Goal: Contribute content: Contribute content

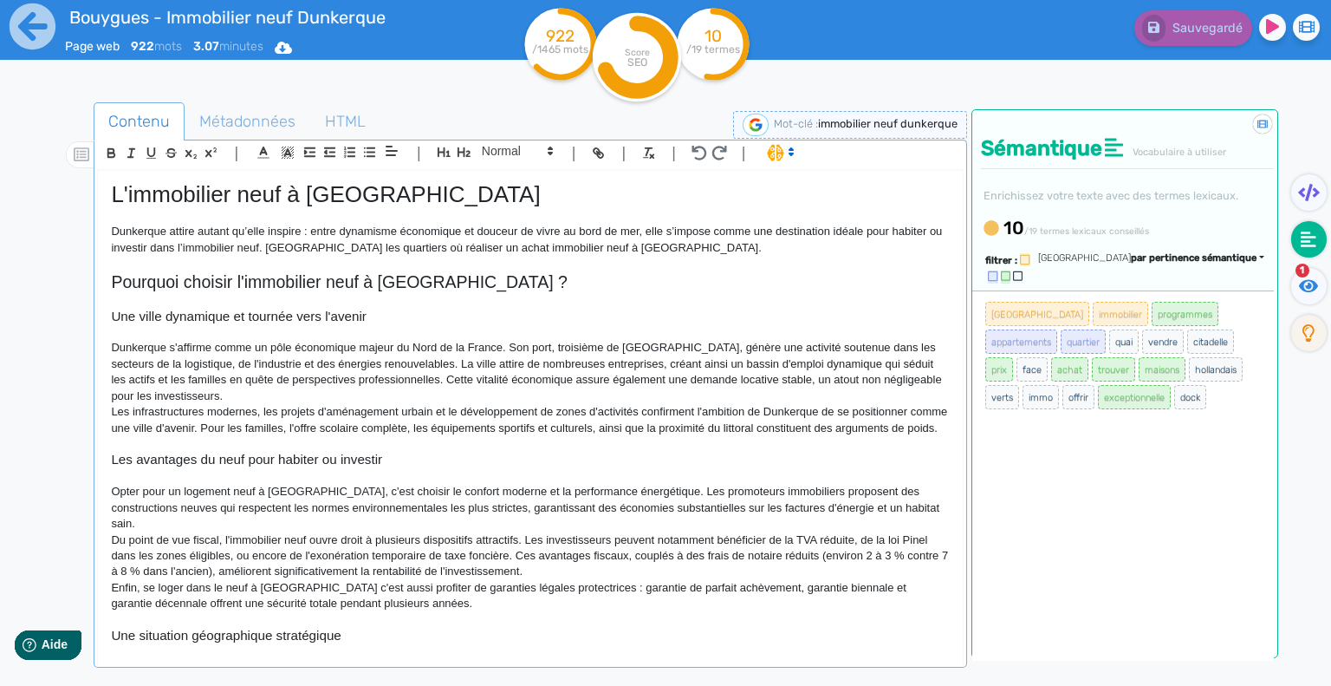
scroll to position [874, 0]
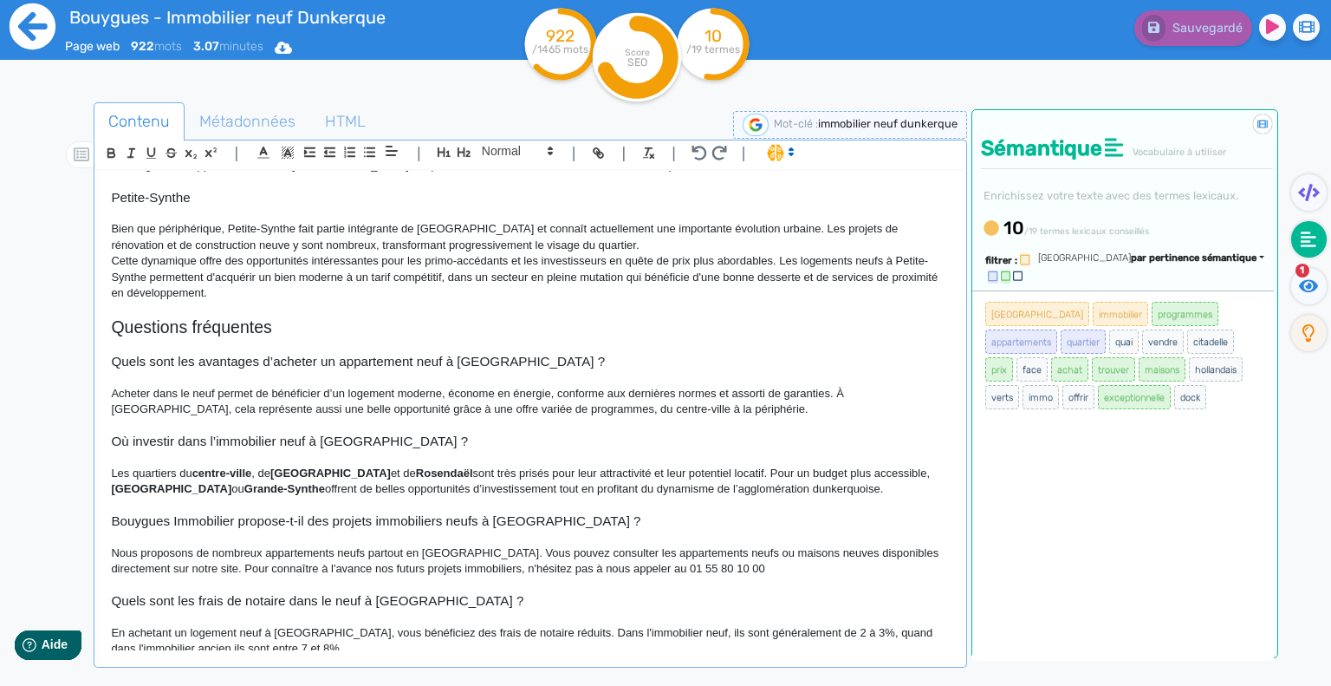
click at [36, 42] on icon at bounding box center [33, 26] width 46 height 46
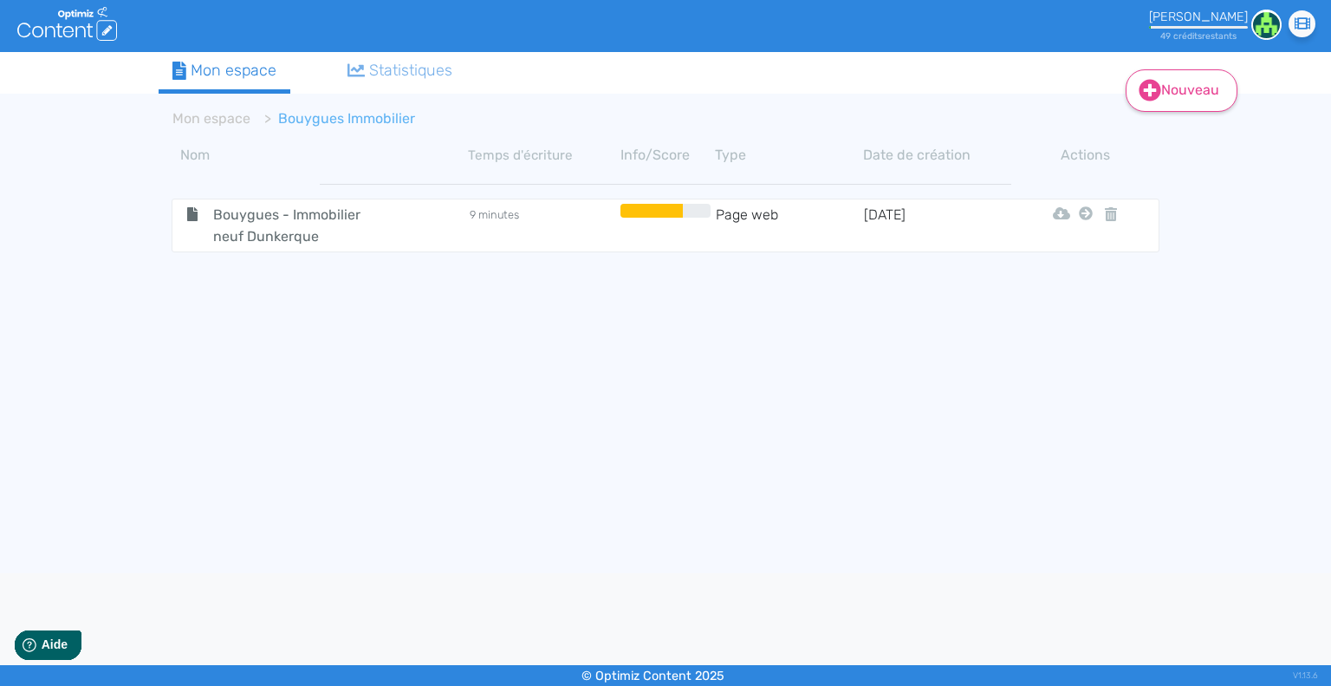
click at [1155, 85] on icon at bounding box center [1151, 91] width 22 height 22
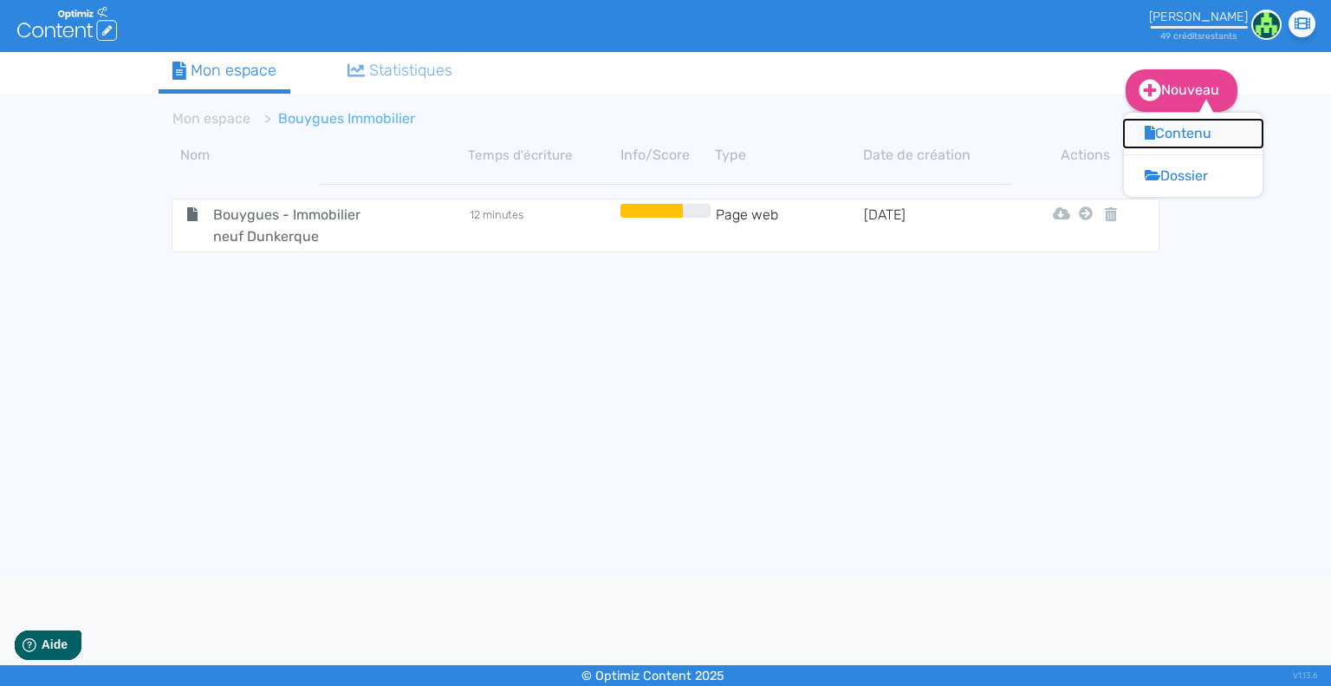
click at [1158, 138] on button "Contenu" at bounding box center [1193, 134] width 139 height 28
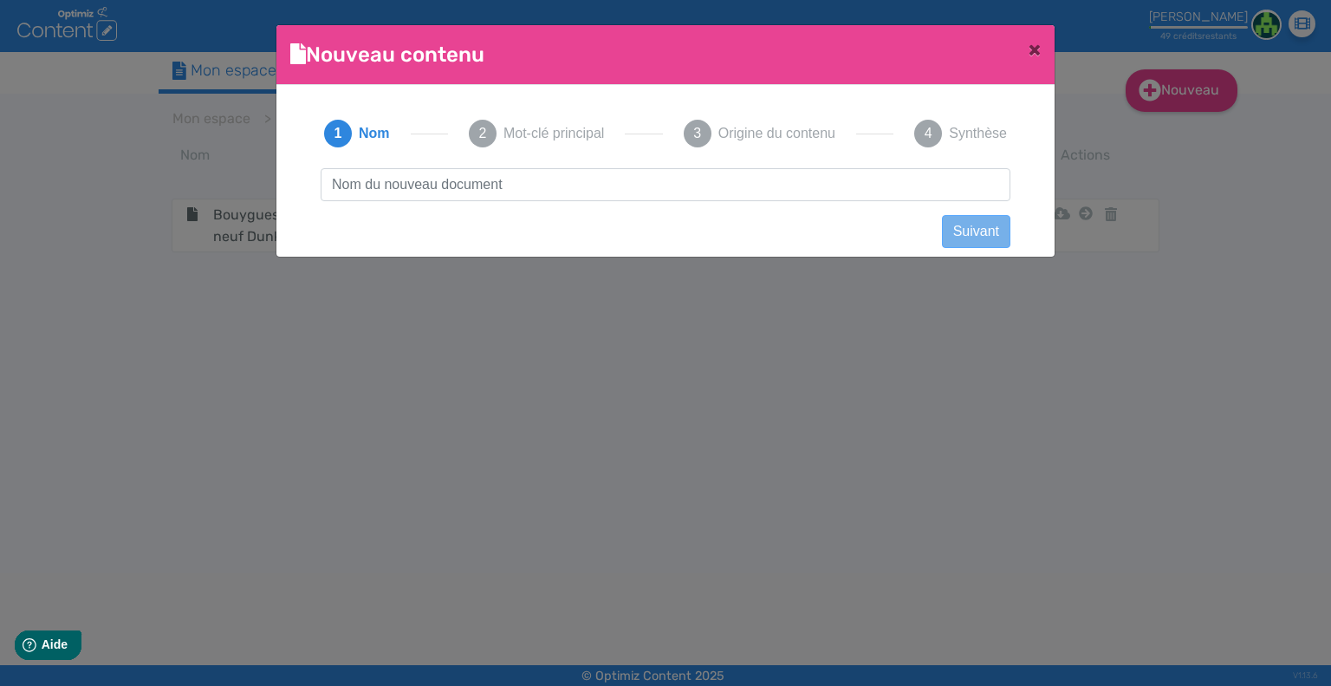
scroll to position [1, 0]
click at [535, 182] on input "Bouygues - Immobilier neuf Dunkerque" at bounding box center [666, 184] width 690 height 33
type input "Bouygues - Immobilier neuf Levallois-Perret"
click at [964, 232] on button "Suivant" at bounding box center [976, 231] width 68 height 33
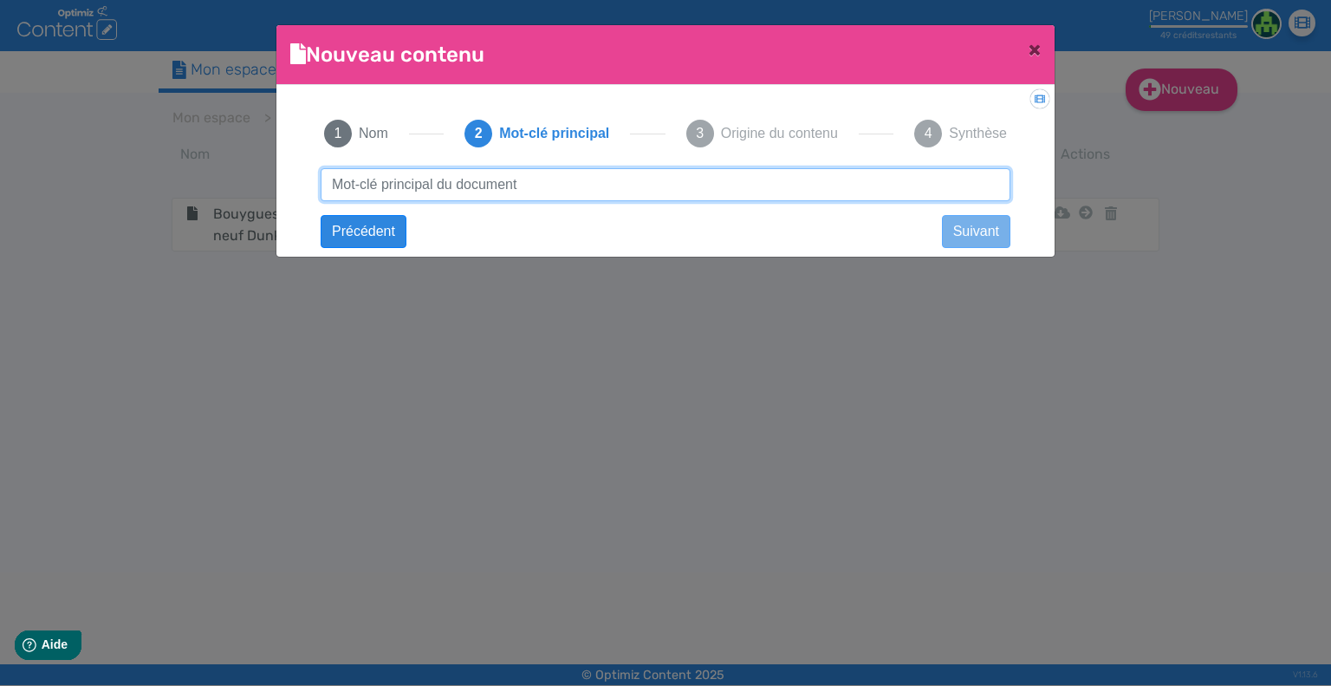
click at [492, 184] on input "text" at bounding box center [666, 184] width 690 height 33
type input "immobilier neuf levallois perret"
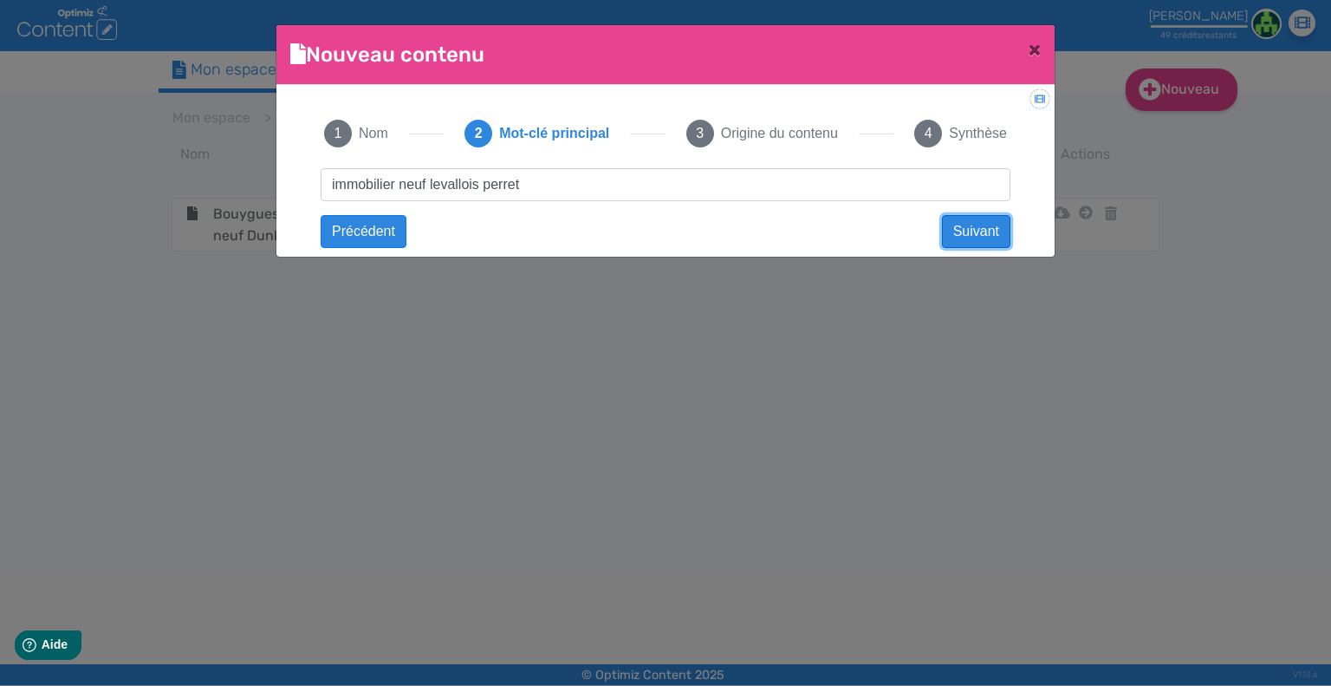
click at [967, 227] on button "Suivant" at bounding box center [976, 231] width 68 height 33
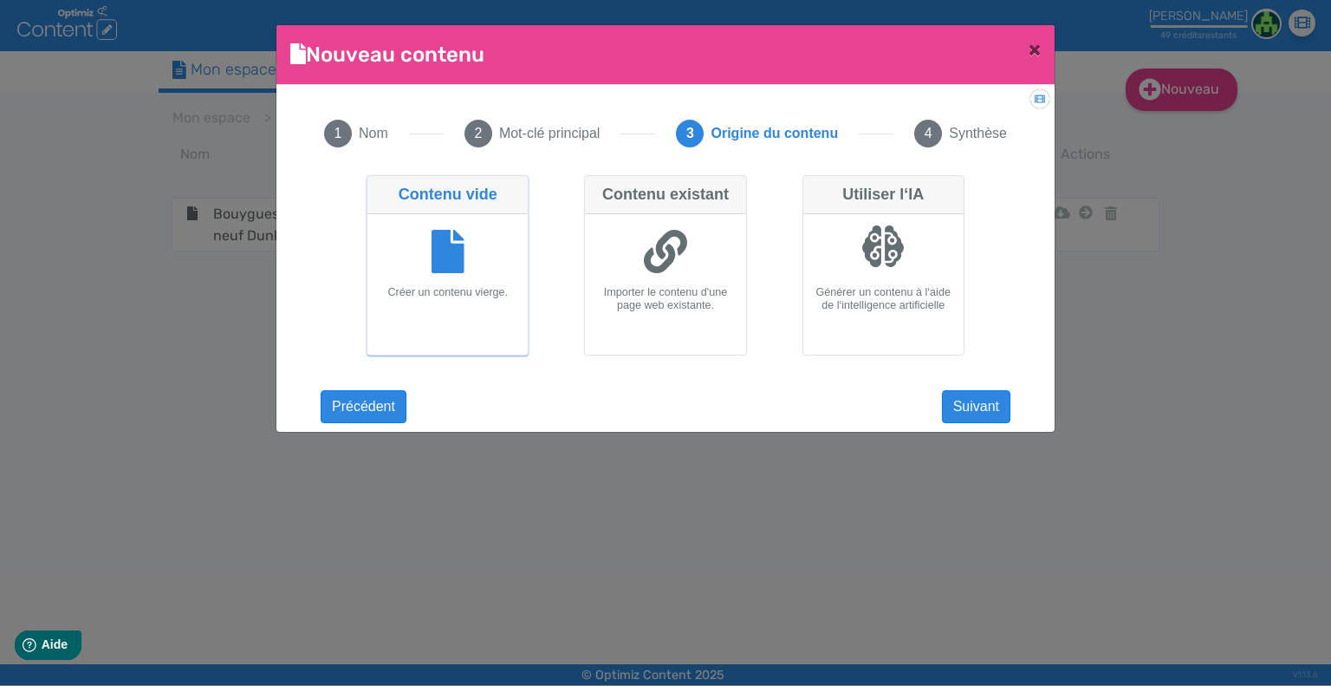
click at [455, 263] on icon at bounding box center [448, 251] width 33 height 43
click at [378, 186] on input "Contenu vide Créer un contenu vierge." at bounding box center [372, 180] width 11 height 11
click at [995, 413] on button "Suivant" at bounding box center [976, 406] width 68 height 33
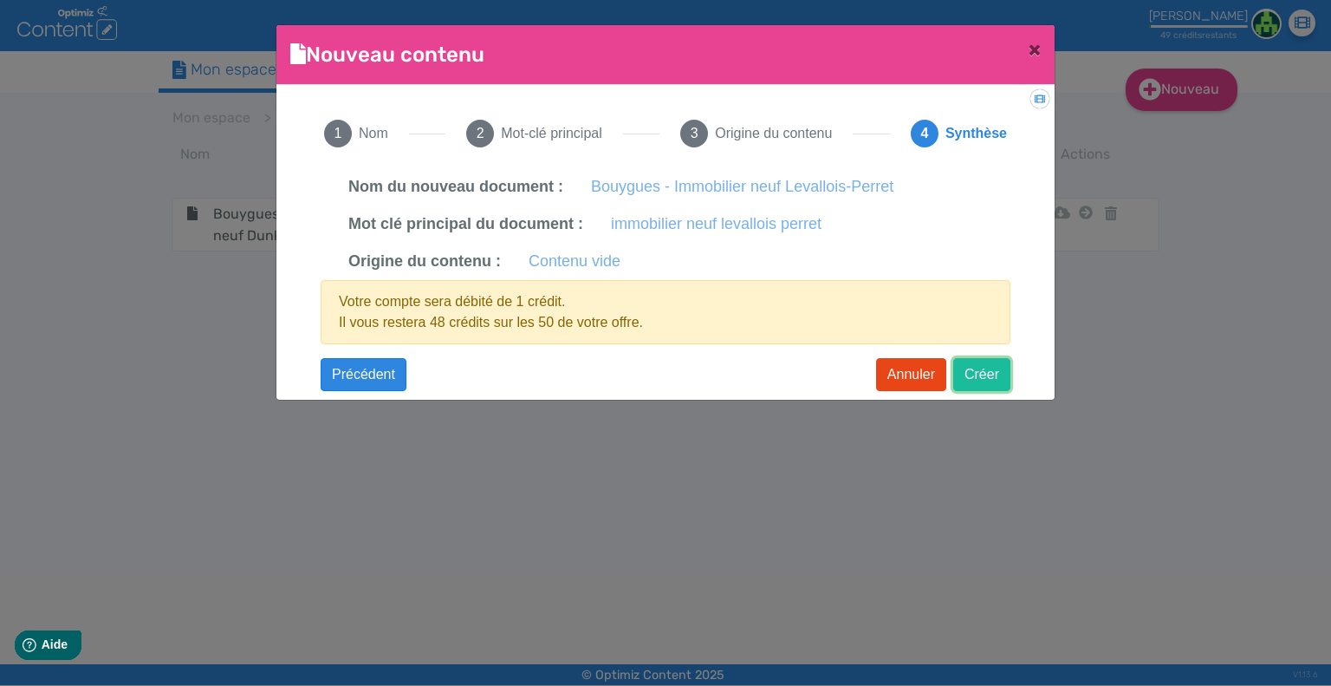
click at [991, 374] on button "Créer" at bounding box center [981, 374] width 57 height 33
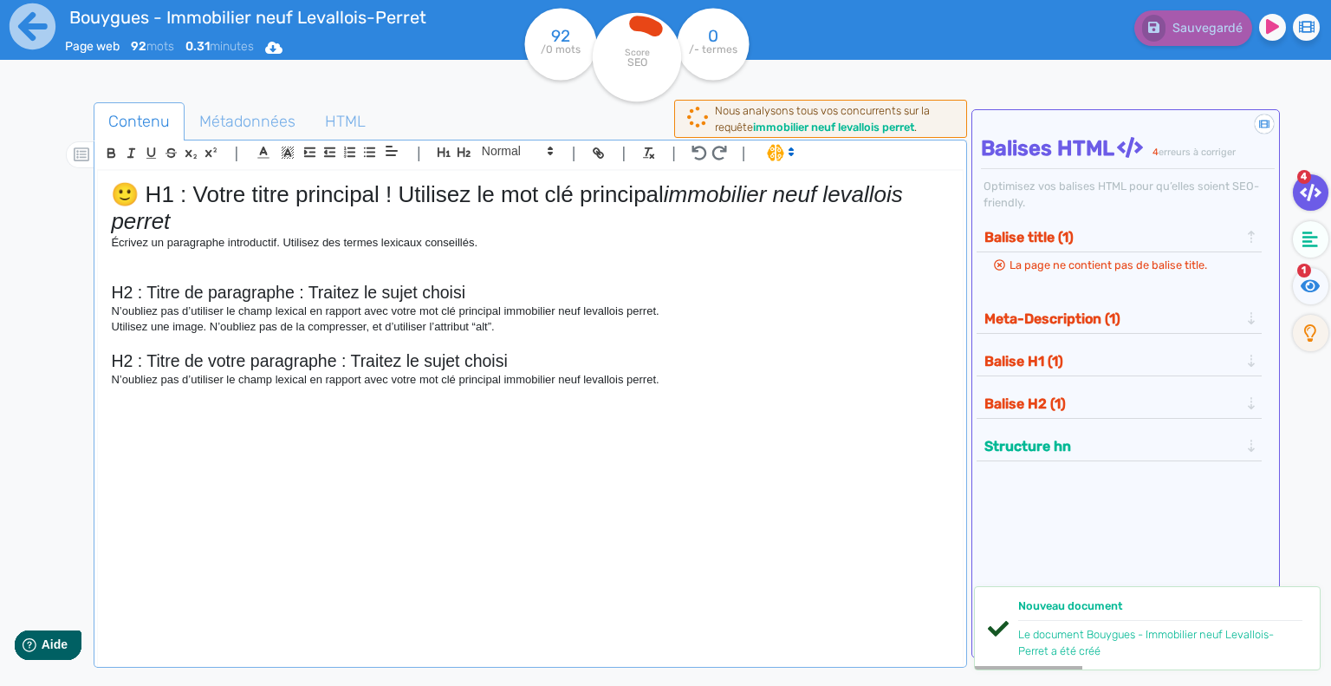
click at [209, 248] on p "Écrivez un paragraphe introductif. Utilisez des termes lexicaux conseillés." at bounding box center [530, 243] width 839 height 16
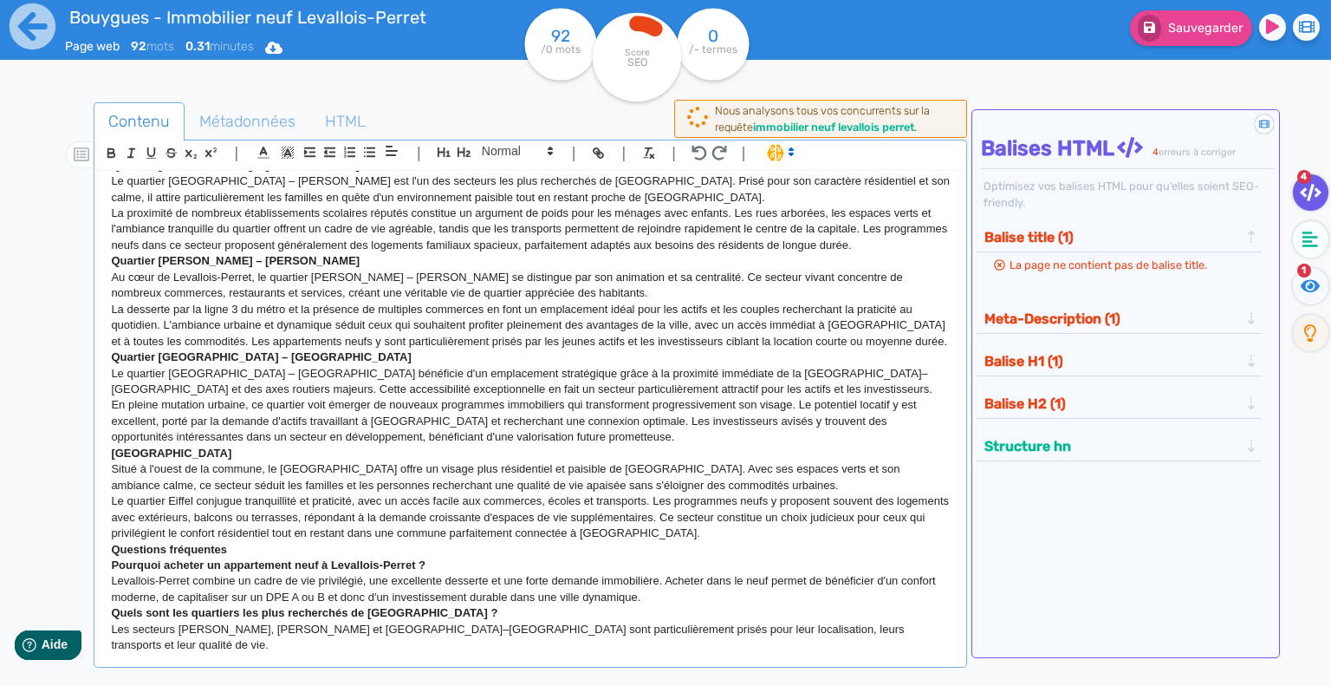
scroll to position [173, 0]
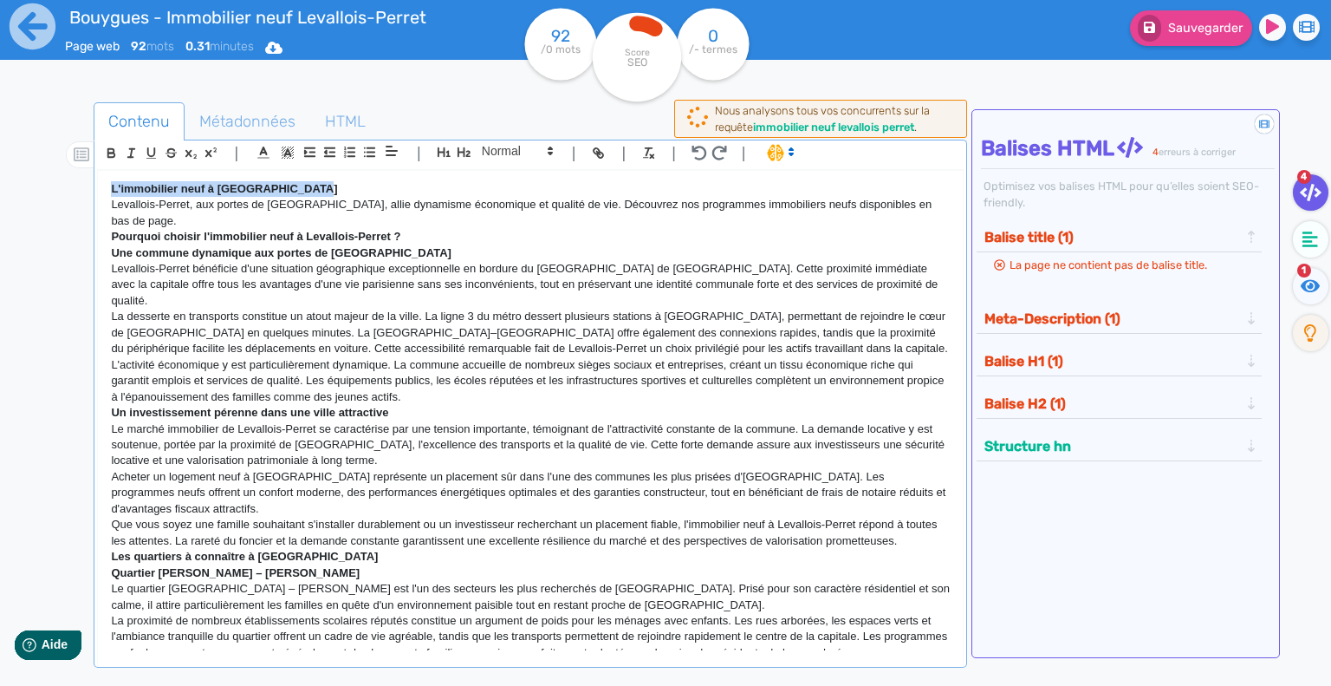
drag, startPoint x: 303, startPoint y: 181, endPoint x: 83, endPoint y: 179, distance: 220.2
click at [83, 179] on div "Contenu Métadonnées HTML | | H3 H4 H5 H6 Normal | | | | L'immobilier neuf à Lev…" at bounding box center [690, 446] width 1281 height 697
click at [111, 149] on icon "button" at bounding box center [111, 151] width 6 height 4
click at [438, 148] on icon "button" at bounding box center [444, 152] width 13 height 10
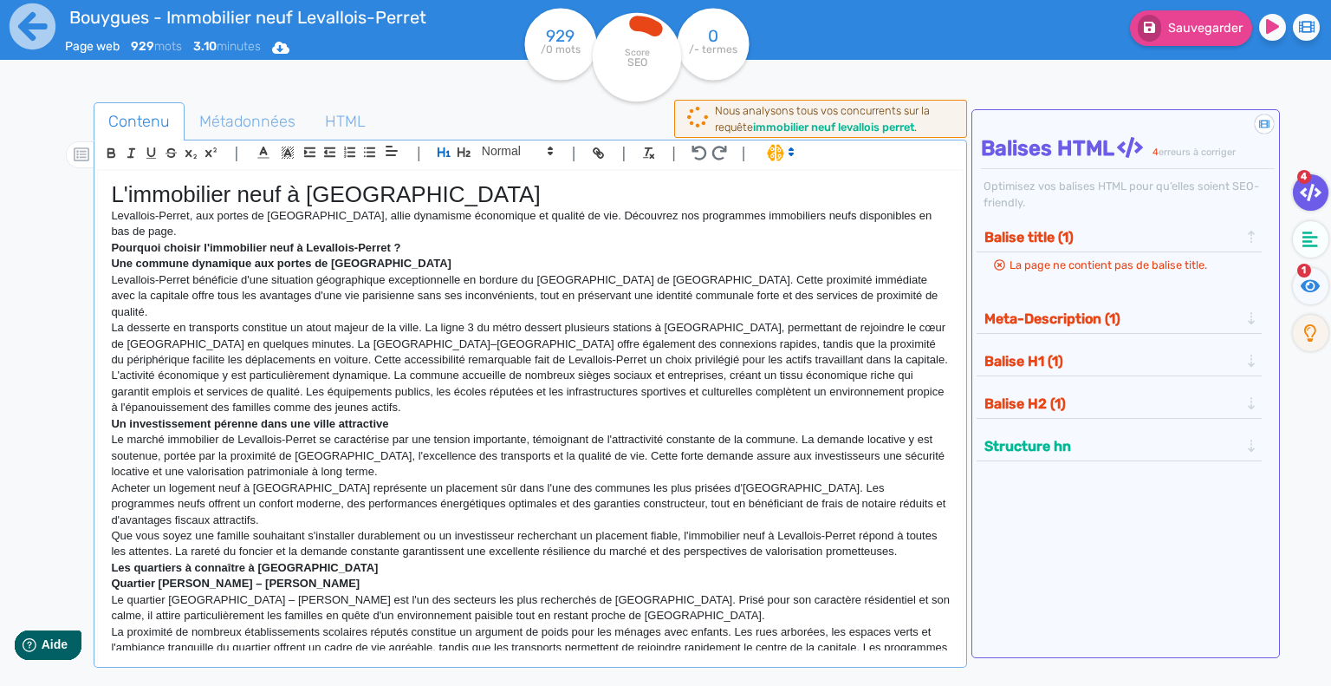
click at [105, 215] on div "L'immobilier neuf à Levallois-Perret Levallois-Perret, aux portes de [GEOGRAPHI…" at bounding box center [530, 411] width 865 height 480
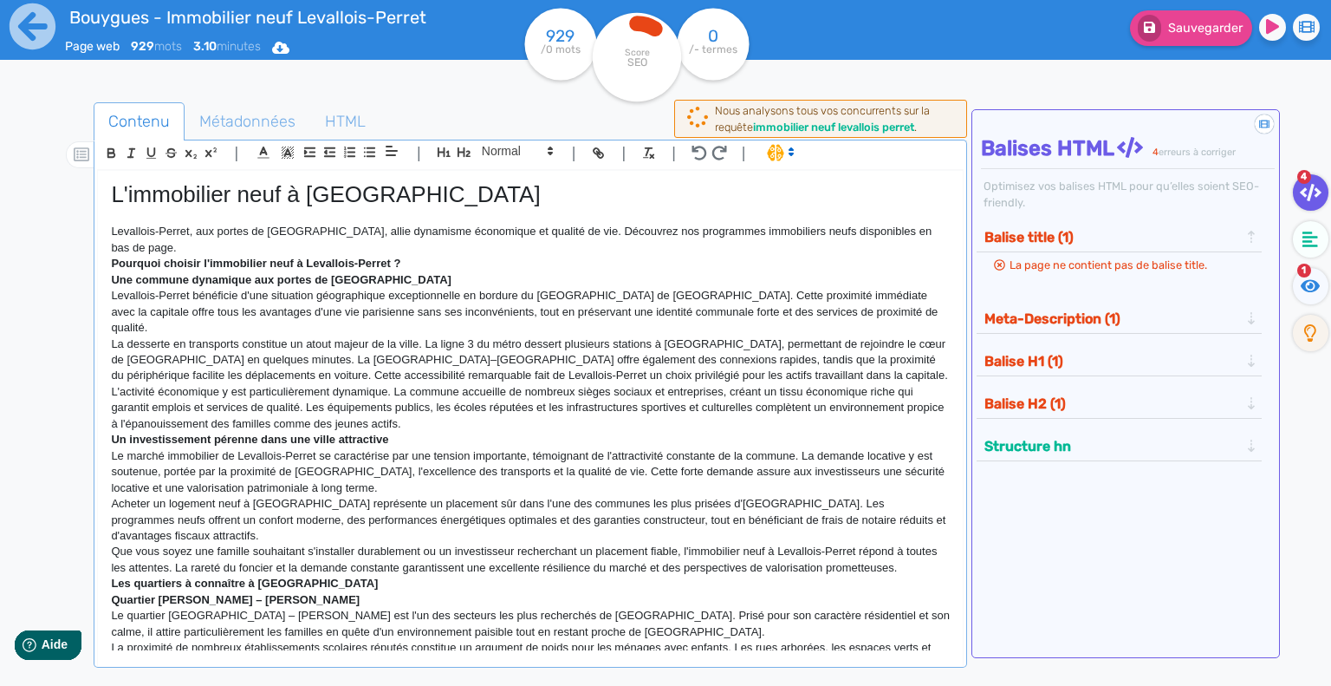
click at [104, 244] on div "L'immobilier neuf à Levallois-Perret Levallois-Perret, aux portes de [GEOGRAPHI…" at bounding box center [530, 411] width 865 height 480
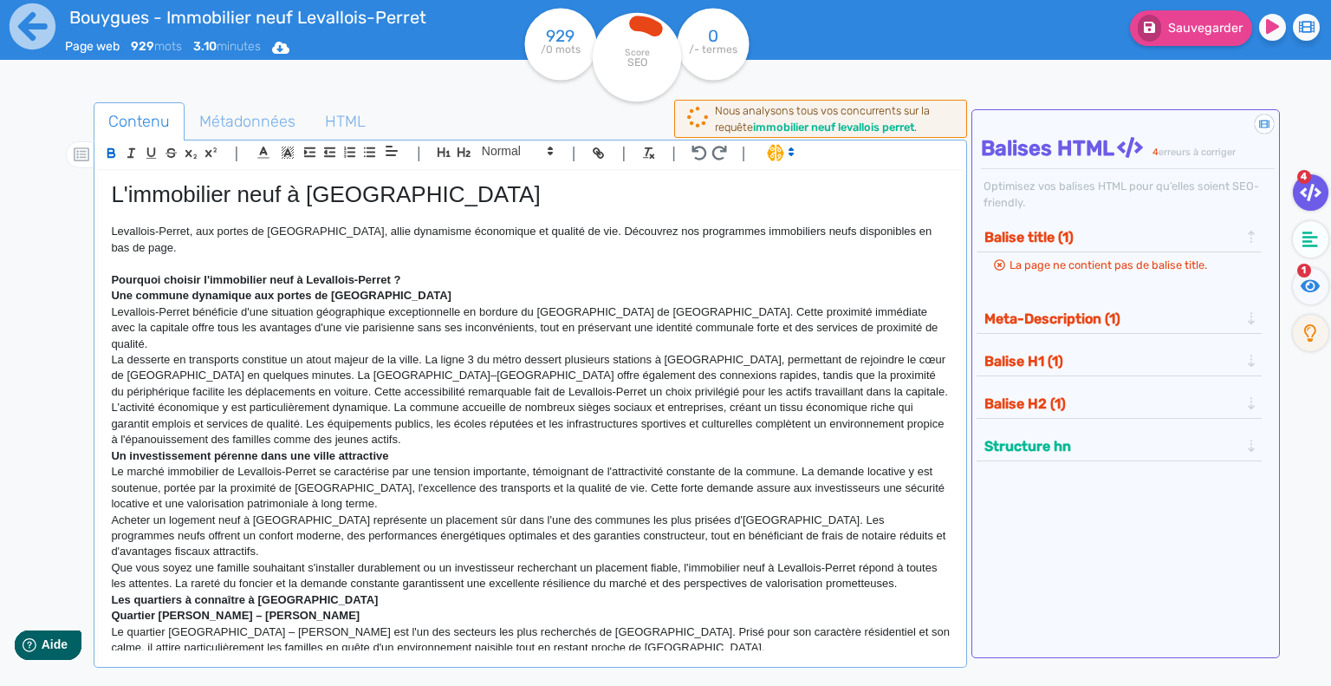
click at [416, 272] on p "﻿ Pourquoi choisir l'immobilier neuf à Levallois-Perret ?" at bounding box center [530, 280] width 839 height 16
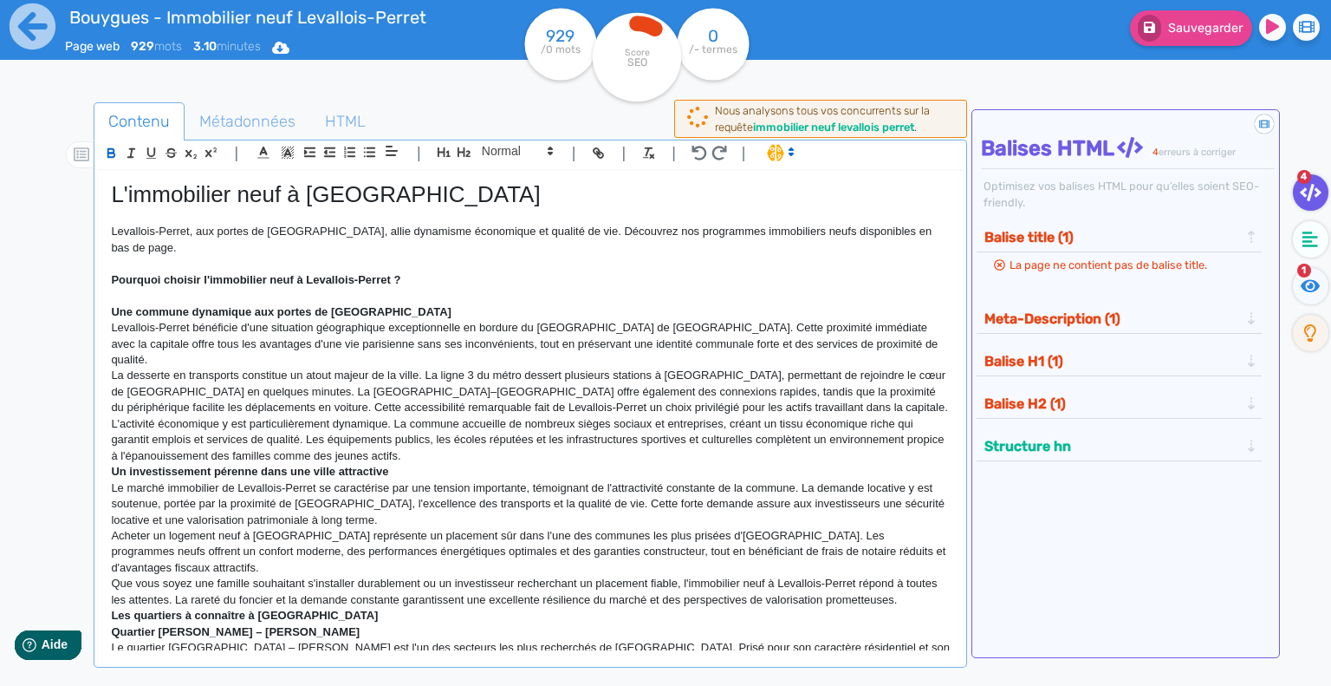
click at [368, 304] on p "Une commune dynamique aux portes de [GEOGRAPHIC_DATA]" at bounding box center [530, 312] width 839 height 16
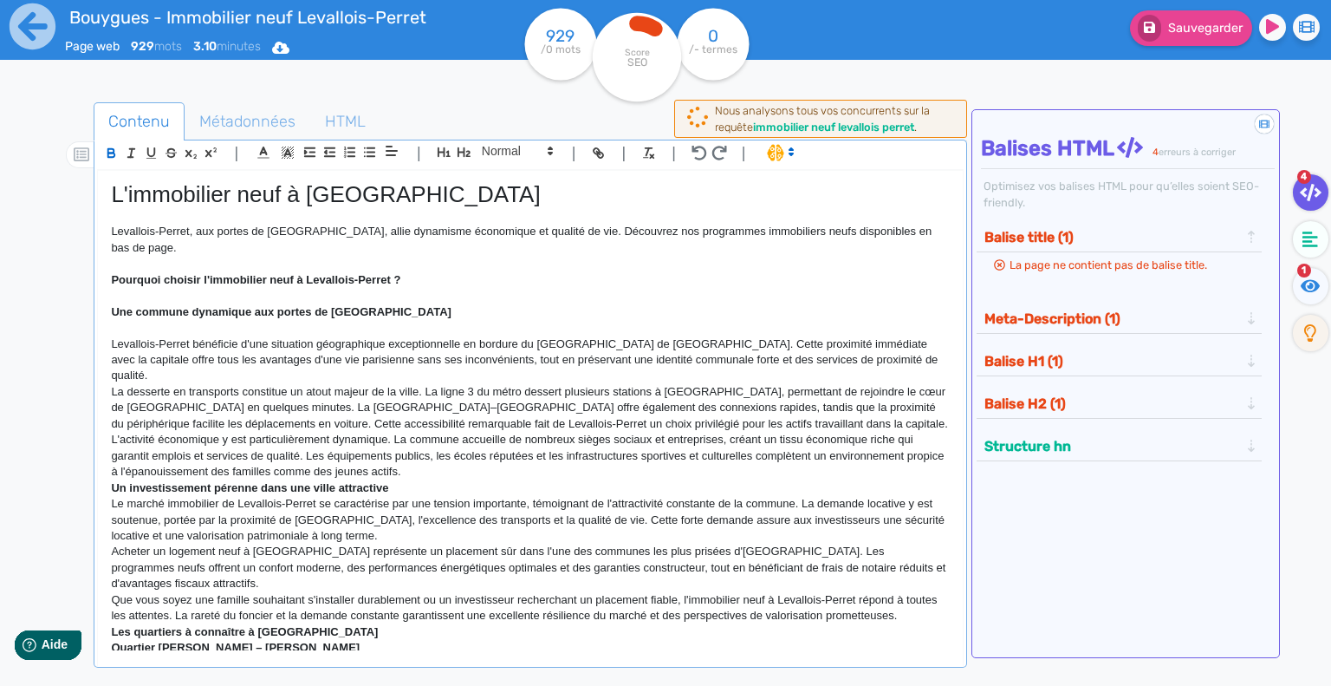
click at [453, 438] on p "L'activité économique y est particulièrement dynamique. La commune accueille de…" at bounding box center [530, 456] width 839 height 48
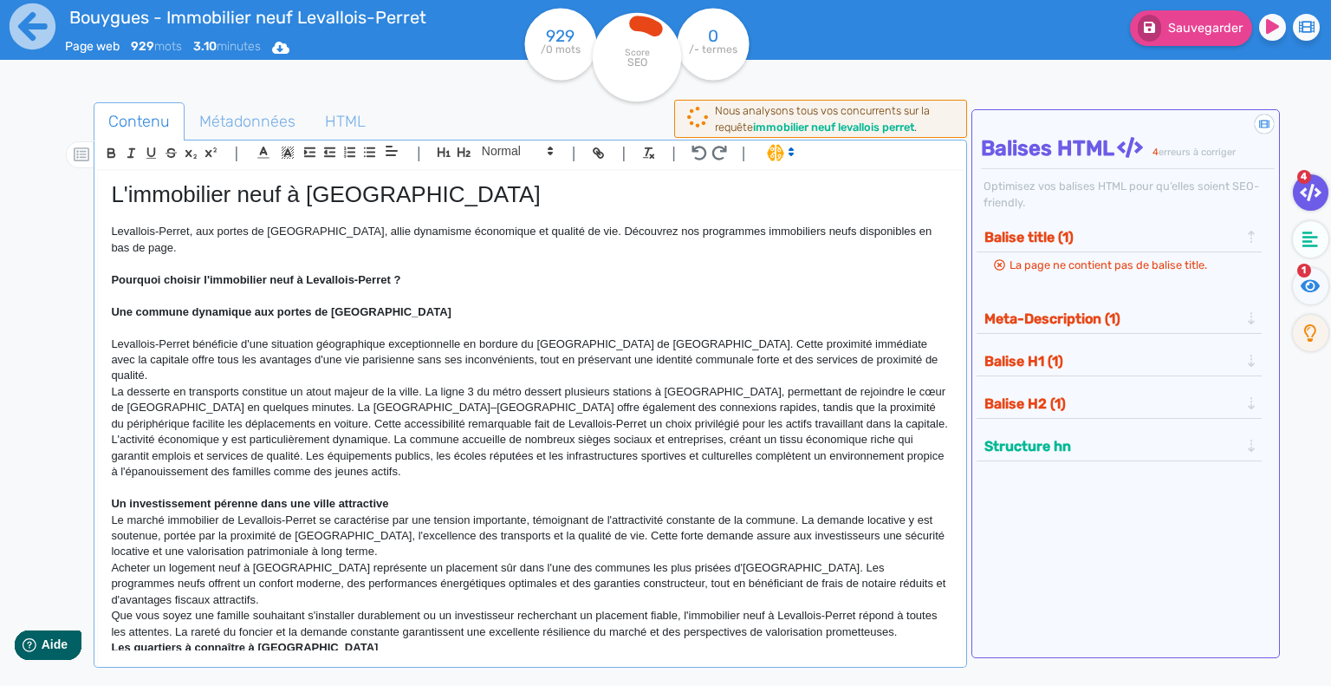
click at [394, 496] on p "Un investissement pérenne dans une ville attractive" at bounding box center [530, 504] width 839 height 16
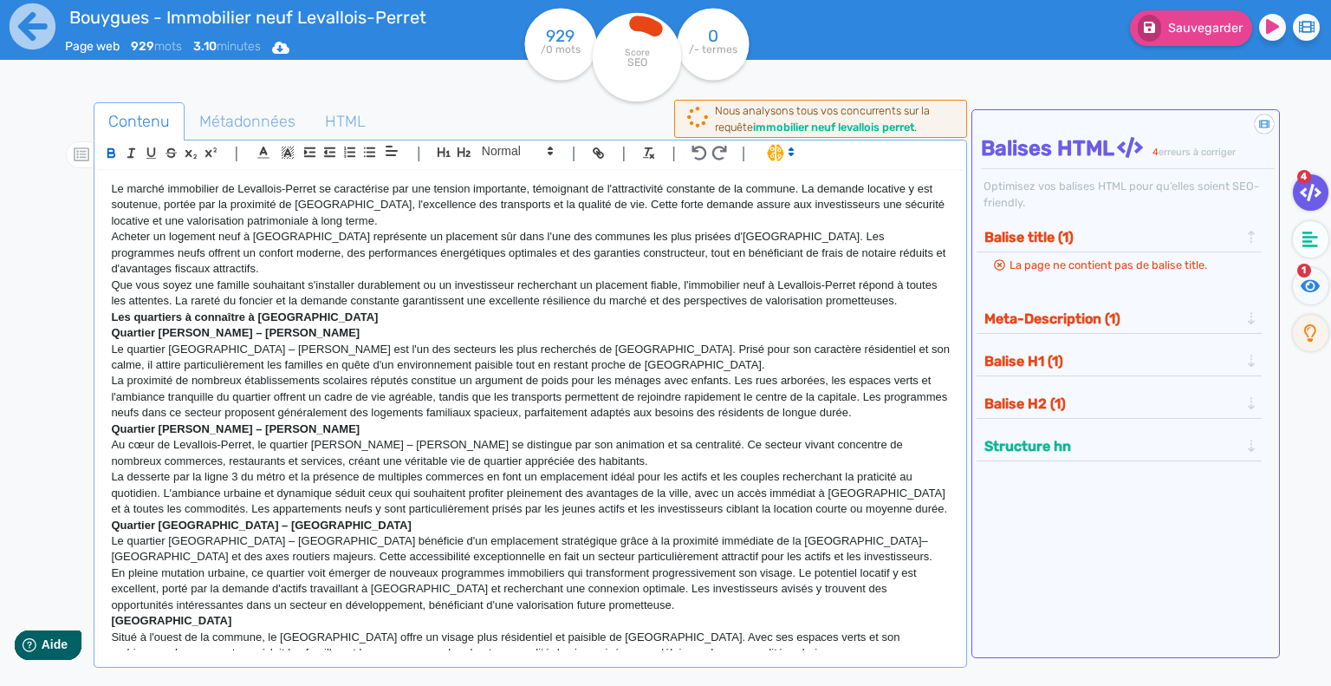
click at [108, 280] on div "L'immobilier neuf à Levallois-Perret Levallois-Perret, aux portes de [GEOGRAPHI…" at bounding box center [530, 411] width 865 height 480
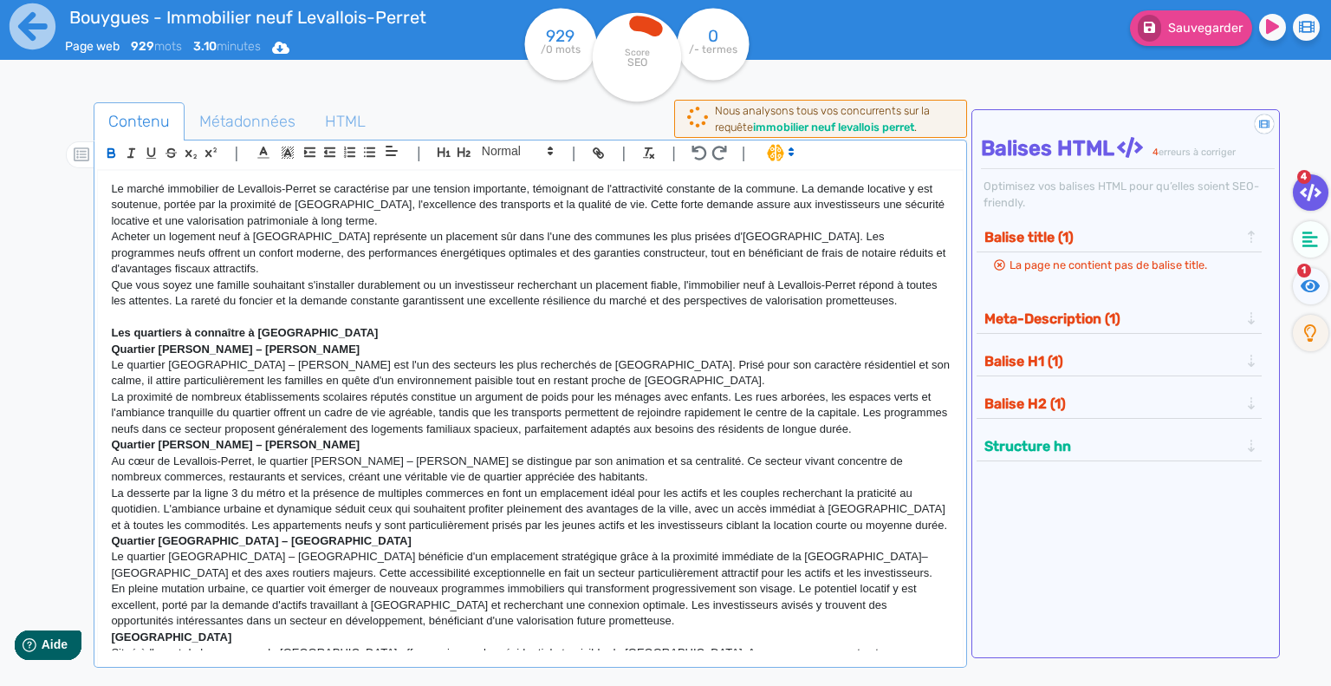
click at [106, 315] on div "L'immobilier neuf à Levallois-Perret Levallois-Perret, aux portes de [GEOGRAPHI…" at bounding box center [530, 411] width 865 height 480
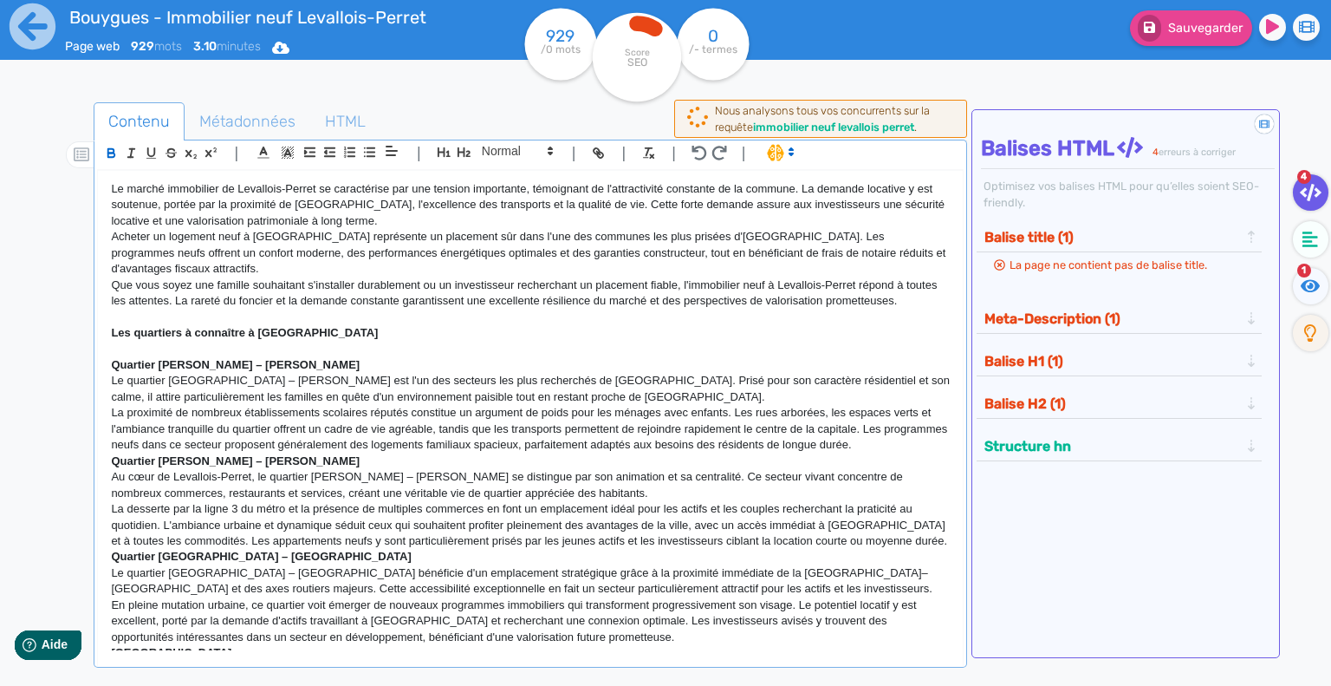
click at [107, 351] on div "L'immobilier neuf à Levallois-Perret Levallois-Perret, aux portes de [GEOGRAPHI…" at bounding box center [530, 411] width 865 height 480
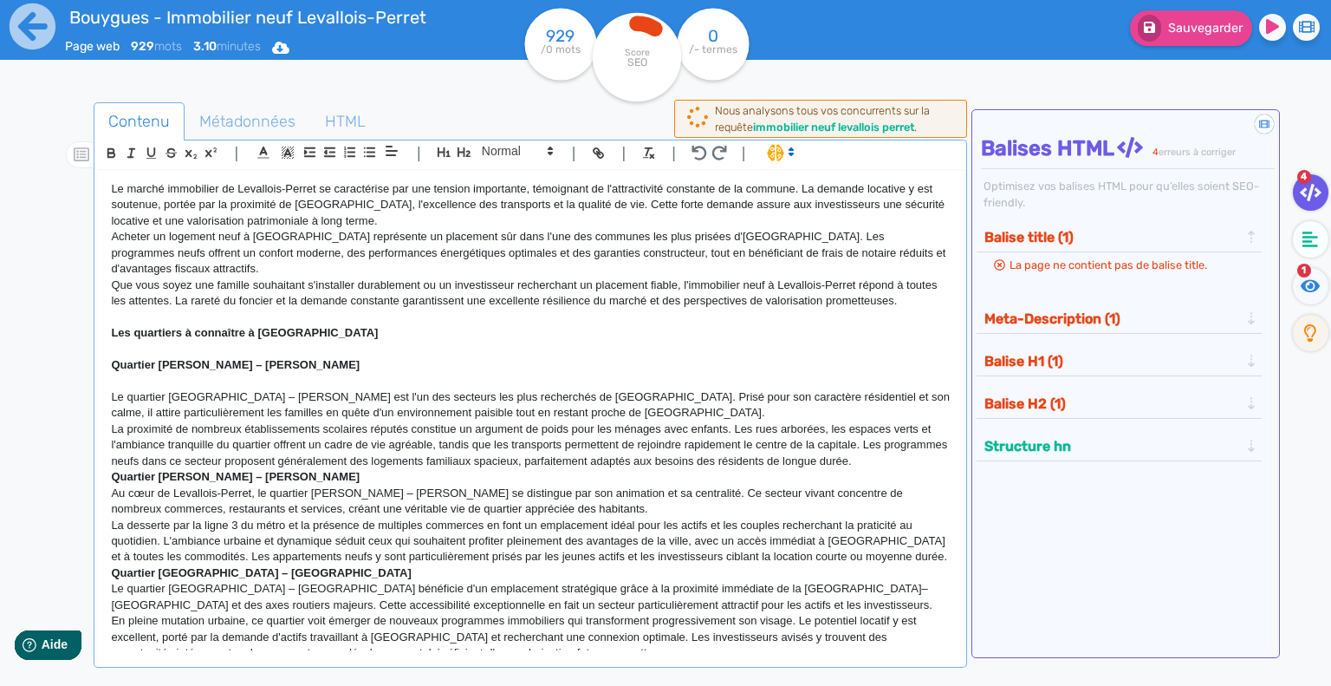
click at [107, 440] on div "L'immobilier neuf à Levallois-Perret Levallois-Perret, aux portes de [GEOGRAPHI…" at bounding box center [530, 411] width 865 height 480
click at [357, 469] on p "Quartier [PERSON_NAME] – [PERSON_NAME]" at bounding box center [530, 477] width 839 height 16
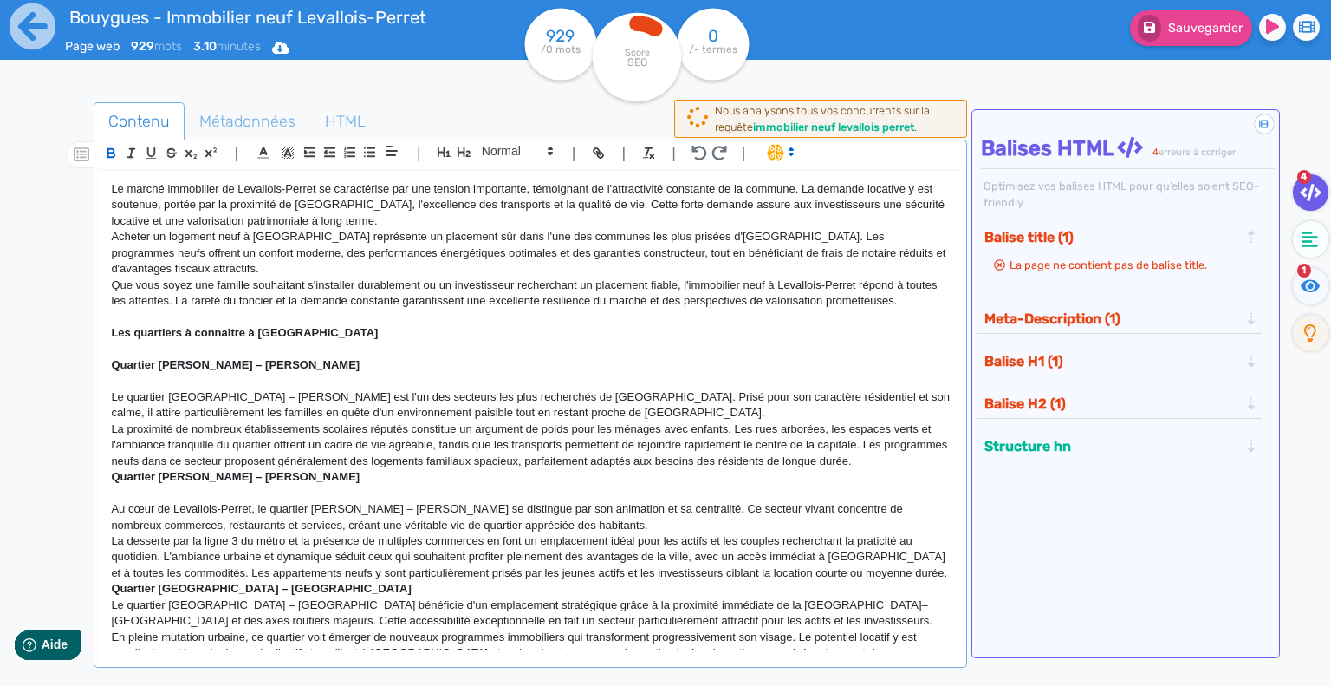
click at [922, 426] on p "La proximité de nombreux établissements scolaires réputés constitue un argument…" at bounding box center [530, 445] width 839 height 48
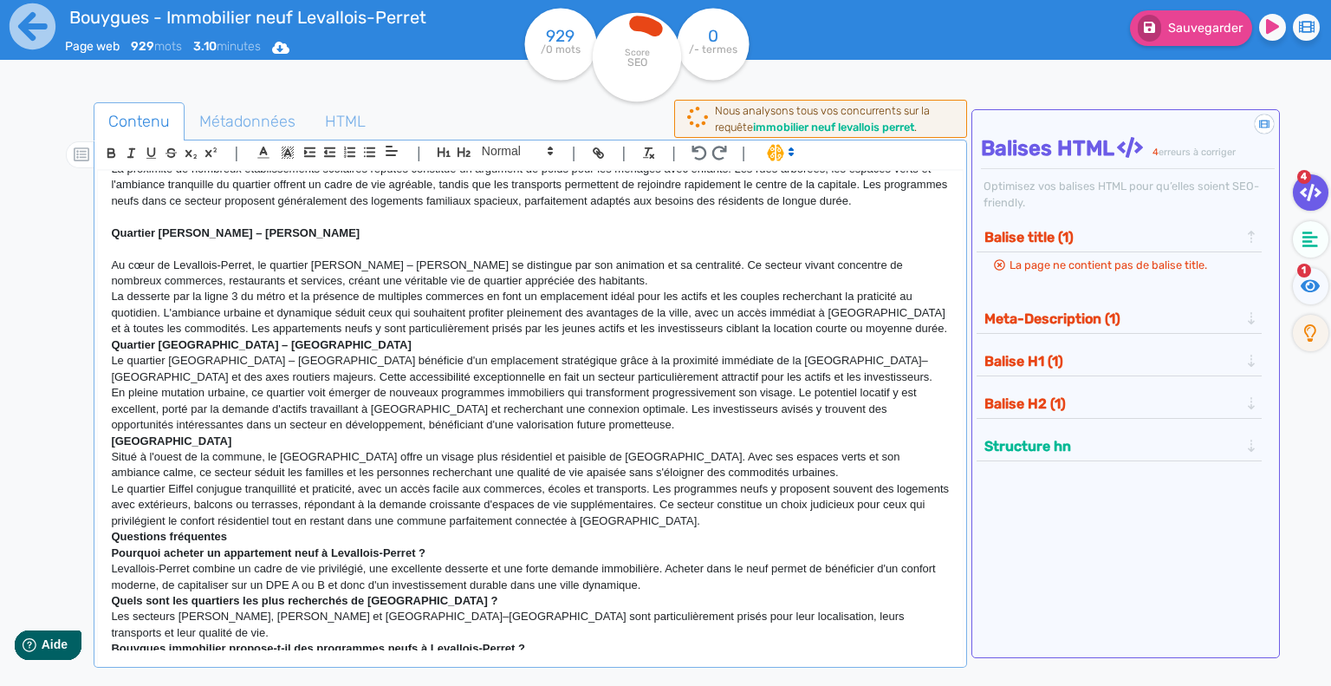
click at [883, 297] on p "La desserte par la ligne 3 du métro et la présence de multiples commerces en fo…" at bounding box center [530, 313] width 839 height 48
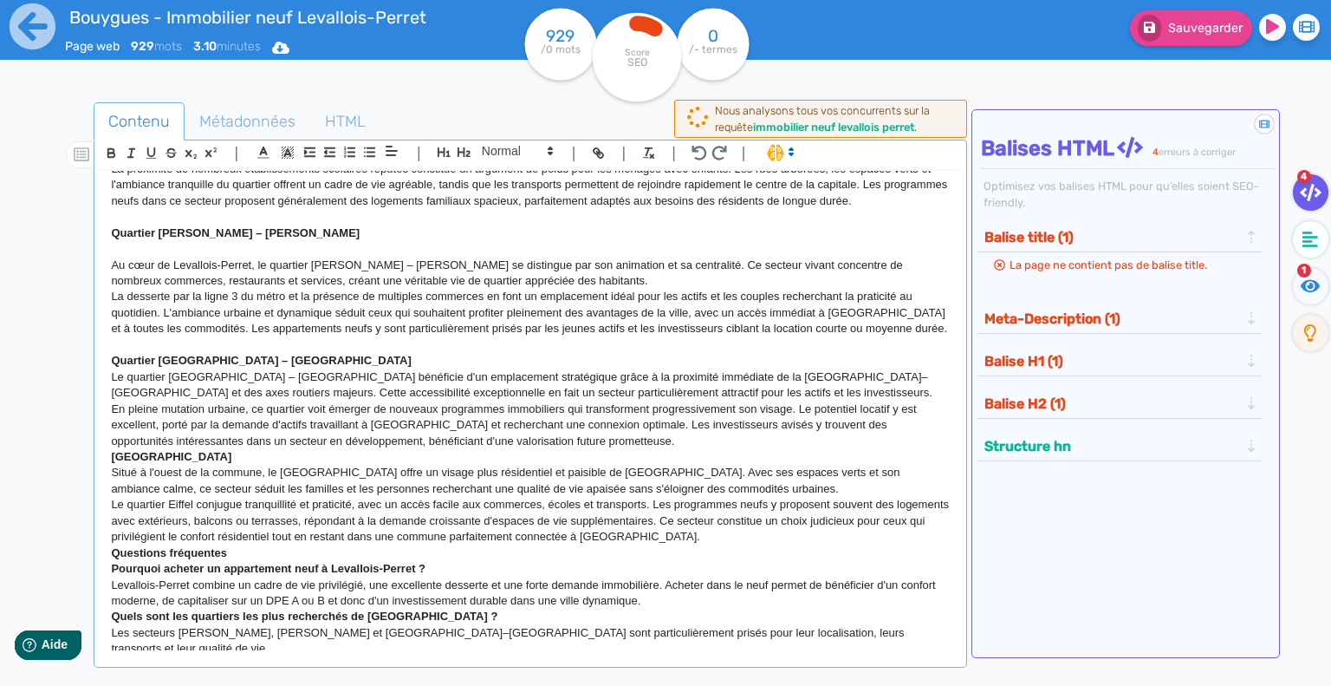
click at [813, 353] on p "Quartier [GEOGRAPHIC_DATA] – [GEOGRAPHIC_DATA]" at bounding box center [530, 361] width 839 height 16
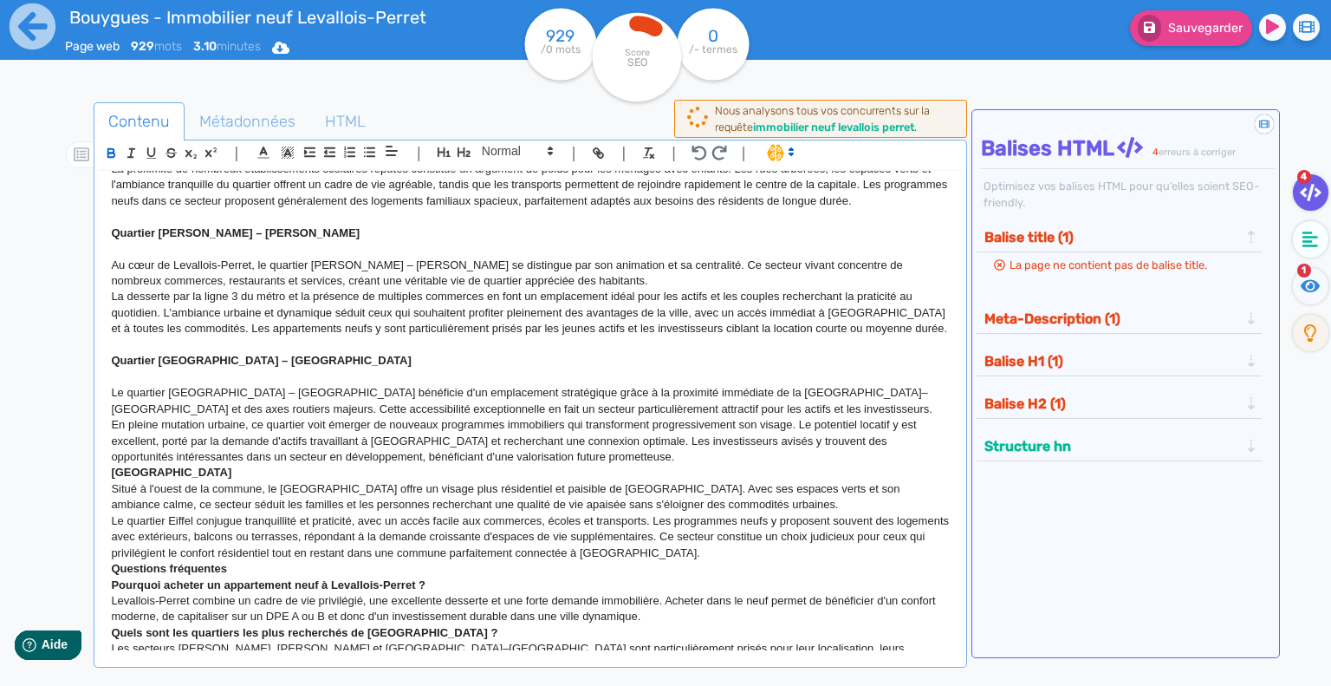
click at [581, 423] on p "En pleine mutation urbaine, ce quartier voit émerger de nouveaux programmes imm…" at bounding box center [530, 441] width 839 height 48
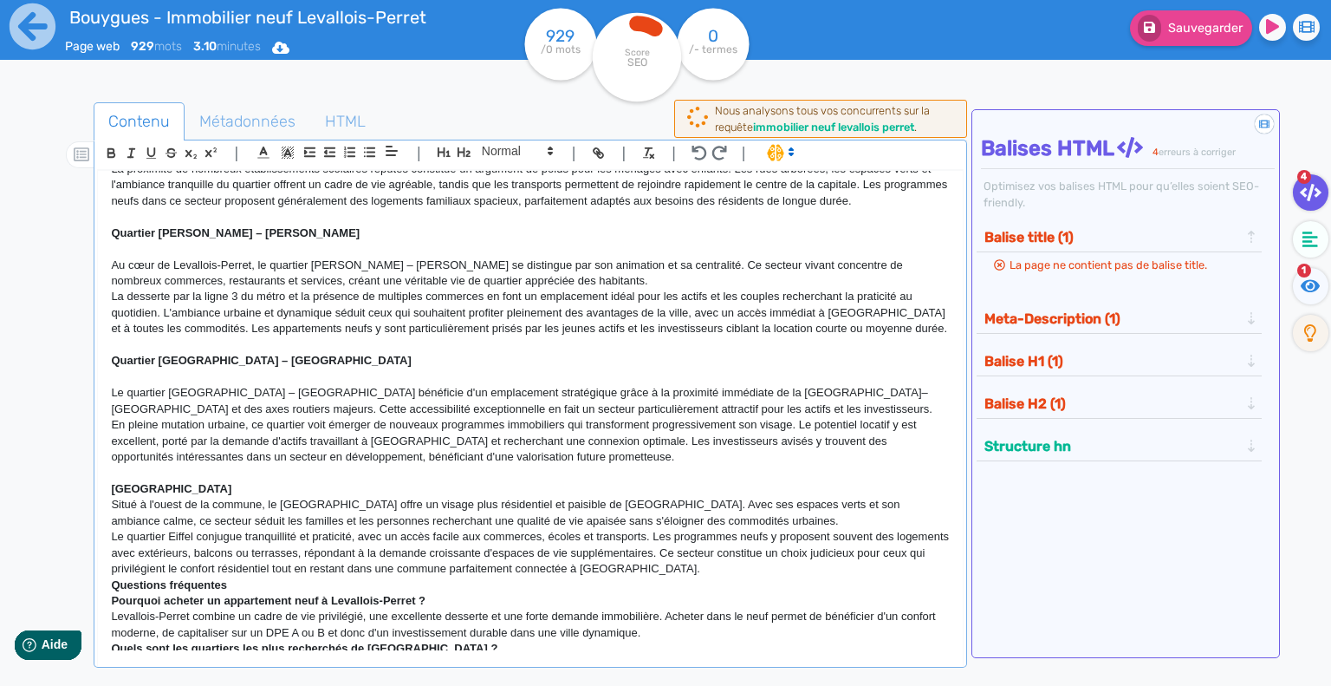
click at [337, 481] on p "[GEOGRAPHIC_DATA]" at bounding box center [530, 489] width 839 height 16
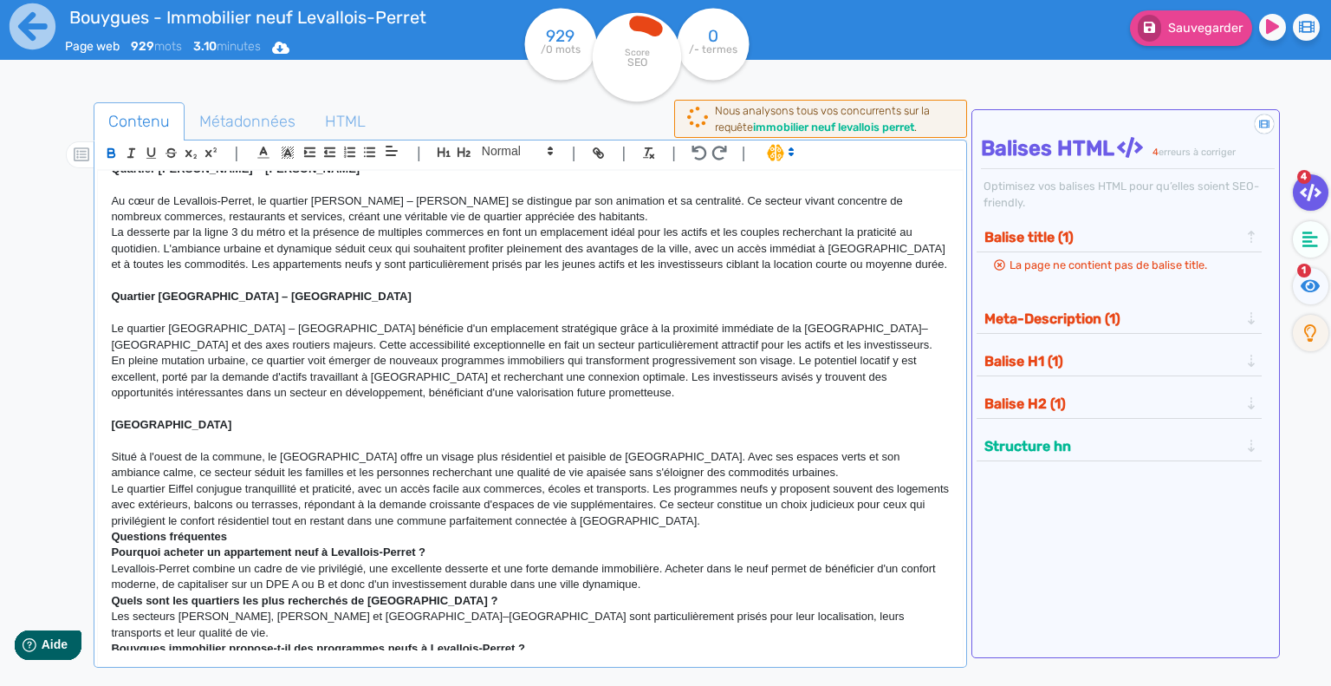
drag, startPoint x: 725, startPoint y: 491, endPoint x: 706, endPoint y: 493, distance: 19.2
click at [725, 491] on p "Le quartier Eiffel conjugue tranquillité et praticité, avec un accès facile aux…" at bounding box center [530, 505] width 839 height 48
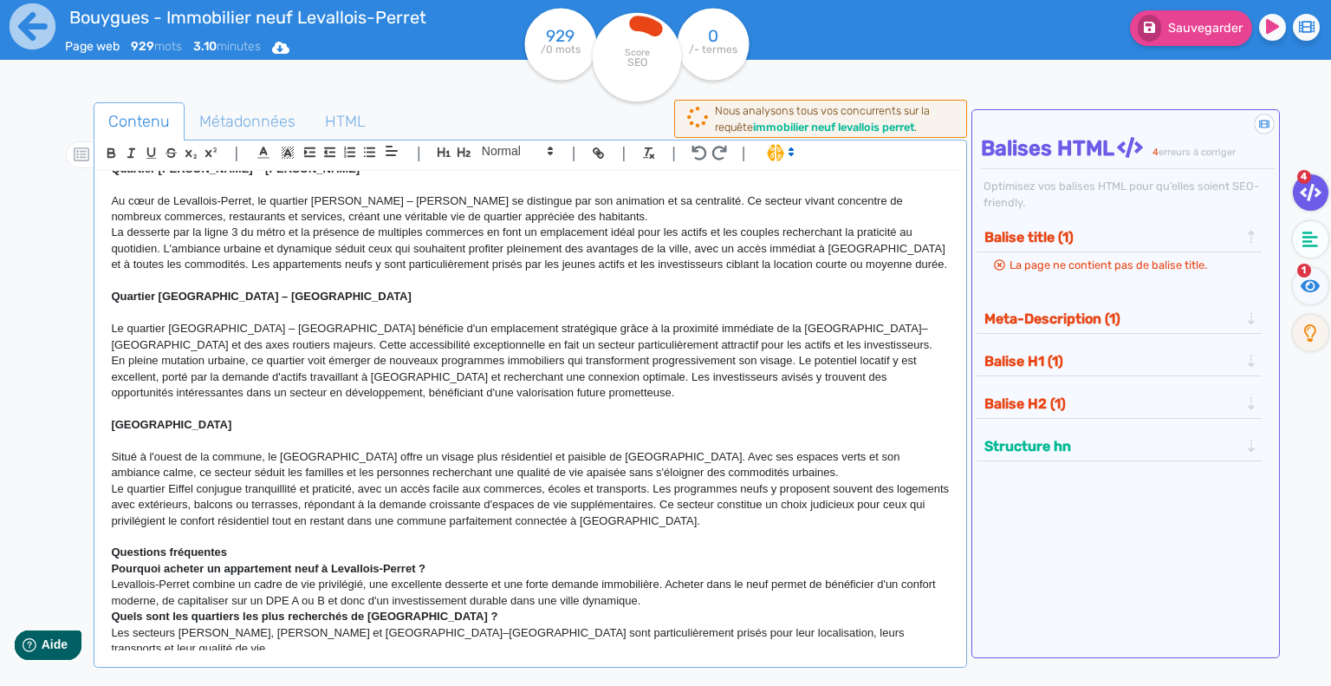
click at [319, 544] on p "Questions fréquentes" at bounding box center [530, 552] width 839 height 16
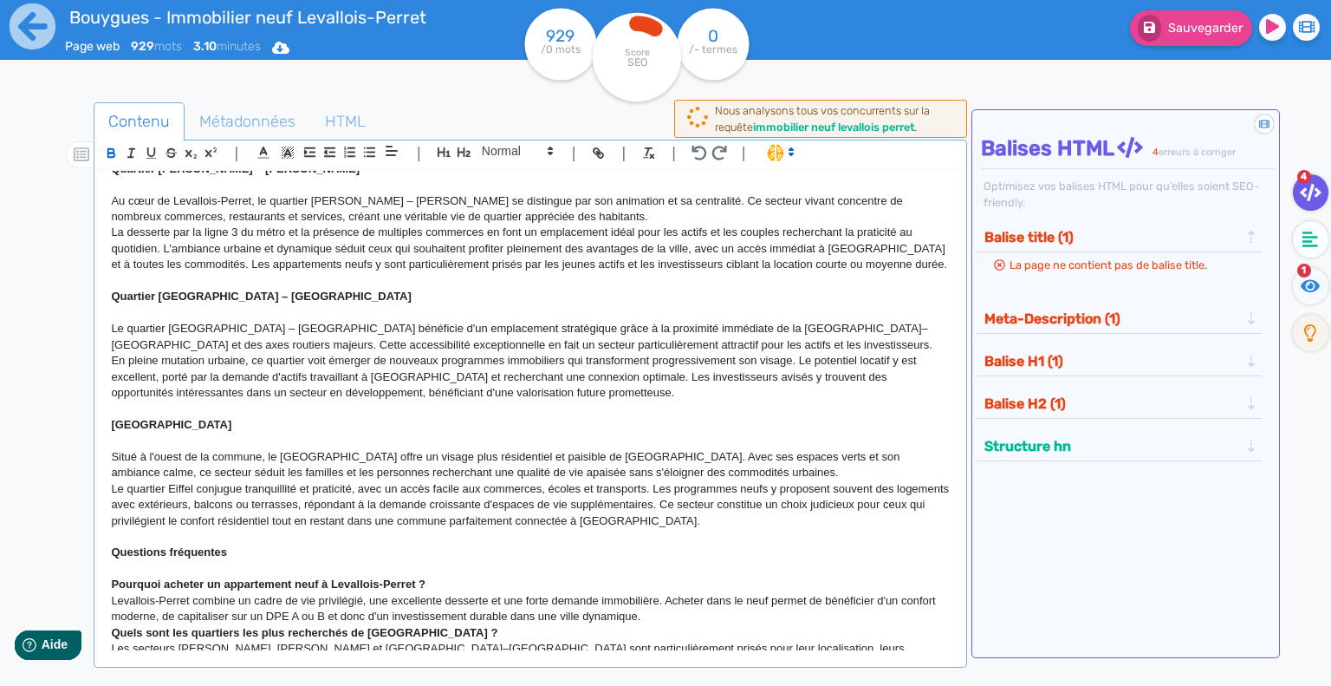
scroll to position [703, 0]
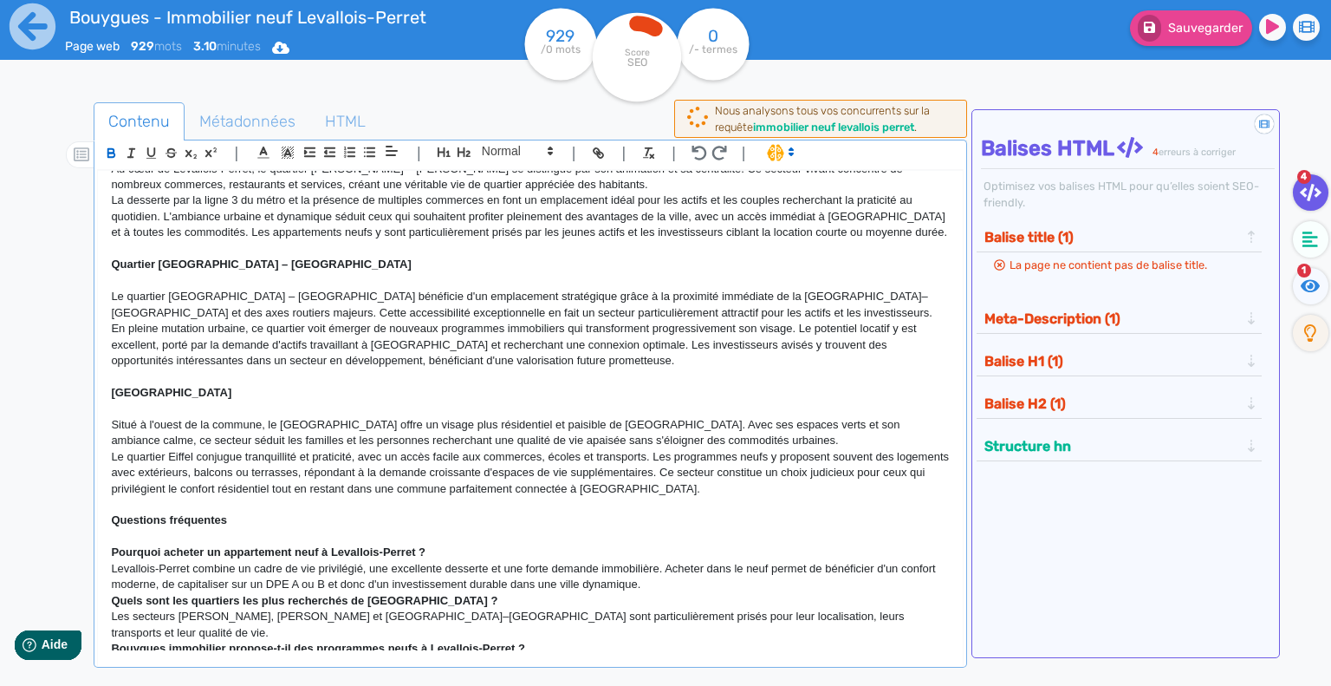
click at [434, 544] on p "Pourquoi acheter un appartement neuf à Levallois-Perret ?" at bounding box center [530, 552] width 839 height 16
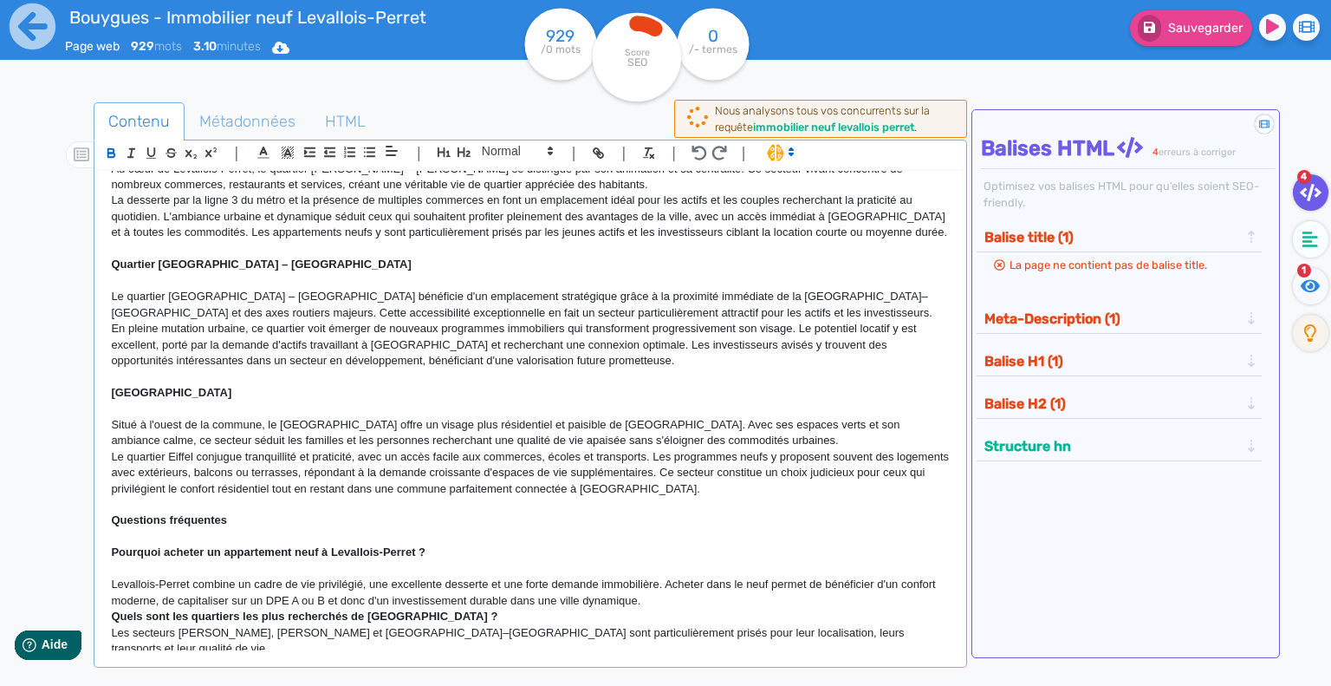
click at [658, 576] on p "Levallois-Perret combine un cadre de vie privilégié, une excellente desserte et…" at bounding box center [530, 592] width 839 height 32
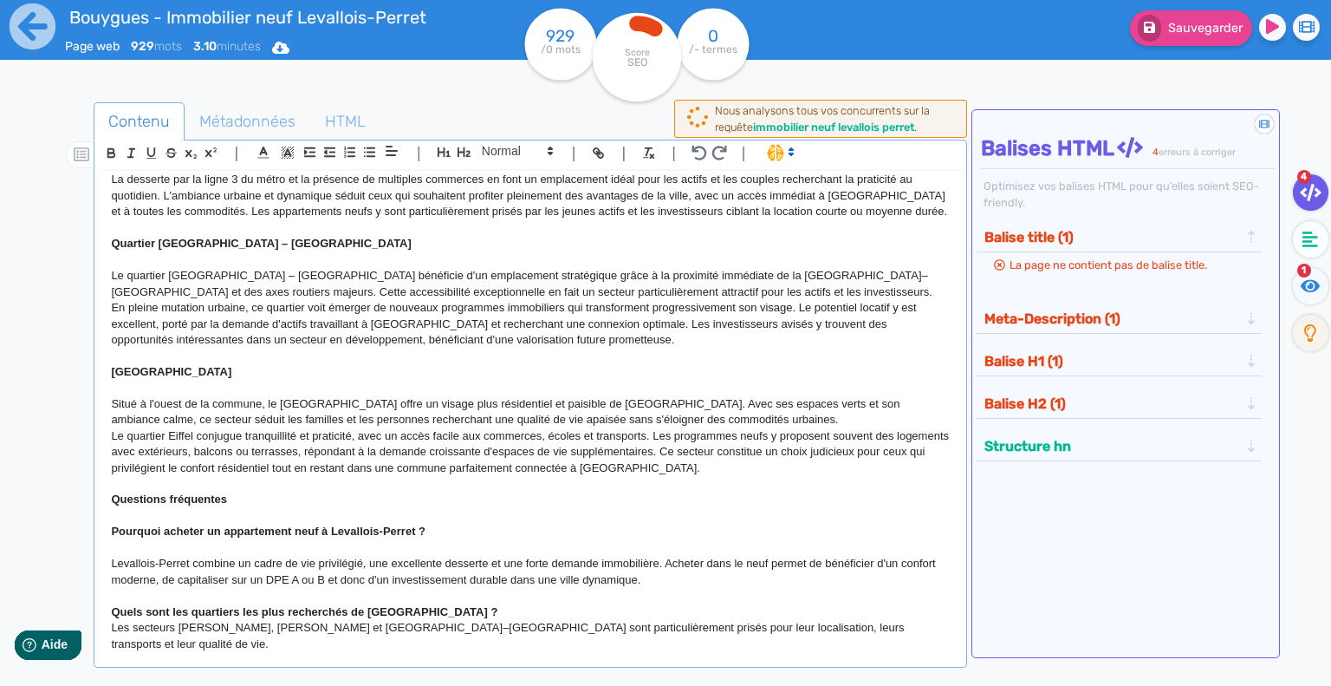
scroll to position [735, 0]
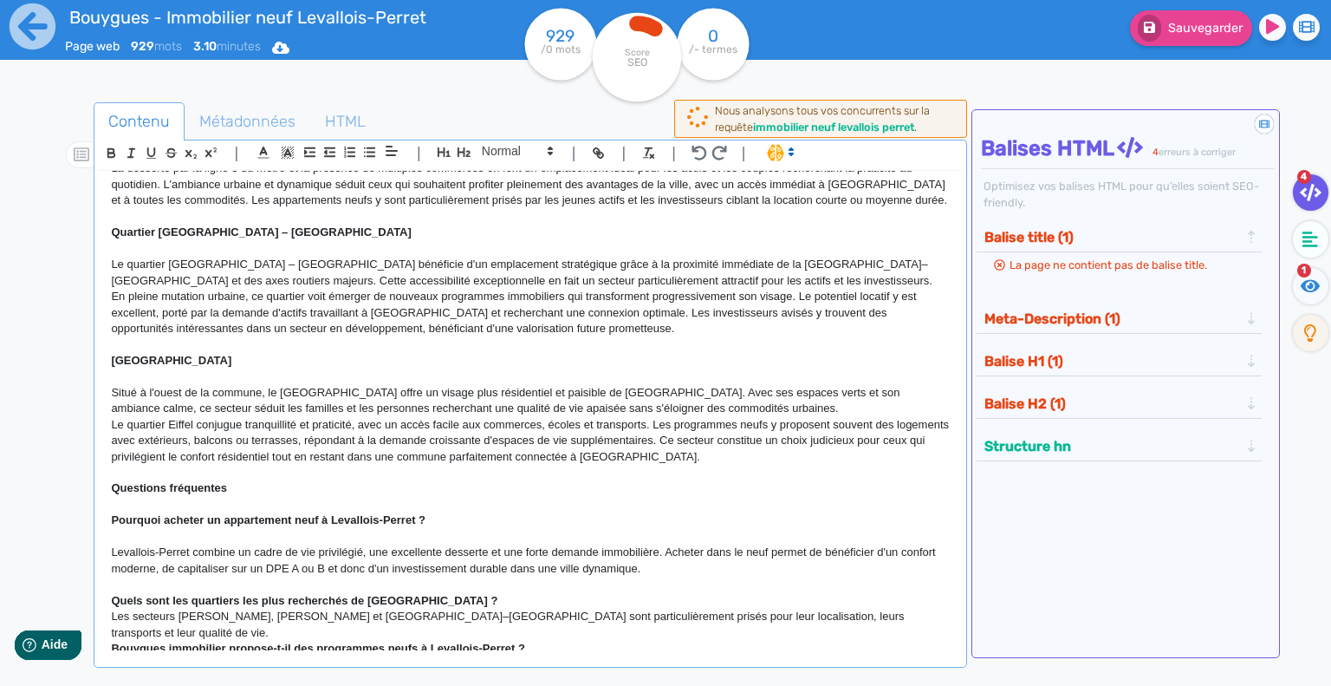
click at [481, 593] on p "Quels sont les quartiers les plus recherchés de [GEOGRAPHIC_DATA] ?" at bounding box center [530, 601] width 839 height 16
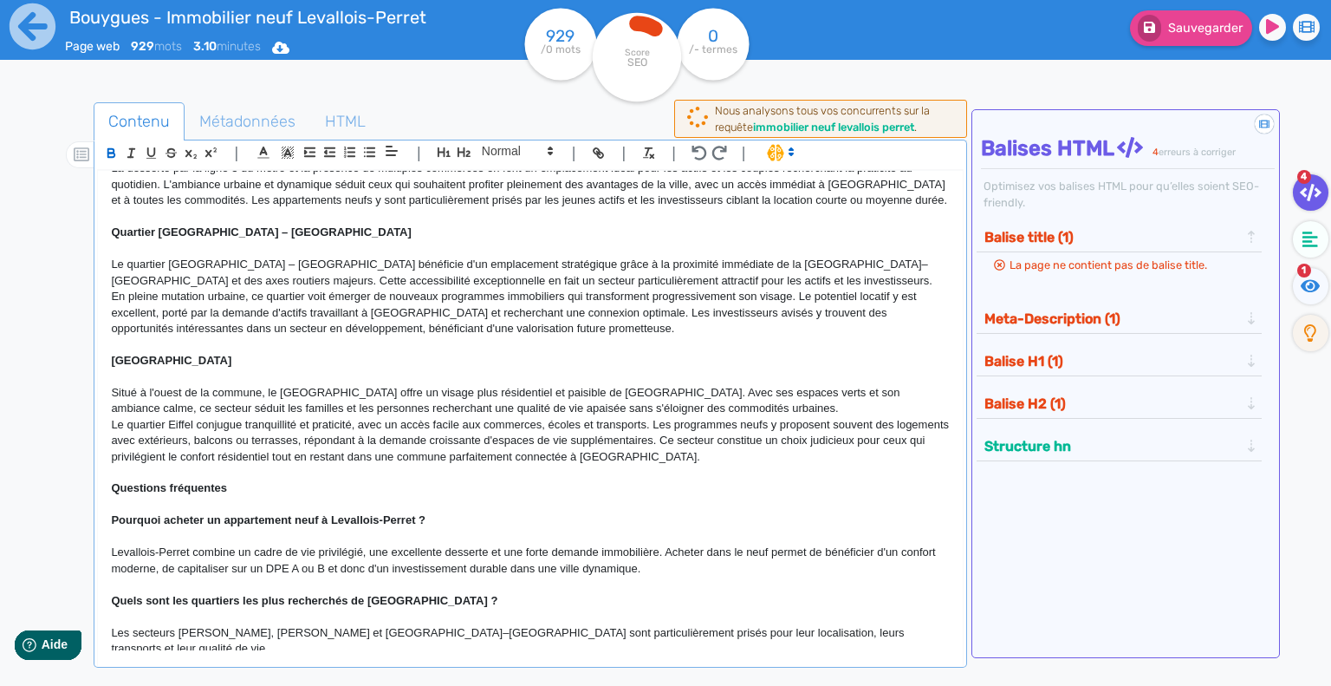
click at [818, 625] on p "Les secteurs [PERSON_NAME], [PERSON_NAME] et [GEOGRAPHIC_DATA]–[GEOGRAPHIC_DATA…" at bounding box center [530, 641] width 839 height 32
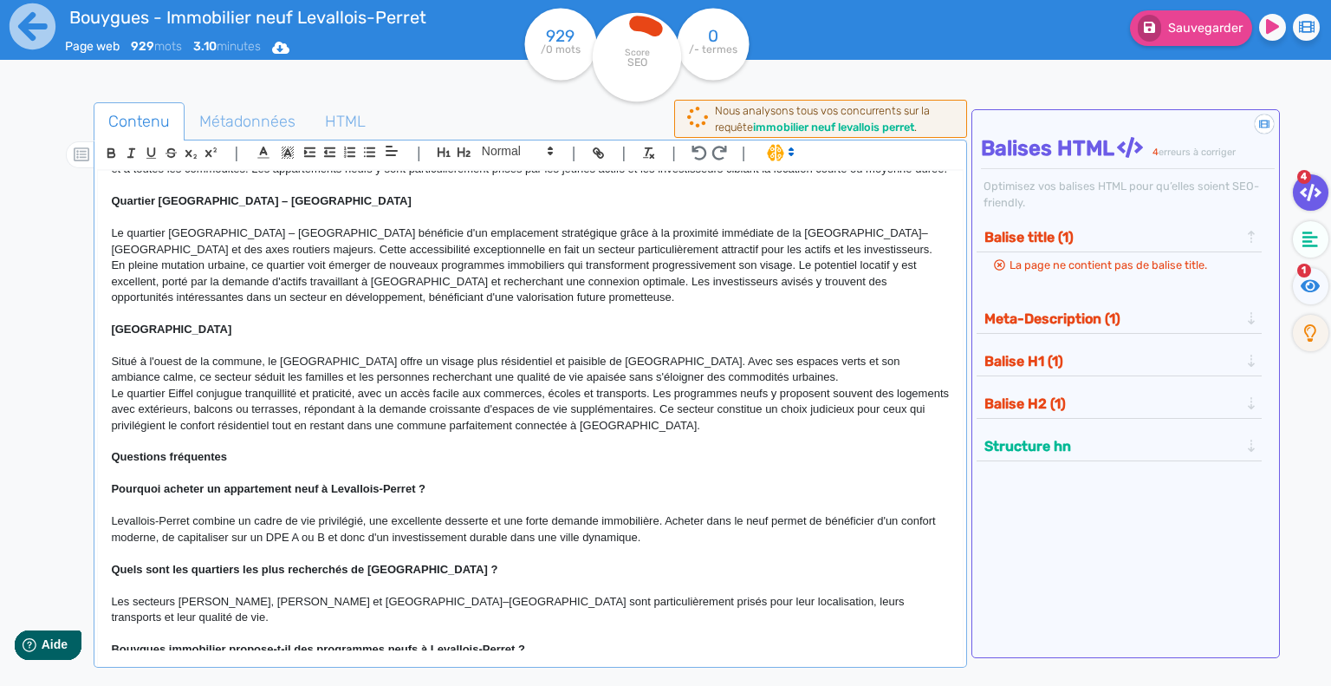
click at [538, 641] on p "Bouygues immobilier propose-t-il des programmes neufs à Levallois-Perret ?" at bounding box center [530, 649] width 839 height 16
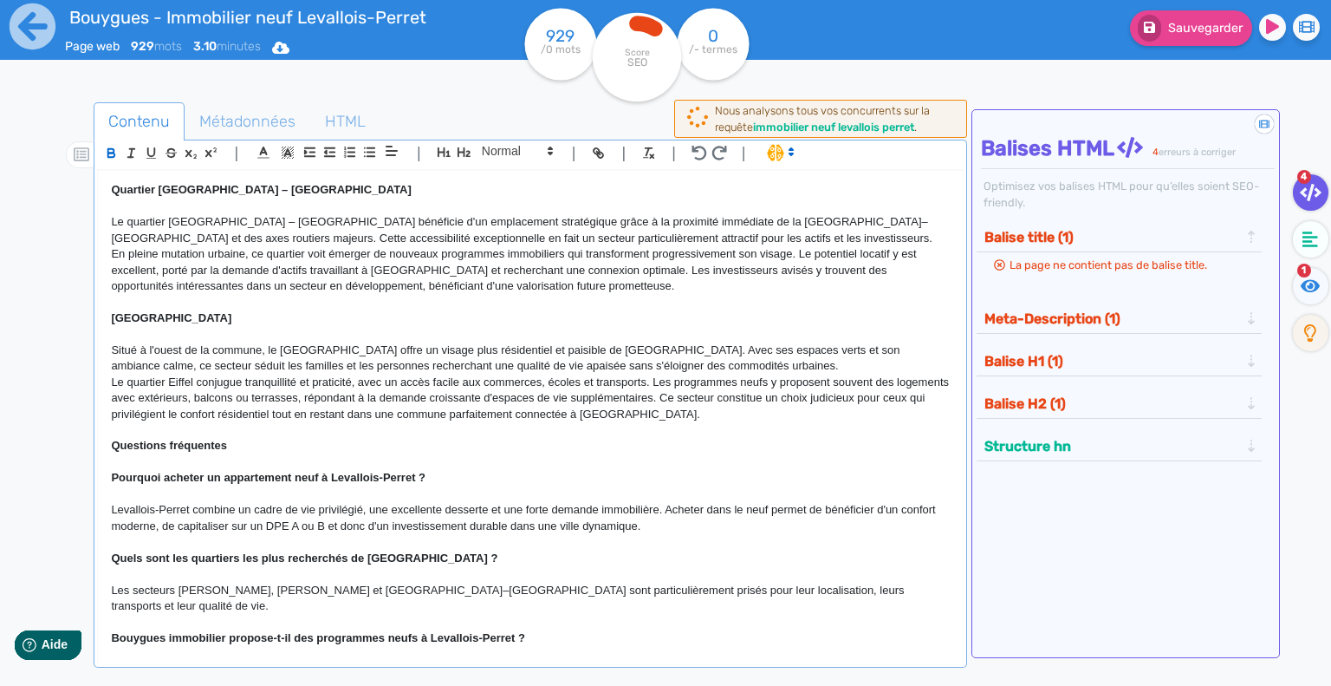
scroll to position [784, 0]
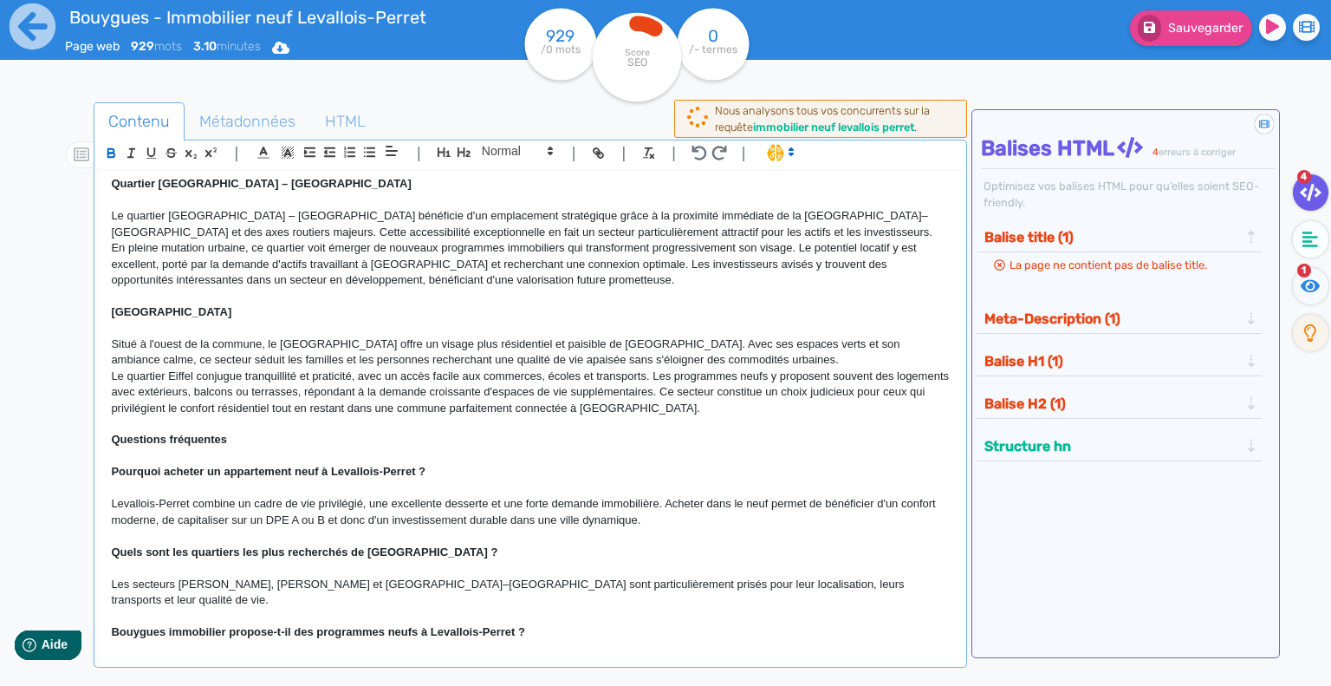
click at [809, 656] on p "Vous pouvez consulter nos offres sur notre site ou prendre rendez-vous avec un …" at bounding box center [530, 672] width 839 height 32
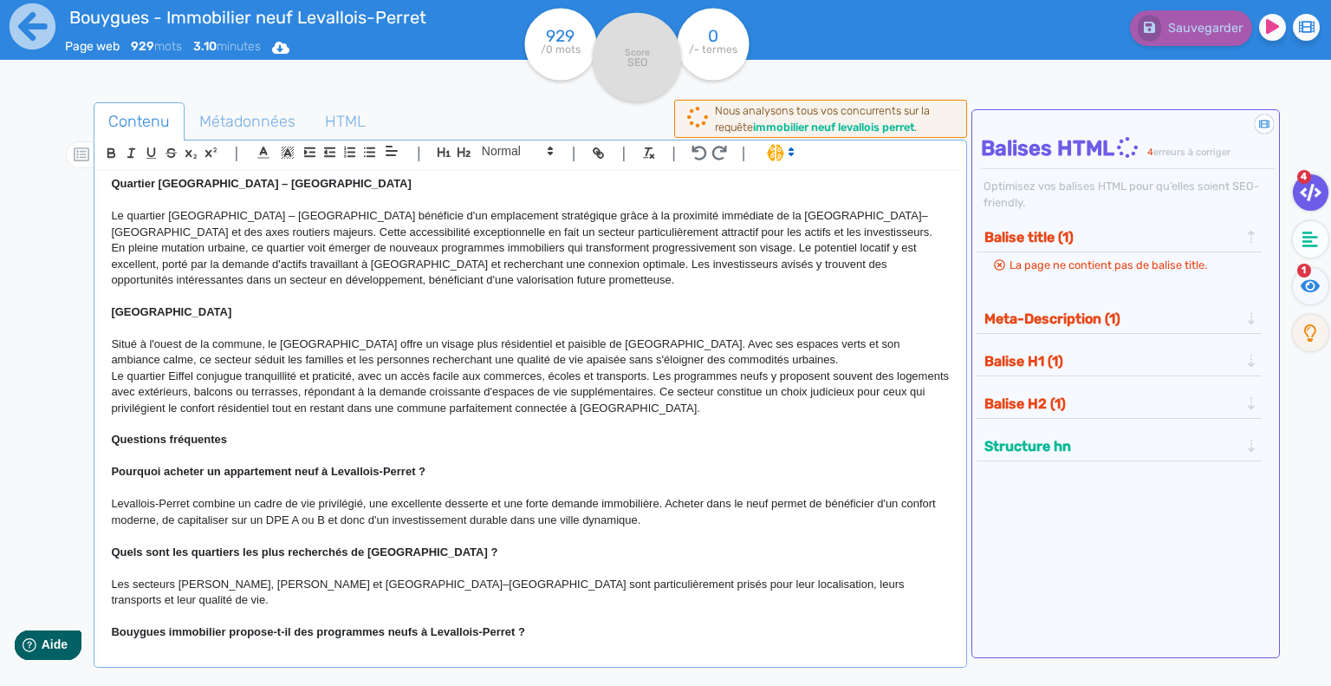
click at [808, 656] on p "Vous pouvez consulter nos offres sur notre site ou prendre rendez-vous avec un …" at bounding box center [530, 672] width 839 height 32
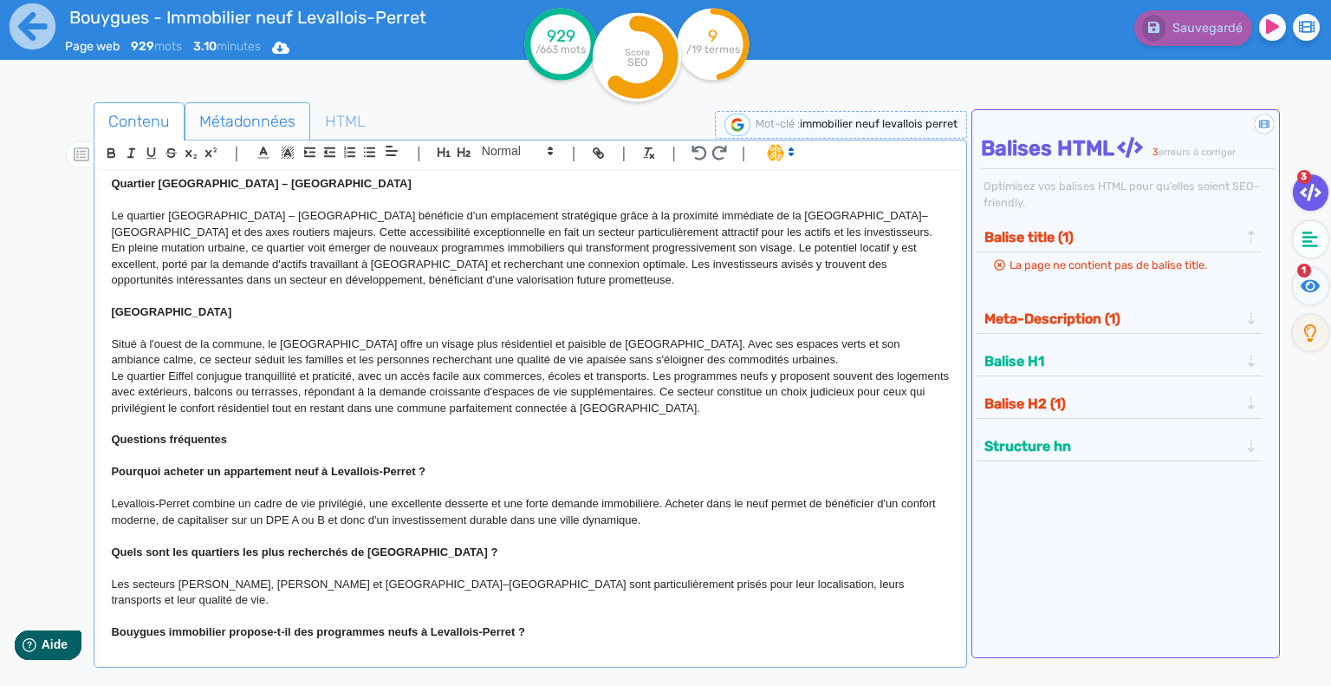
click at [248, 114] on span "Métadonnées" at bounding box center [247, 121] width 124 height 47
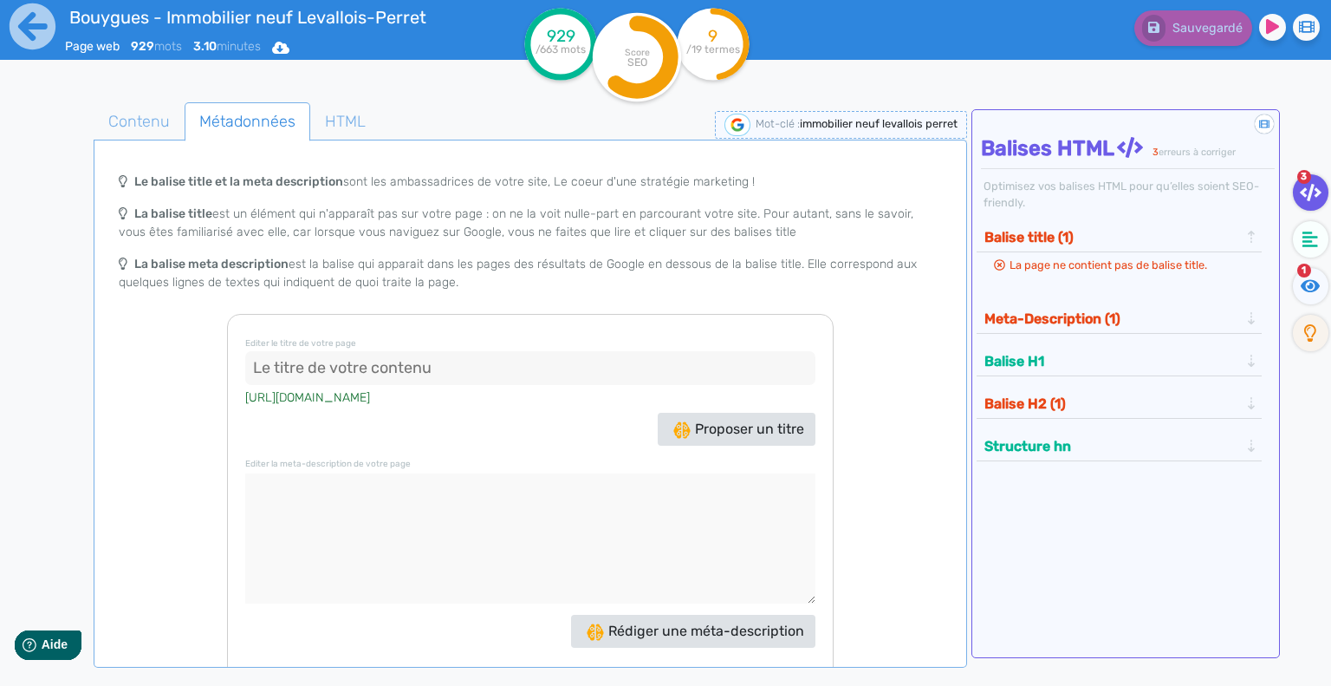
click at [350, 362] on input at bounding box center [530, 368] width 570 height 35
paste input "immobilier neuf Levallois-Perret"
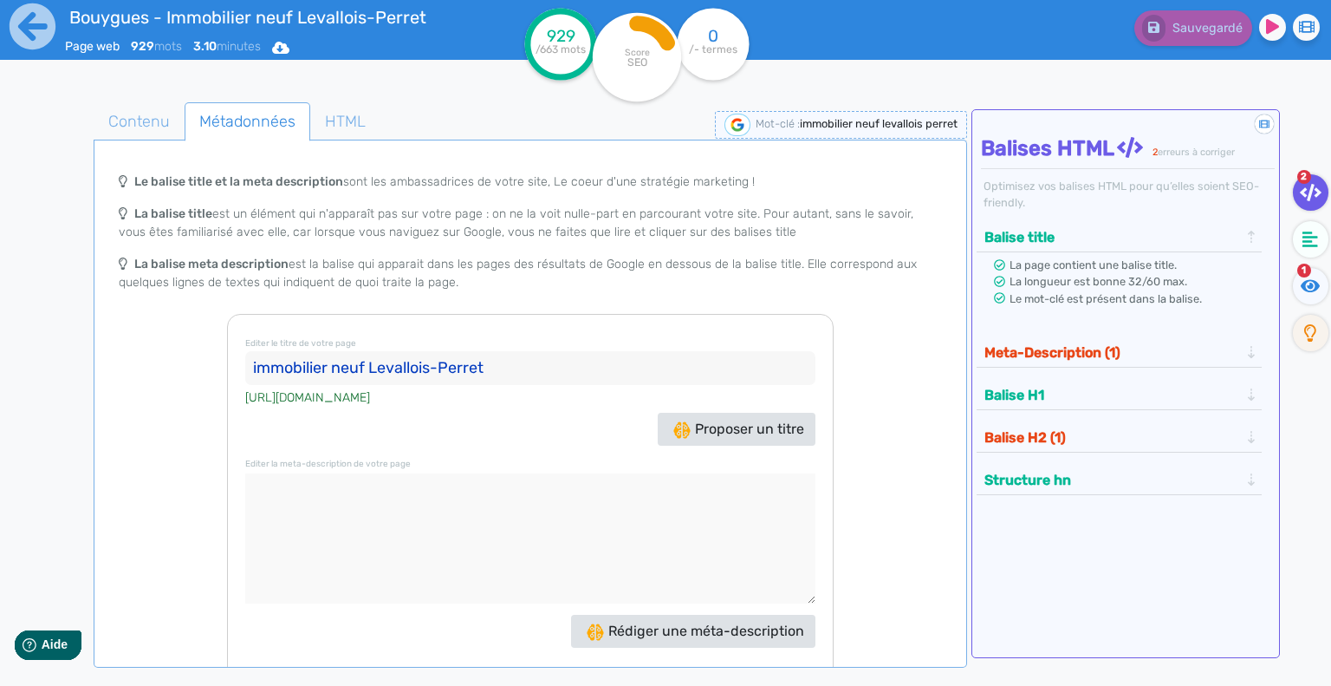
drag, startPoint x: 261, startPoint y: 373, endPoint x: 244, endPoint y: 372, distance: 16.5
click at [248, 372] on input "immobilier neuf Levallois-Perret" at bounding box center [530, 368] width 570 height 35
type input "Immobilier neuf Levallois-Perret"
click at [395, 488] on textarea at bounding box center [530, 538] width 570 height 130
click at [329, 478] on textarea at bounding box center [530, 538] width 570 height 130
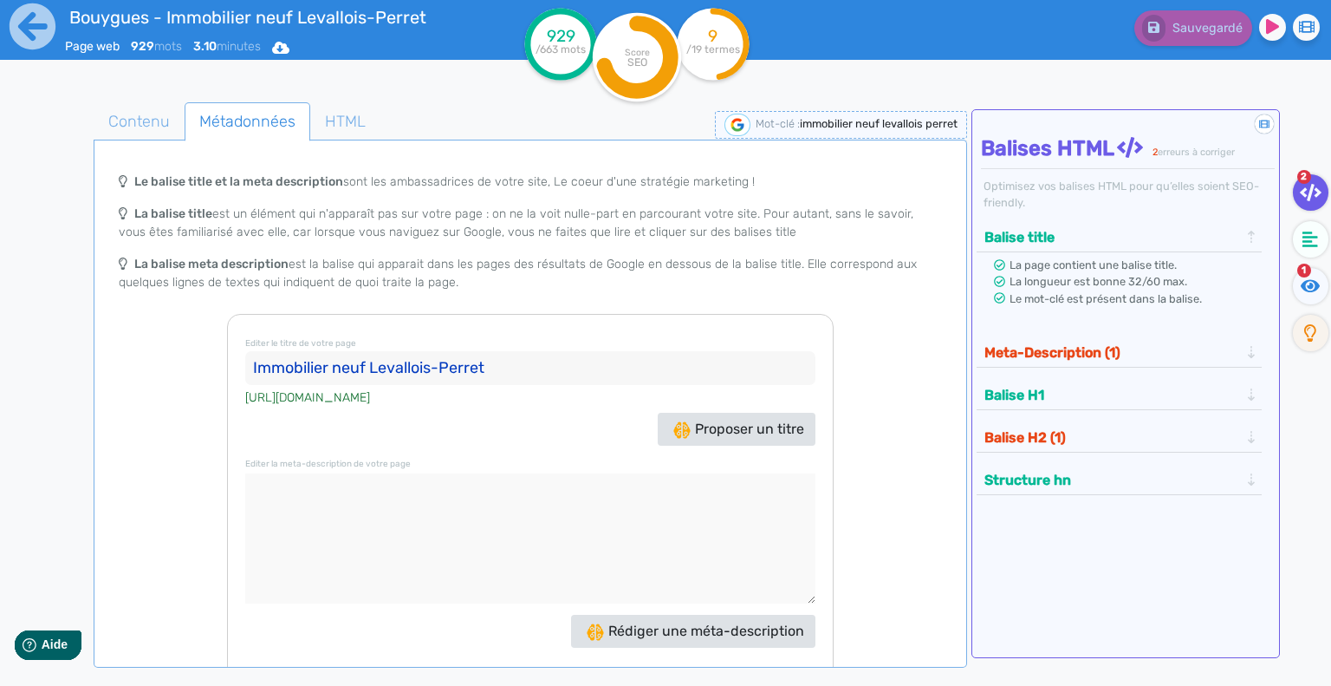
paste textarea "Levallois-Perret, aux portes de [GEOGRAPHIC_DATA], allie dynamisme économique e…"
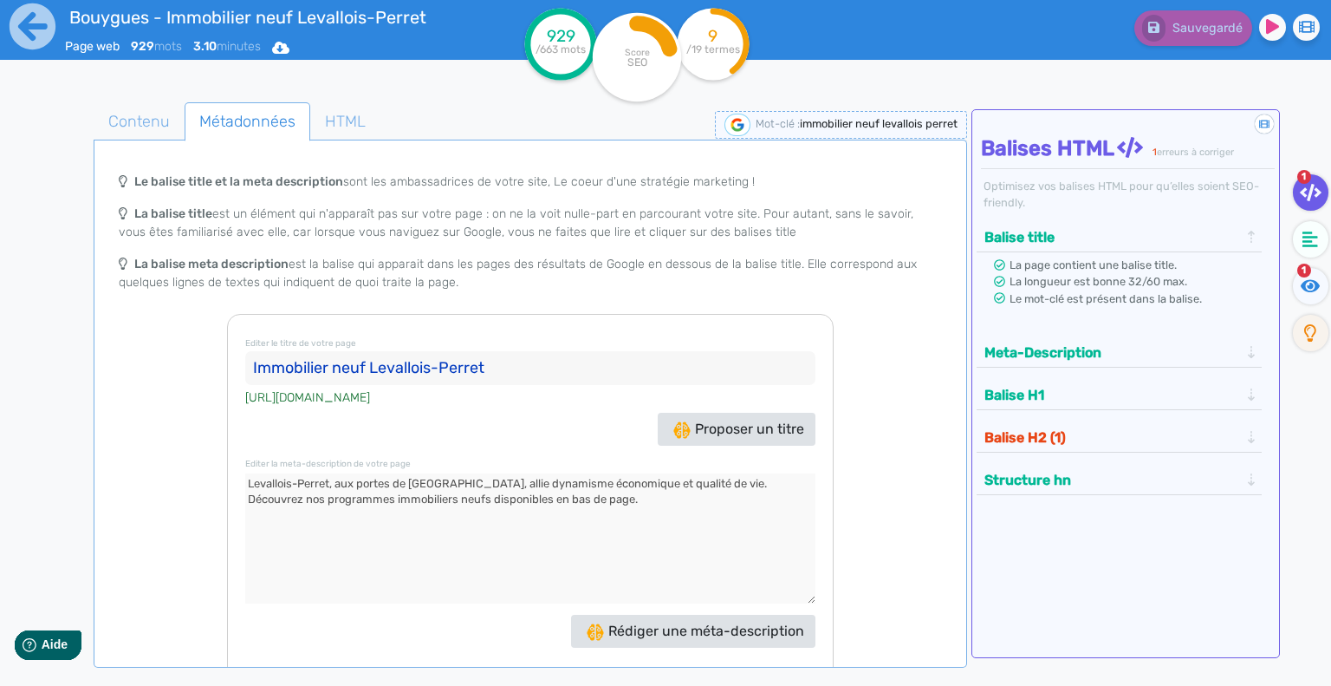
type textarea "Levallois-Perret, aux portes de [GEOGRAPHIC_DATA], allie dynamisme économique e…"
click at [140, 110] on span "Contenu" at bounding box center [138, 121] width 89 height 47
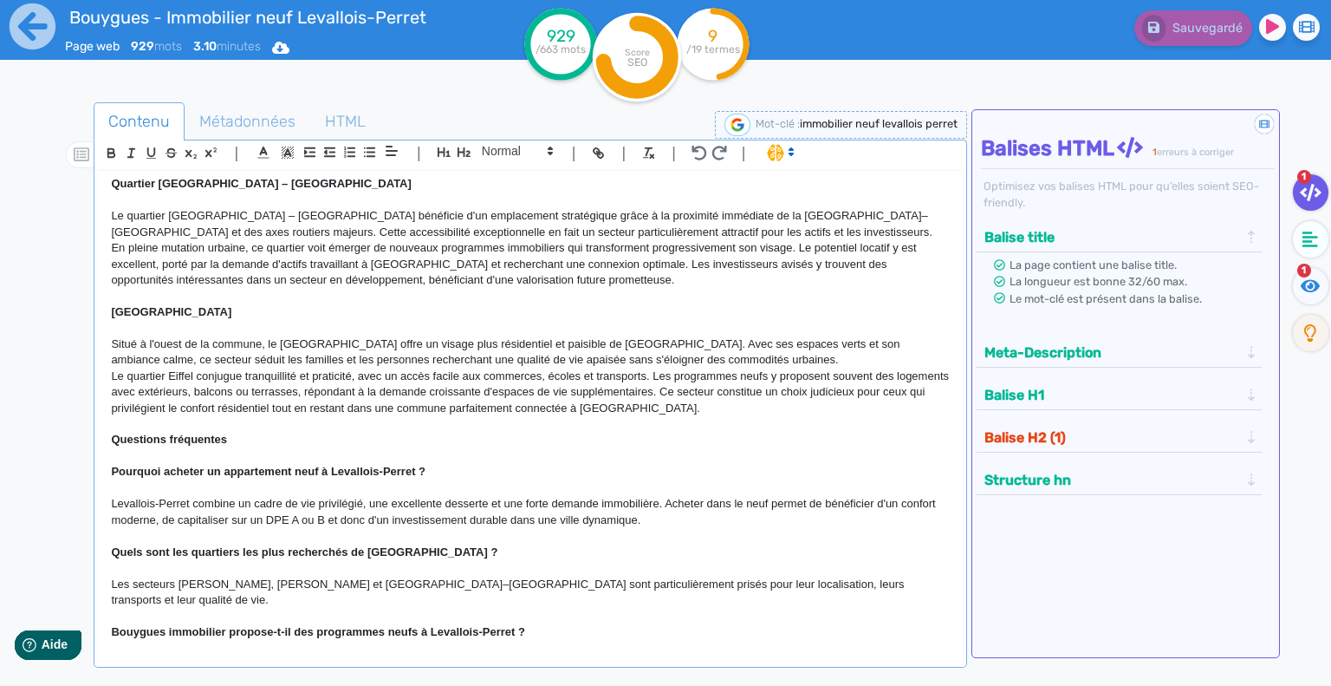
click at [1113, 85] on div "Contenu Métadonnées HTML | | H3 H4 H5 H6 Normal | | | | L'immobilier neuf à Lev…" at bounding box center [687, 440] width 1290 height 710
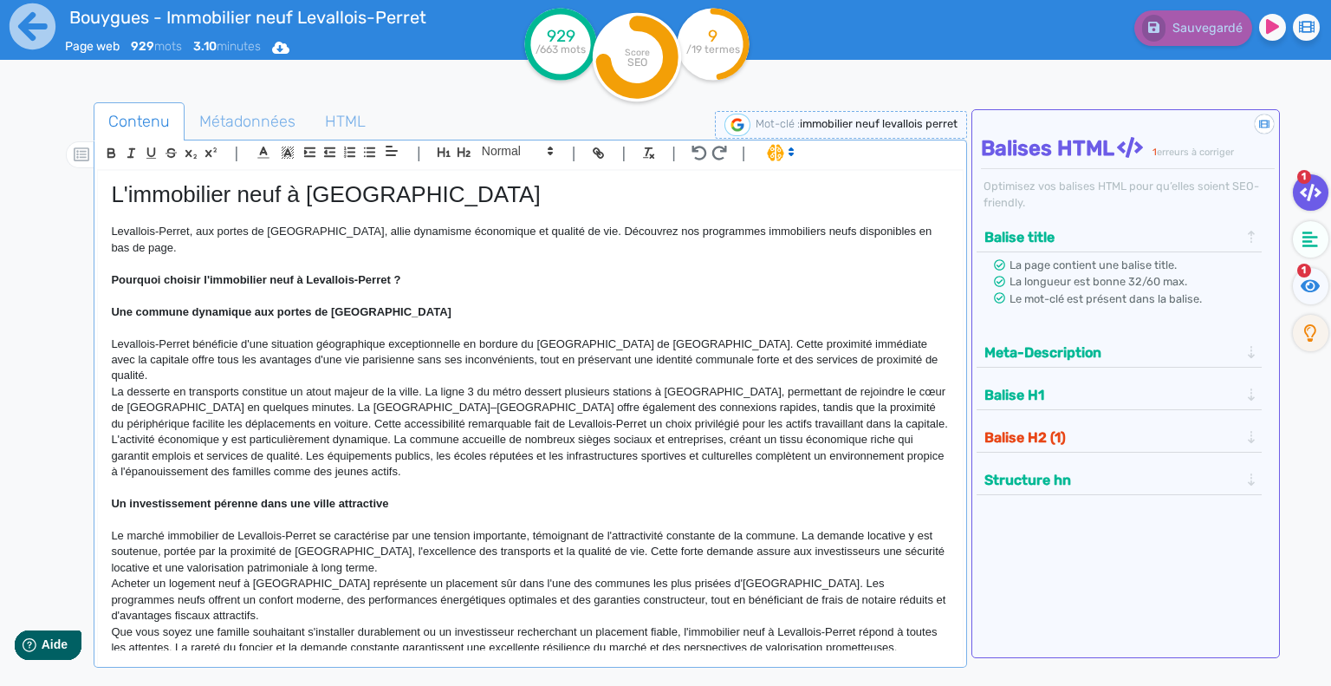
scroll to position [0, 0]
drag, startPoint x: 406, startPoint y: 262, endPoint x: 75, endPoint y: 260, distance: 330.2
click at [75, 260] on div "Contenu Métadonnées HTML | | H3 H4 H5 H6 Normal | | | | L'immobilier neuf à Lev…" at bounding box center [690, 446] width 1281 height 697
click at [111, 151] on icon "button" at bounding box center [111, 153] width 15 height 15
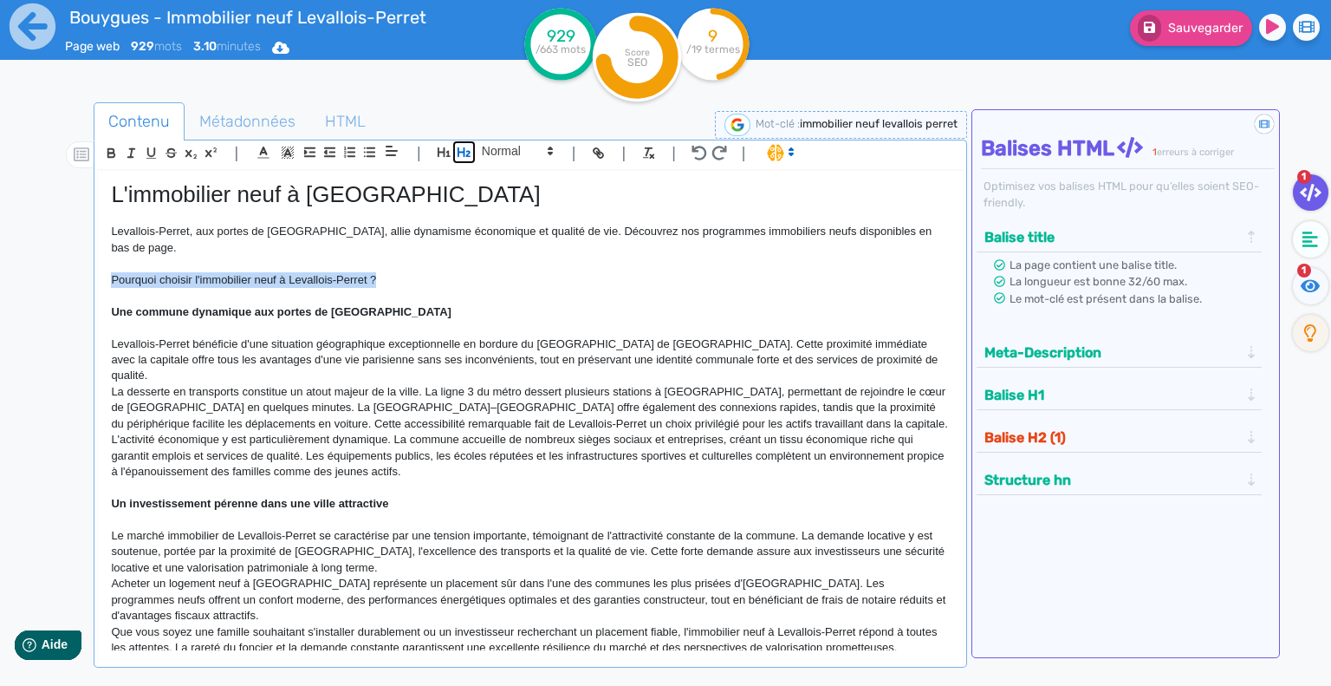
click at [461, 153] on icon "button" at bounding box center [464, 152] width 15 height 15
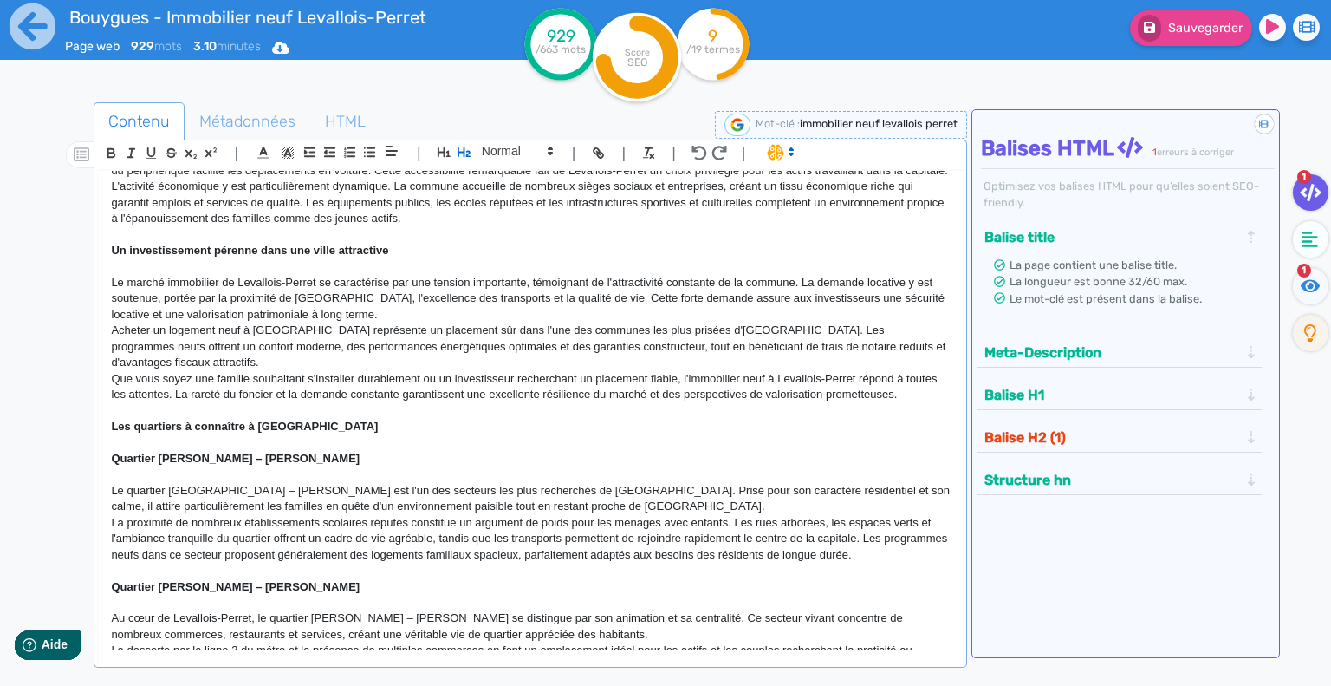
scroll to position [260, 0]
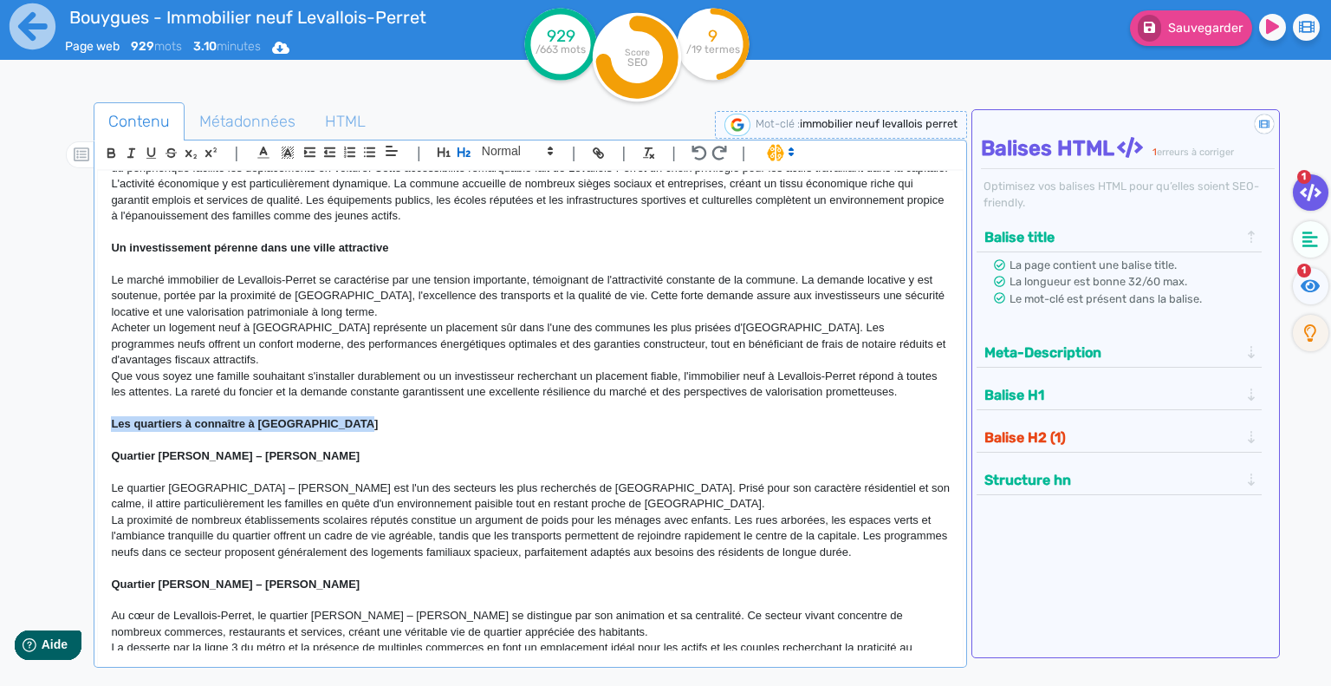
drag, startPoint x: 342, startPoint y: 387, endPoint x: 88, endPoint y: 387, distance: 254.8
click at [88, 387] on div "Contenu Métadonnées HTML | | H3 H4 H5 H6 Normal | | | | L'immobilier neuf à Lev…" at bounding box center [690, 446] width 1281 height 697
click at [109, 153] on icon "button" at bounding box center [111, 155] width 7 height 4
click at [458, 152] on icon "button" at bounding box center [464, 152] width 13 height 10
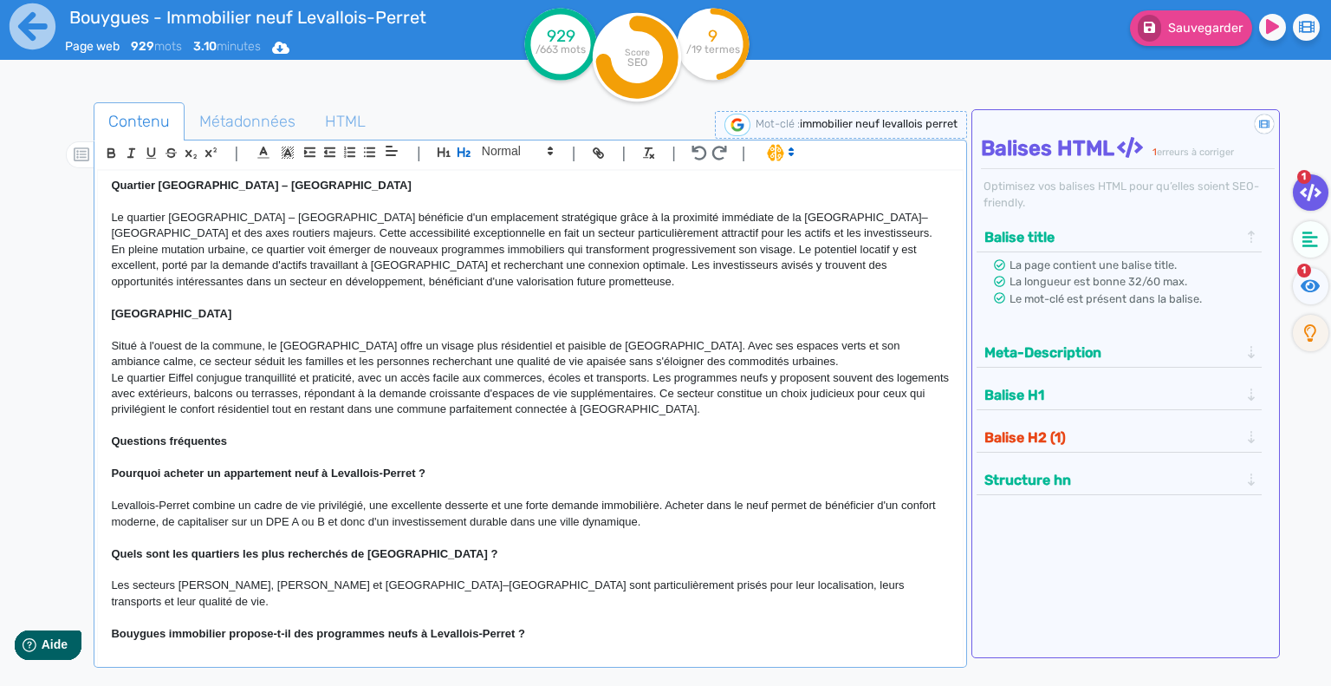
scroll to position [791, 0]
drag, startPoint x: 234, startPoint y: 405, endPoint x: 104, endPoint y: 400, distance: 130.1
click at [104, 400] on div "L'immobilier neuf à Levallois-Perret Levallois-Perret, aux portes de [GEOGRAPHI…" at bounding box center [530, 411] width 865 height 480
click at [109, 155] on icon "button" at bounding box center [111, 153] width 15 height 15
drag, startPoint x: 459, startPoint y: 153, endPoint x: 455, endPoint y: 170, distance: 17.9
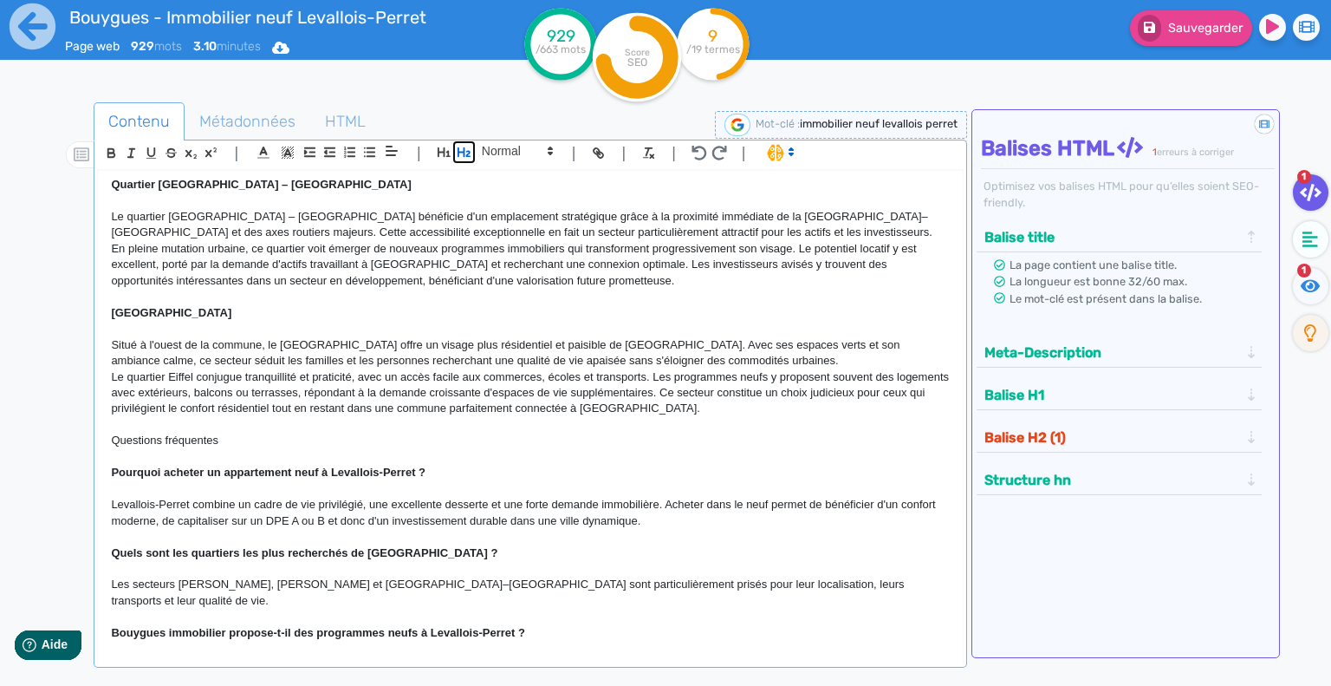
click at [459, 152] on icon "button" at bounding box center [464, 152] width 15 height 15
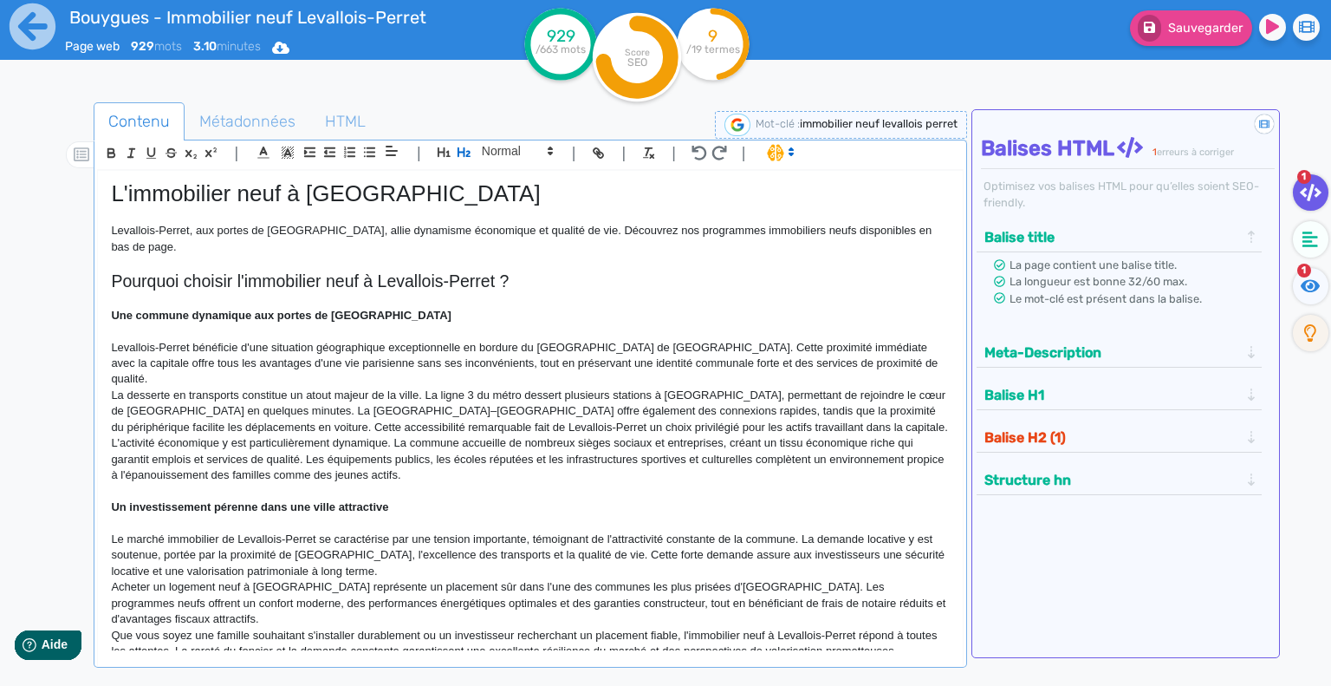
scroll to position [0, 0]
drag, startPoint x: 344, startPoint y: 297, endPoint x: 92, endPoint y: 295, distance: 252.2
click at [92, 295] on div "Contenu Métadonnées HTML | | H3 H4 H5 H6 Normal | | | | L'immobilier neuf à Lev…" at bounding box center [690, 446] width 1281 height 697
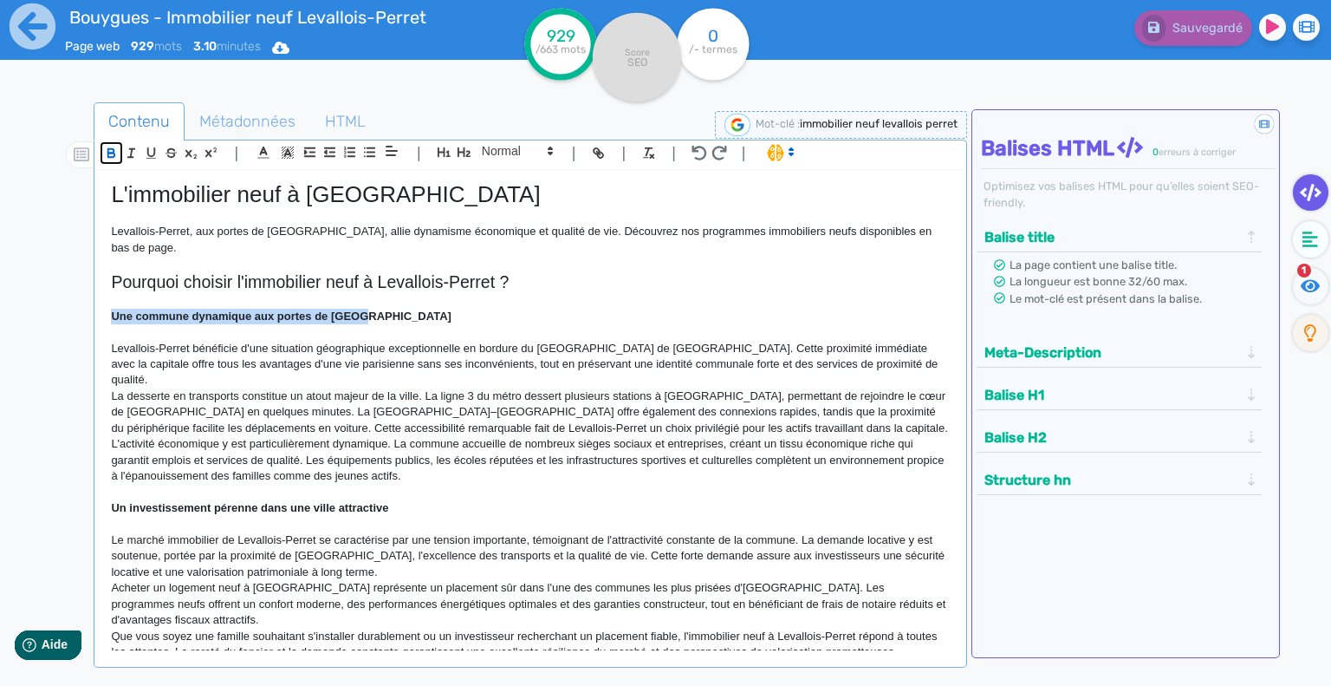
click at [114, 153] on icon "button" at bounding box center [111, 155] width 7 height 4
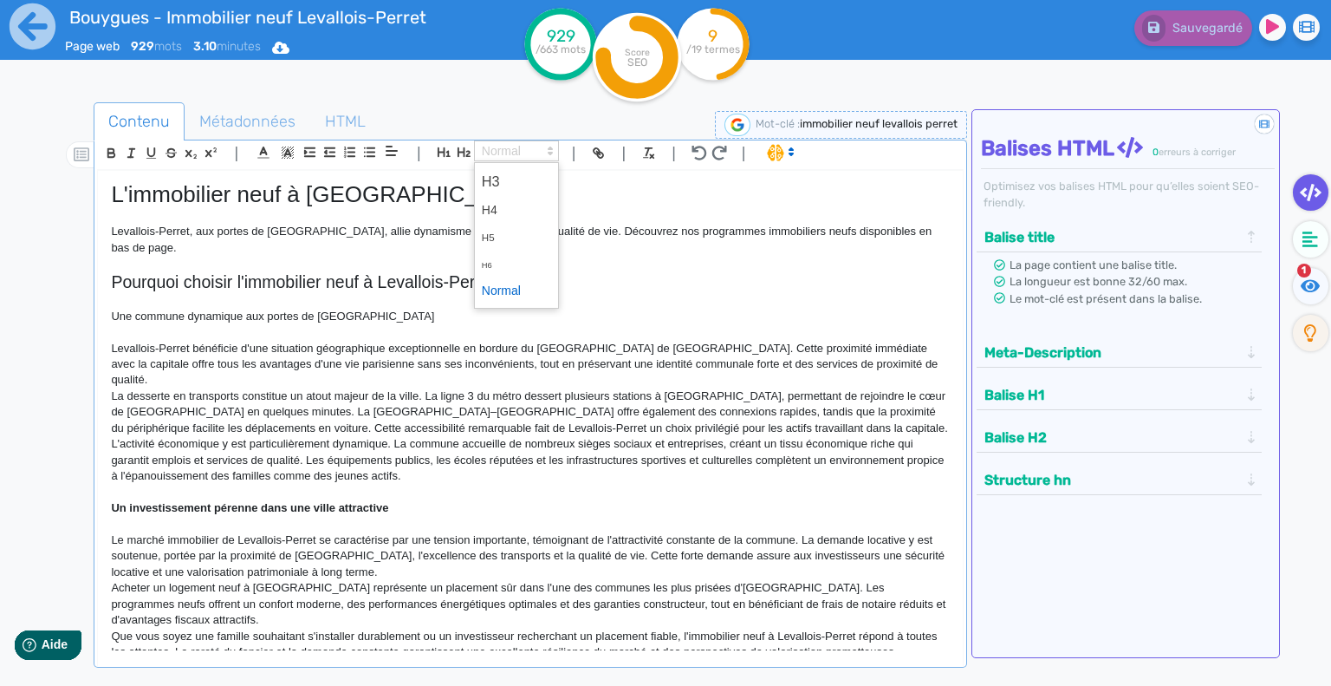
click at [549, 149] on polygon at bounding box center [550, 148] width 3 height 2
click at [498, 183] on span at bounding box center [516, 181] width 69 height 30
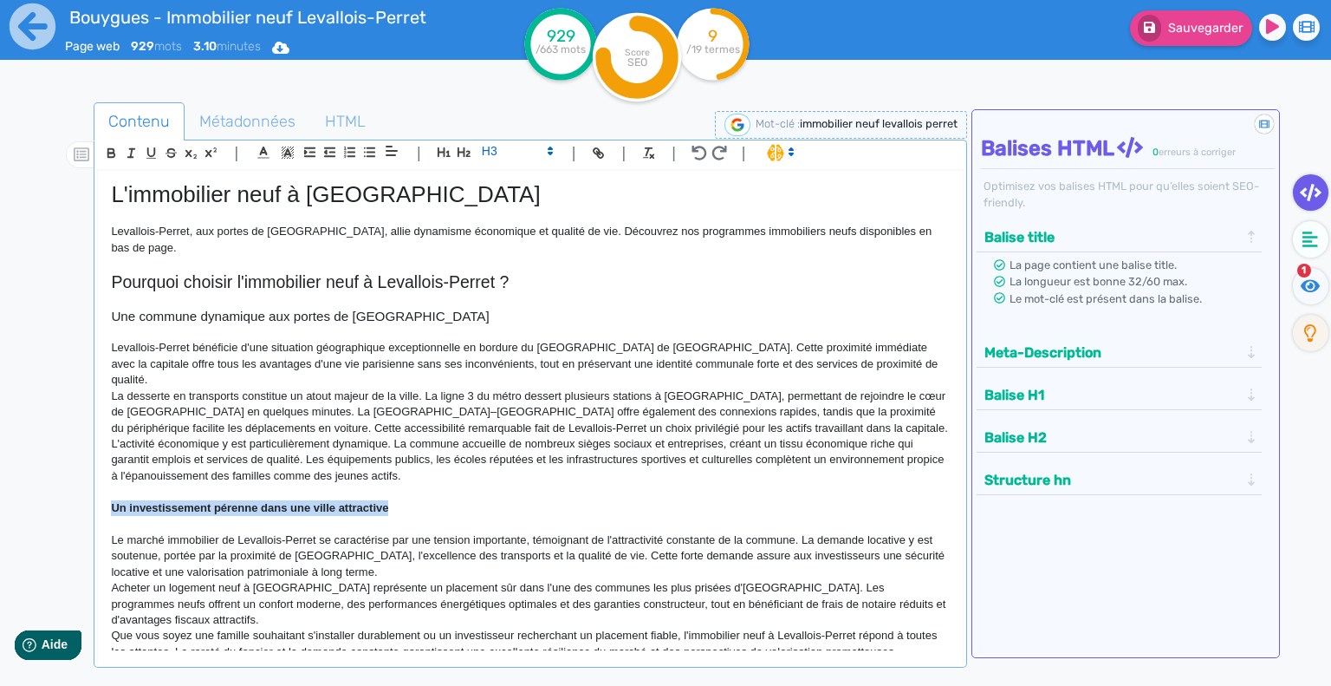
drag, startPoint x: 398, startPoint y: 476, endPoint x: 107, endPoint y: 478, distance: 290.4
click at [107, 478] on div "L'immobilier neuf à Levallois-Perret Levallois-Perret, aux portes de [GEOGRAPHI…" at bounding box center [530, 411] width 865 height 480
click at [108, 149] on icon "button" at bounding box center [111, 151] width 6 height 4
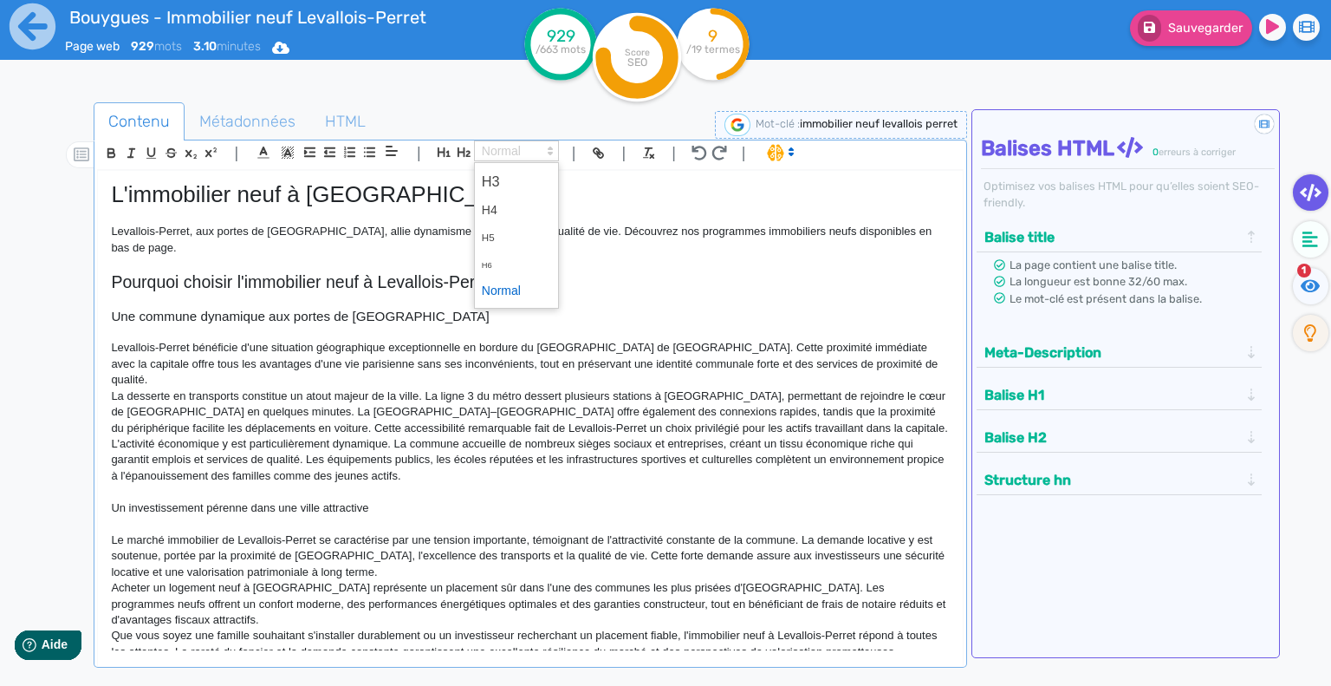
click at [548, 152] on icon at bounding box center [551, 151] width 16 height 16
click at [498, 183] on span at bounding box center [516, 181] width 69 height 30
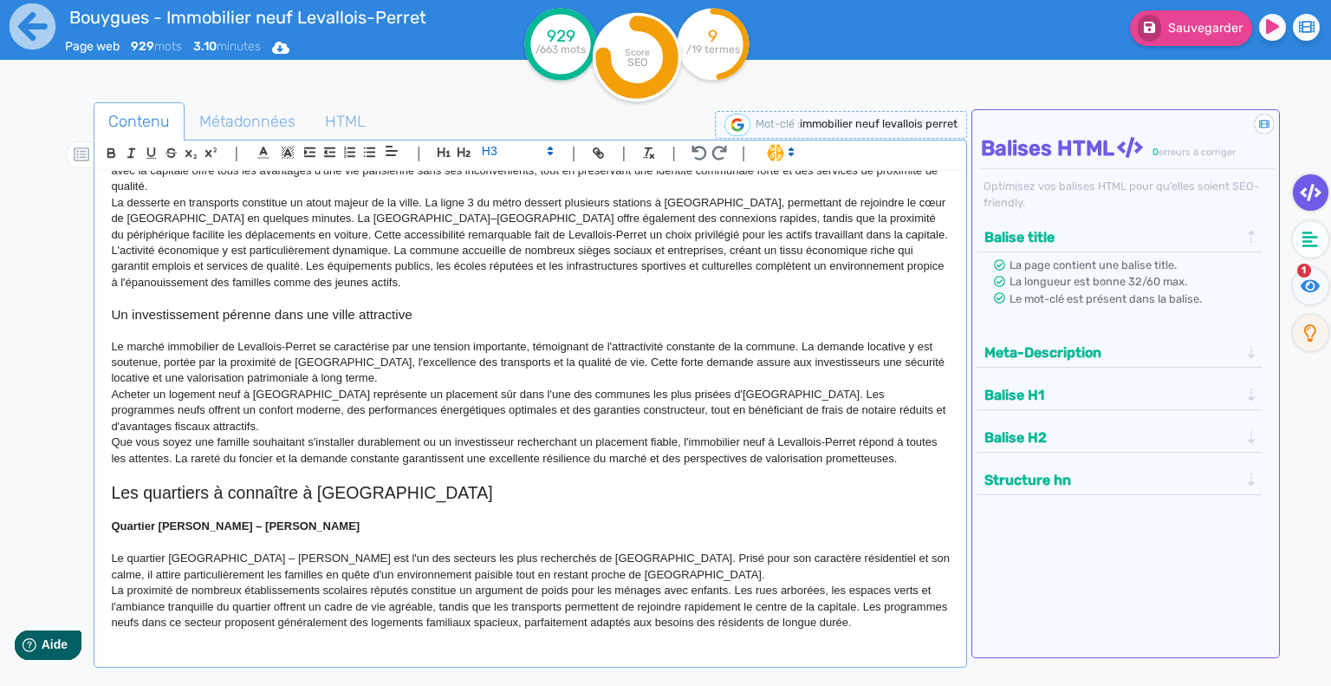
scroll to position [260, 0]
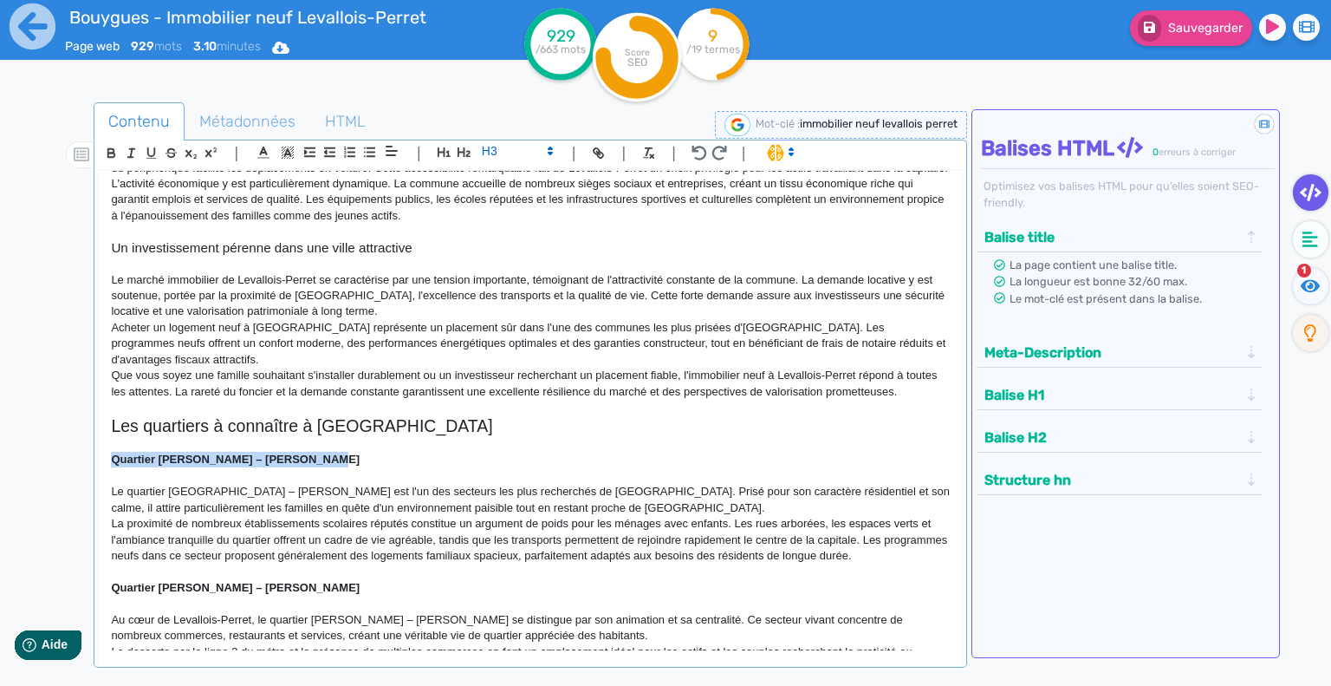
drag, startPoint x: 343, startPoint y: 429, endPoint x: 82, endPoint y: 423, distance: 261.0
click at [82, 423] on div "Contenu Métadonnées HTML | | H3 H4 H5 H6 Normal | | | | L'immobilier neuf à Lev…" at bounding box center [690, 446] width 1281 height 697
click at [108, 153] on icon "button" at bounding box center [111, 155] width 7 height 4
click at [544, 151] on icon at bounding box center [551, 151] width 16 height 16
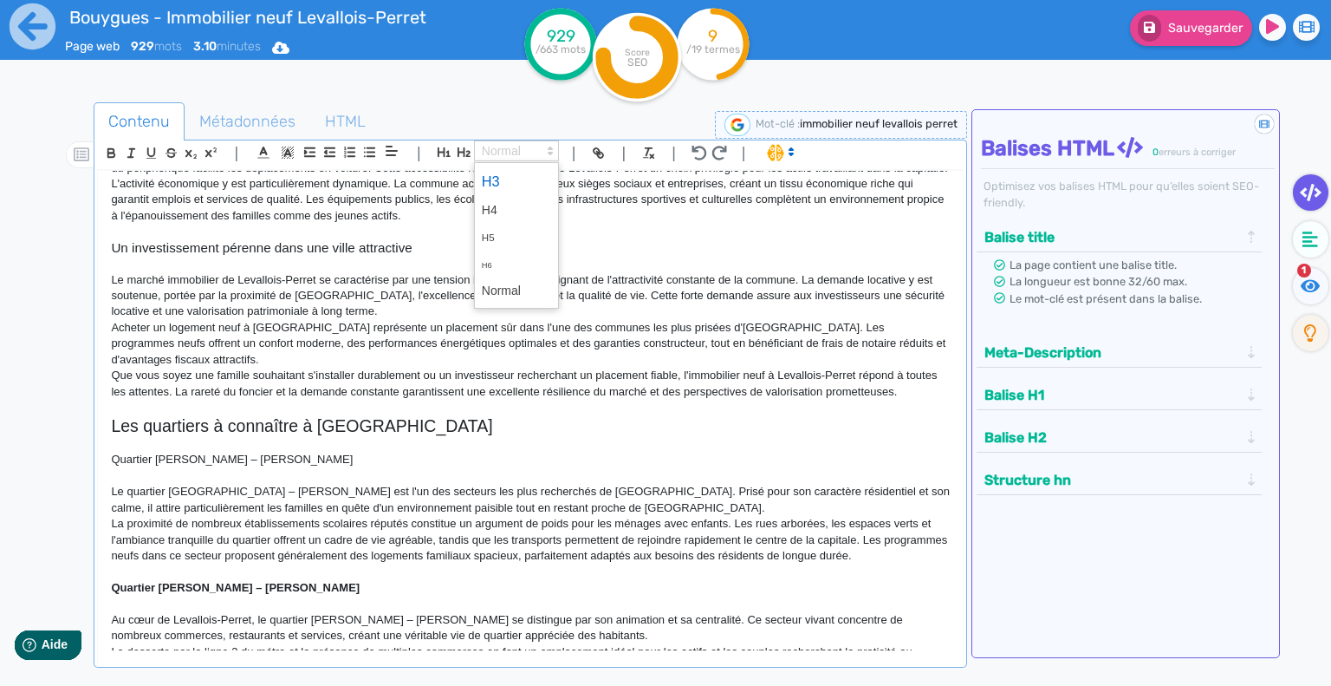
click at [524, 175] on span at bounding box center [516, 181] width 69 height 30
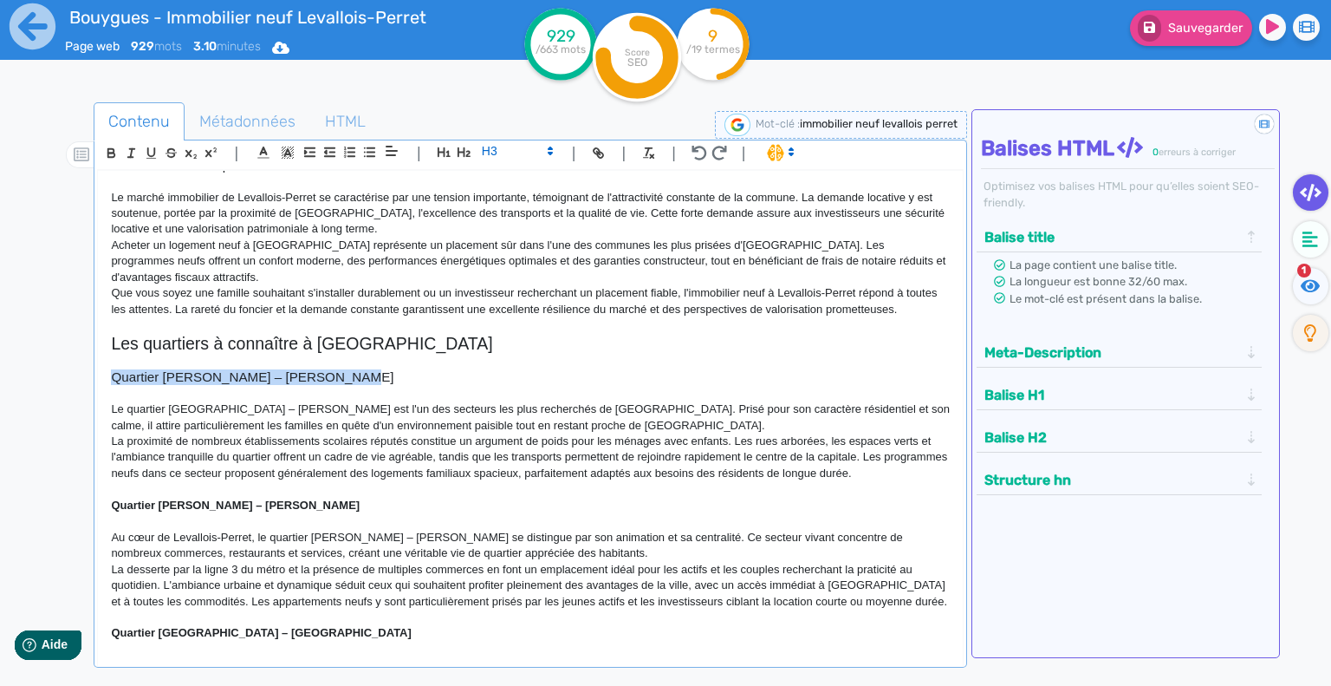
scroll to position [433, 0]
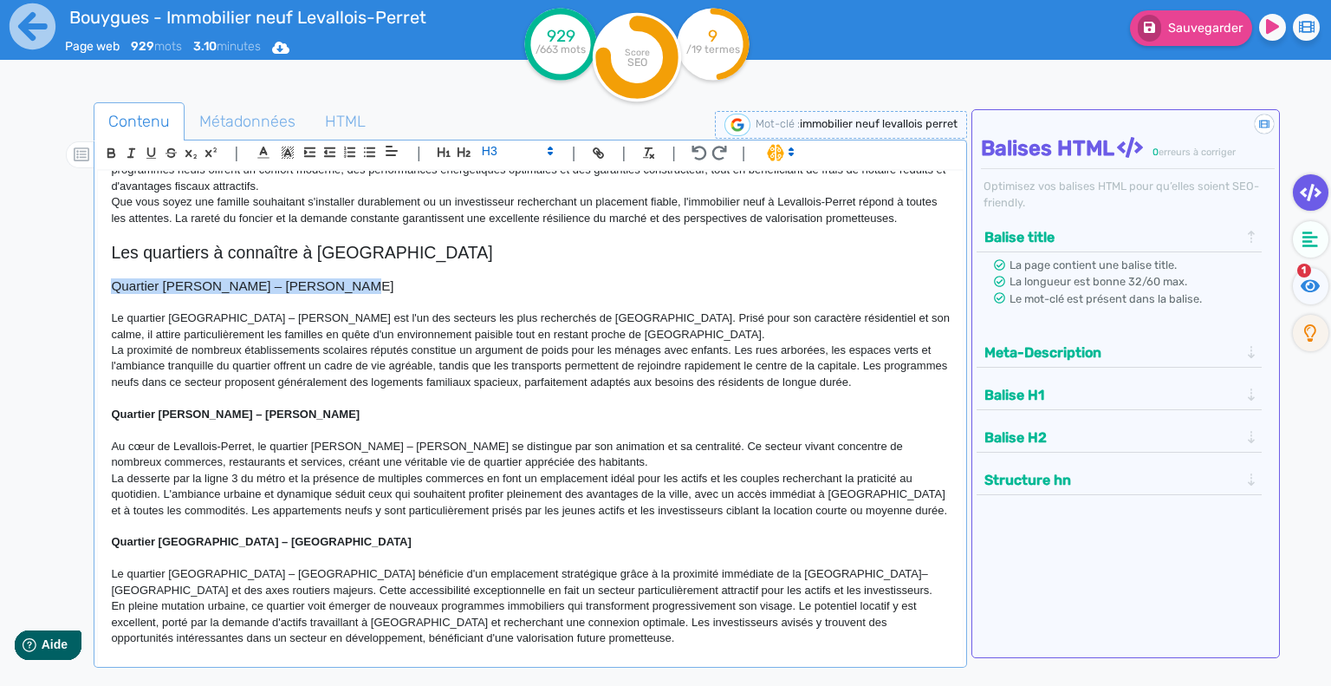
drag, startPoint x: 267, startPoint y: 379, endPoint x: 110, endPoint y: 381, distance: 156.9
click at [111, 407] on p "Quartier [PERSON_NAME] – [PERSON_NAME]" at bounding box center [530, 415] width 839 height 16
click at [111, 156] on icon "button" at bounding box center [111, 155] width 7 height 4
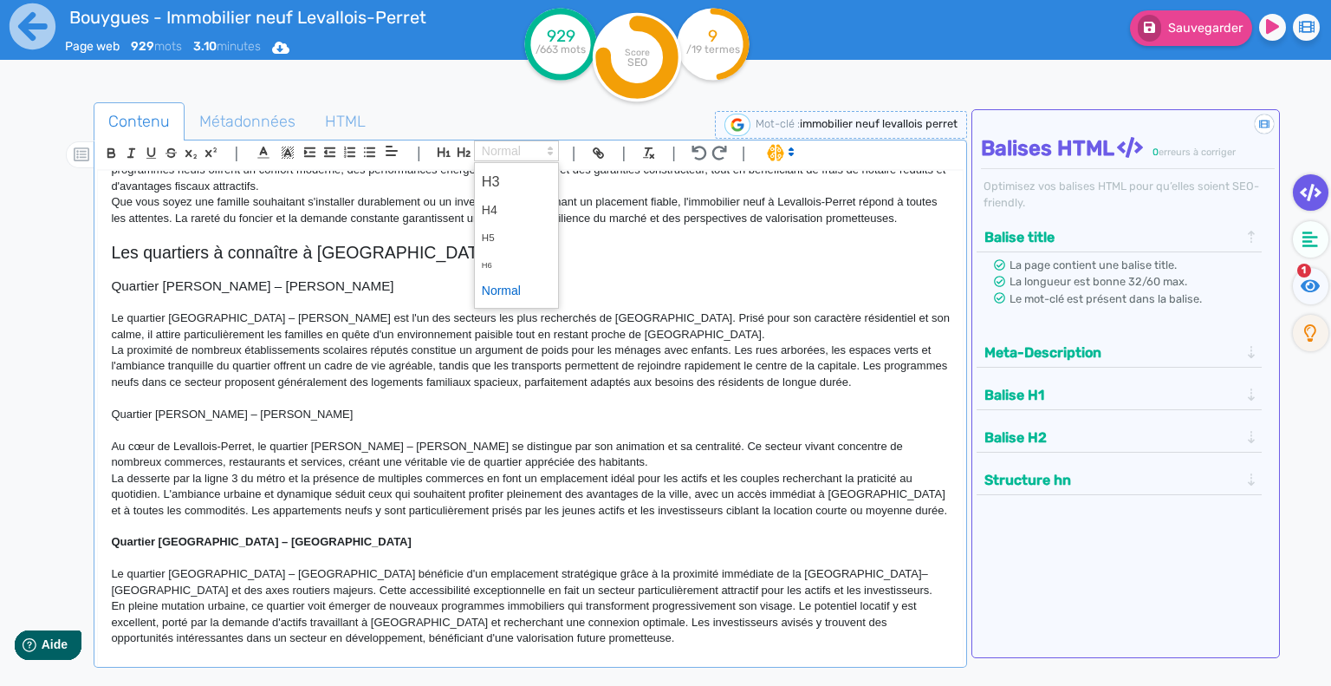
click at [550, 146] on icon at bounding box center [551, 151] width 16 height 16
click at [526, 177] on span at bounding box center [516, 181] width 69 height 30
drag, startPoint x: 240, startPoint y: 509, endPoint x: 107, endPoint y: 514, distance: 133.6
click at [107, 514] on div "L'immobilier neuf à Levallois-Perret Levallois-Perret, aux portes de [GEOGRAPHI…" at bounding box center [530, 411] width 865 height 480
click at [110, 149] on icon "button" at bounding box center [111, 151] width 6 height 4
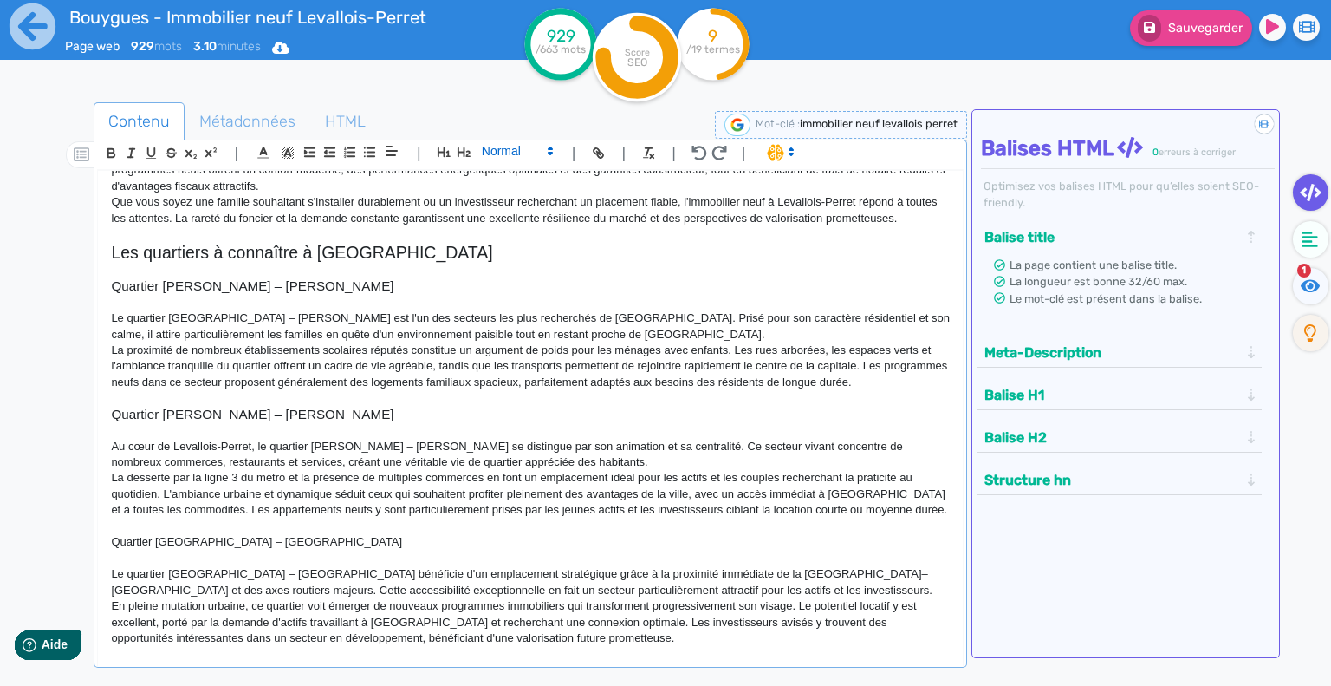
click at [545, 151] on icon at bounding box center [551, 151] width 16 height 16
click at [543, 183] on span at bounding box center [516, 181] width 69 height 30
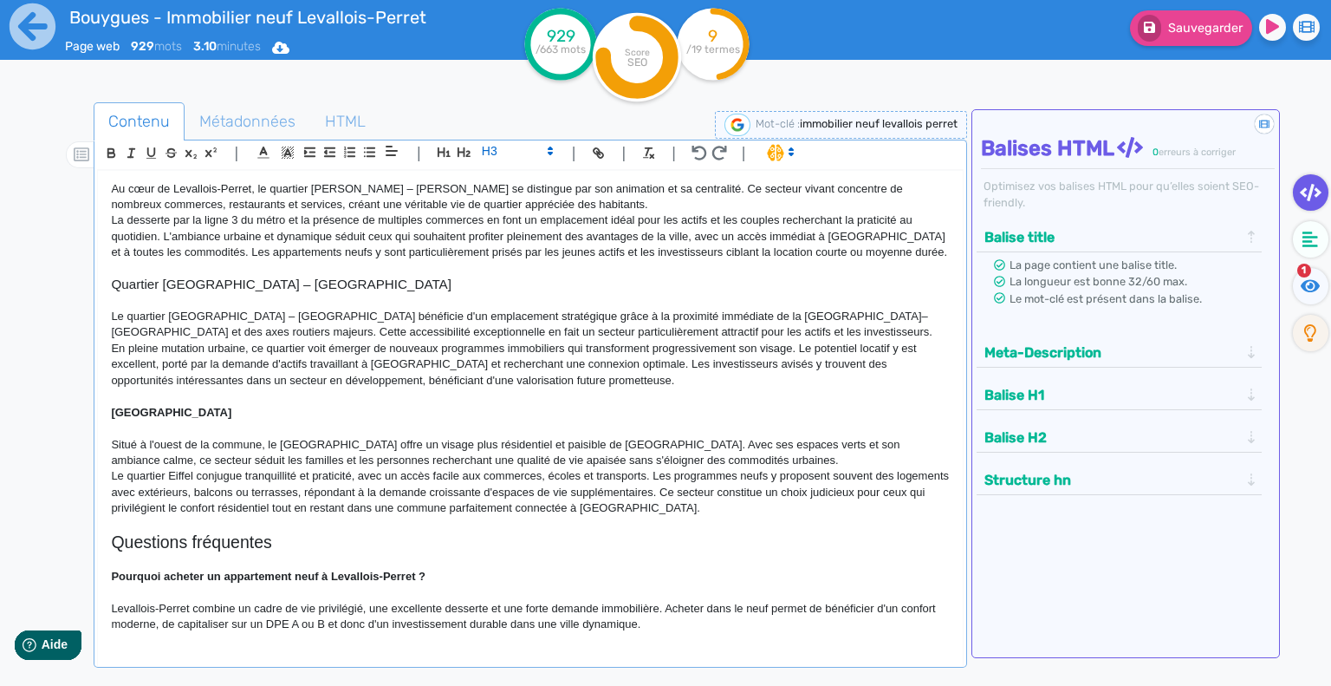
scroll to position [693, 0]
drag, startPoint x: 187, startPoint y: 374, endPoint x: 100, endPoint y: 373, distance: 87.6
click at [99, 378] on div "L'immobilier neuf à Levallois-Perret Levallois-Perret, aux portes de [GEOGRAPHI…" at bounding box center [530, 411] width 865 height 480
click at [114, 150] on icon "button" at bounding box center [111, 151] width 6 height 4
click at [551, 151] on icon at bounding box center [551, 151] width 16 height 16
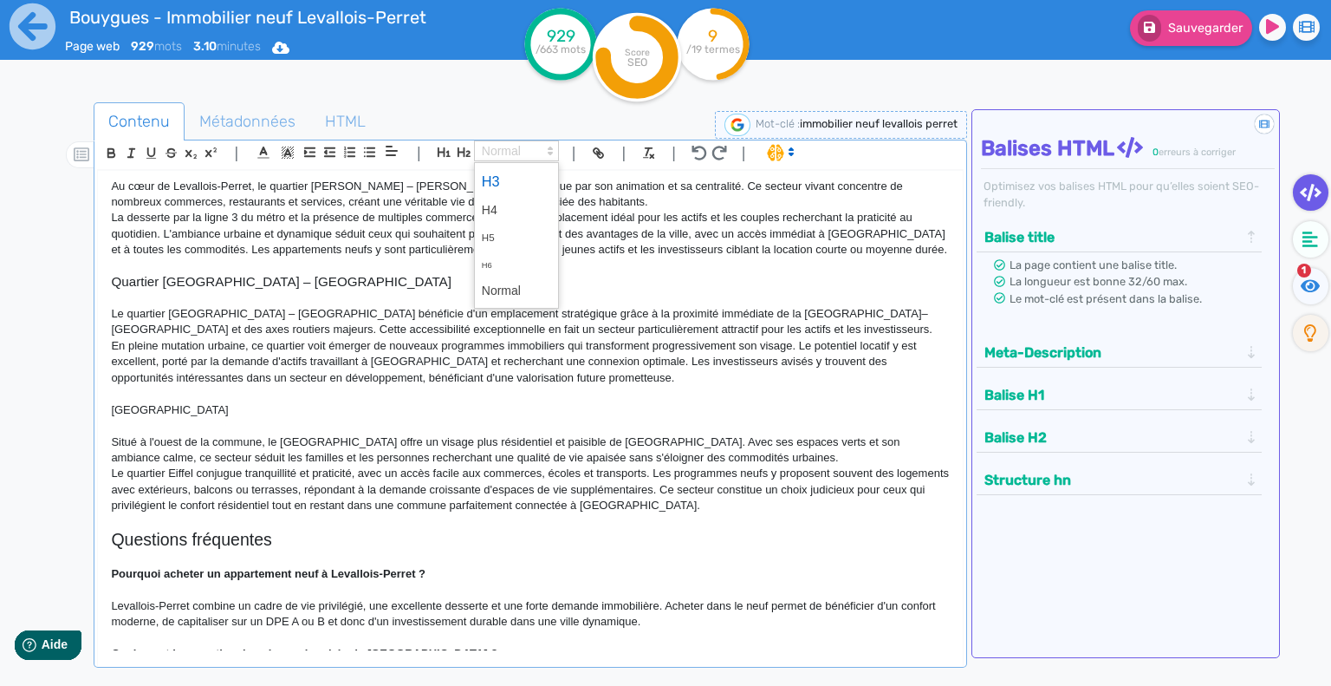
click at [547, 173] on span at bounding box center [516, 181] width 69 height 30
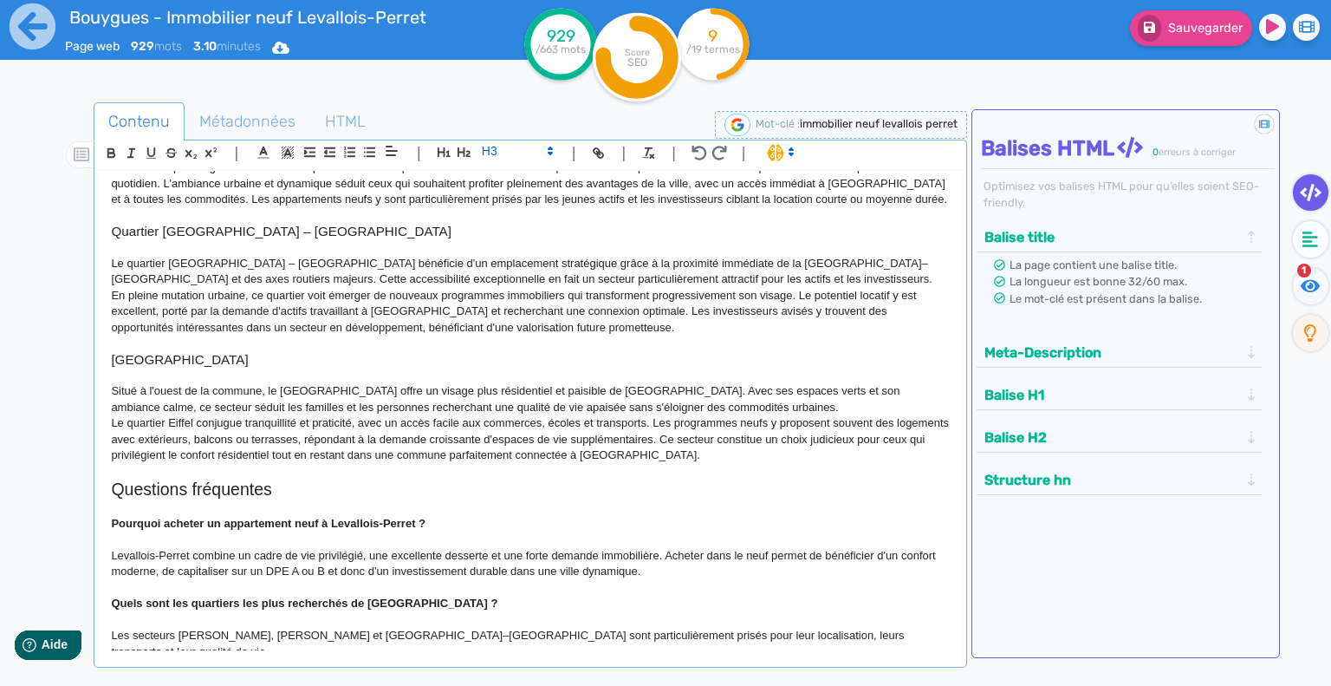
scroll to position [795, 0]
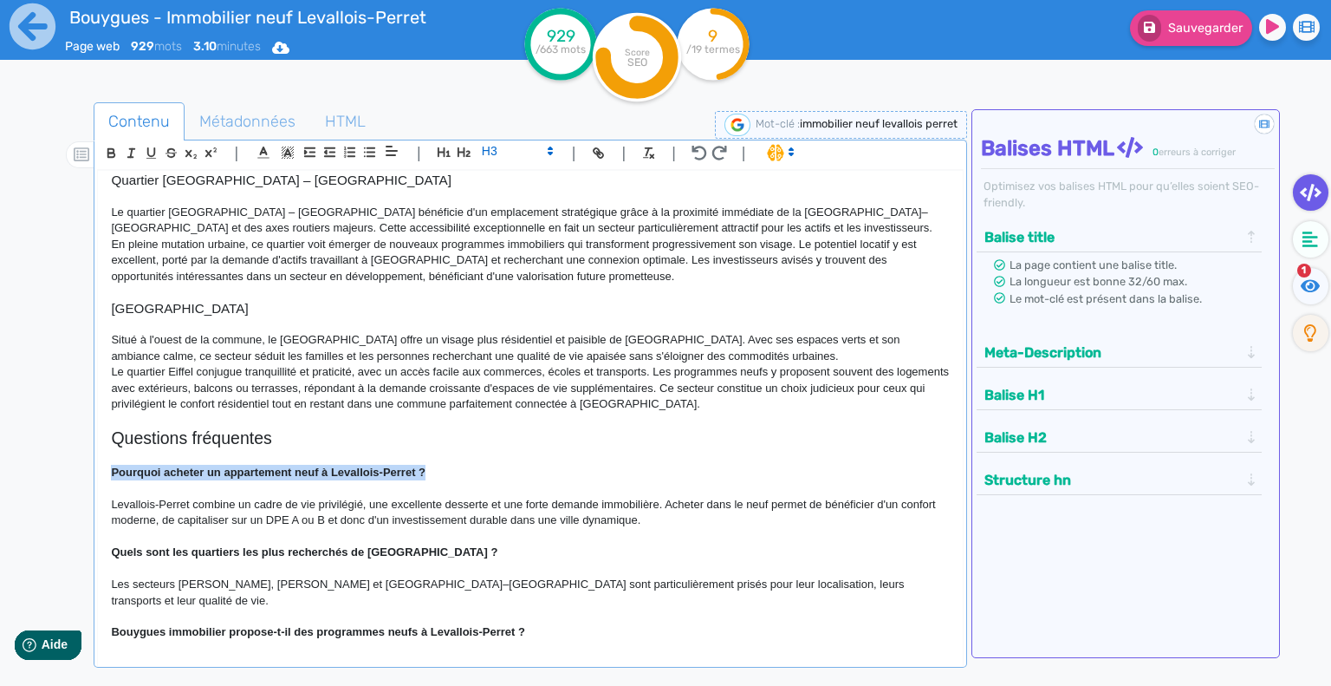
drag, startPoint x: 423, startPoint y: 437, endPoint x: 121, endPoint y: 355, distance: 312.4
click at [101, 440] on div "L'immobilier neuf à Levallois-Perret Levallois-Perret, aux portes de [GEOGRAPHI…" at bounding box center [530, 411] width 865 height 480
click at [112, 153] on icon "button" at bounding box center [111, 155] width 7 height 4
click at [543, 152] on span at bounding box center [516, 150] width 85 height 21
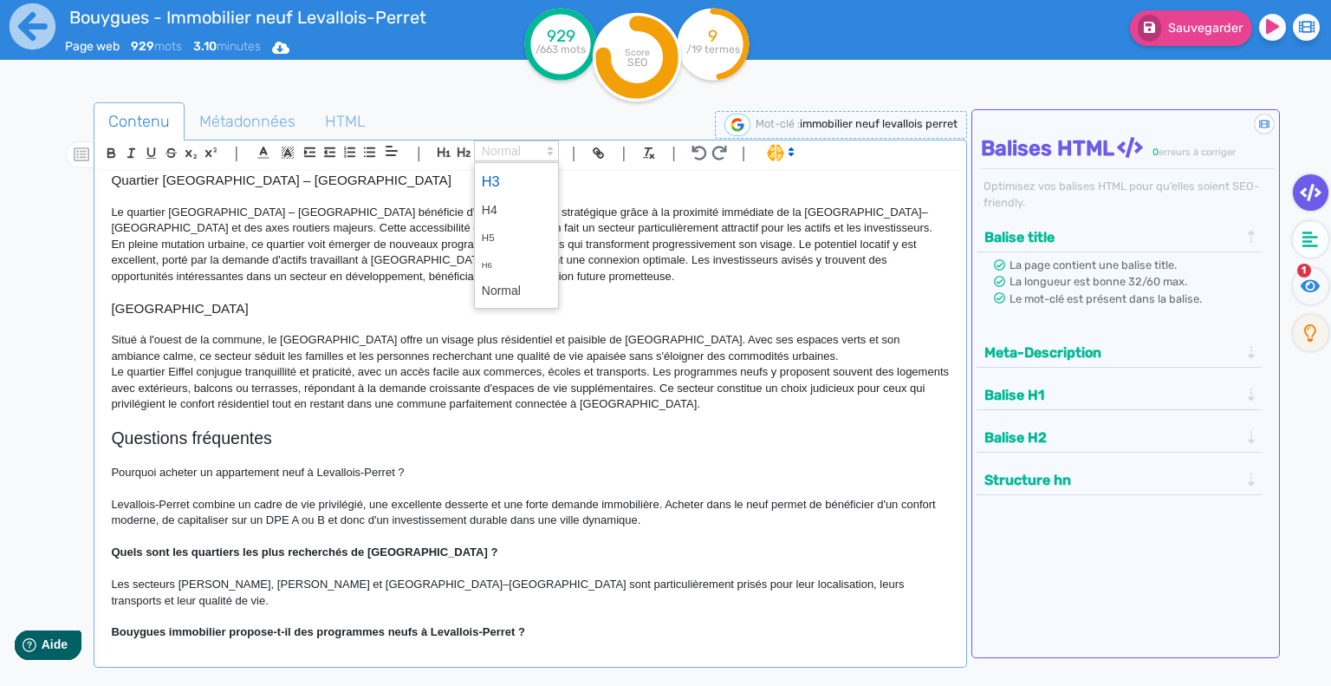
click at [532, 181] on span at bounding box center [516, 181] width 69 height 30
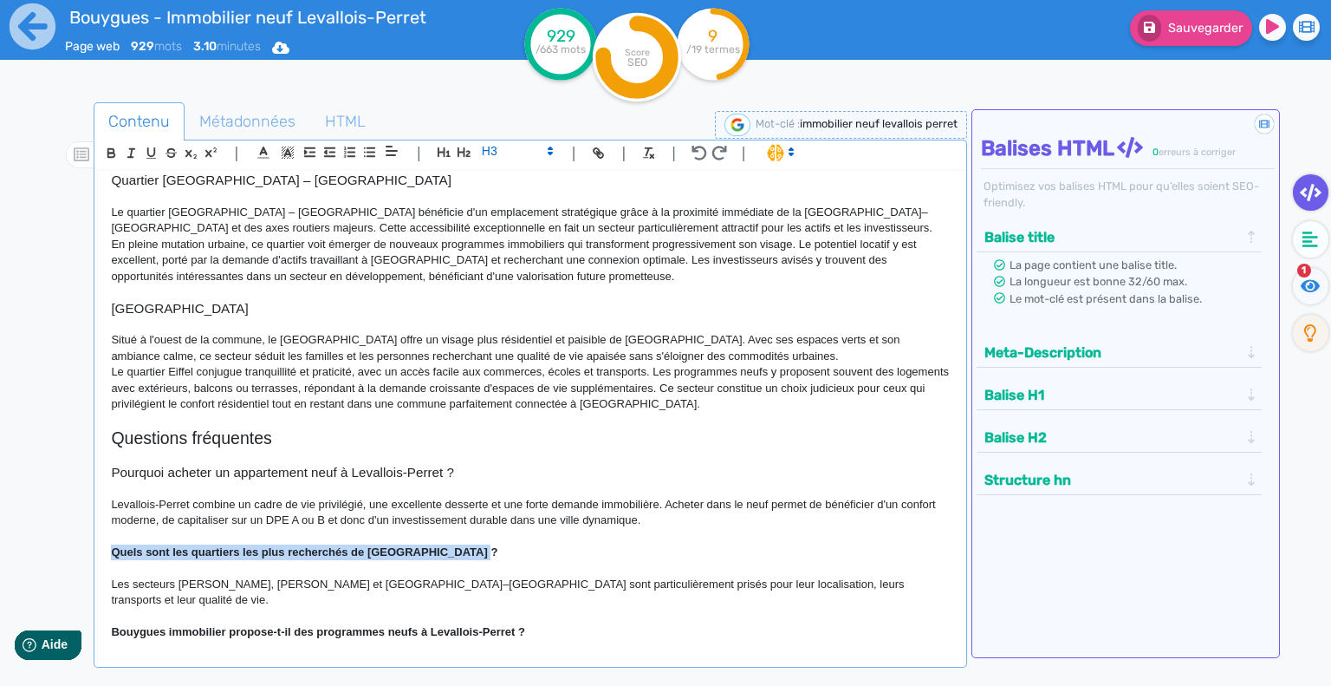
drag, startPoint x: 464, startPoint y: 513, endPoint x: 83, endPoint y: 506, distance: 380.6
click at [88, 519] on div "Contenu Métadonnées HTML | | H3 H4 H5 H6 Normal | | | | L'immobilier neuf à Lev…" at bounding box center [690, 446] width 1281 height 697
click at [105, 148] on icon "button" at bounding box center [111, 153] width 15 height 15
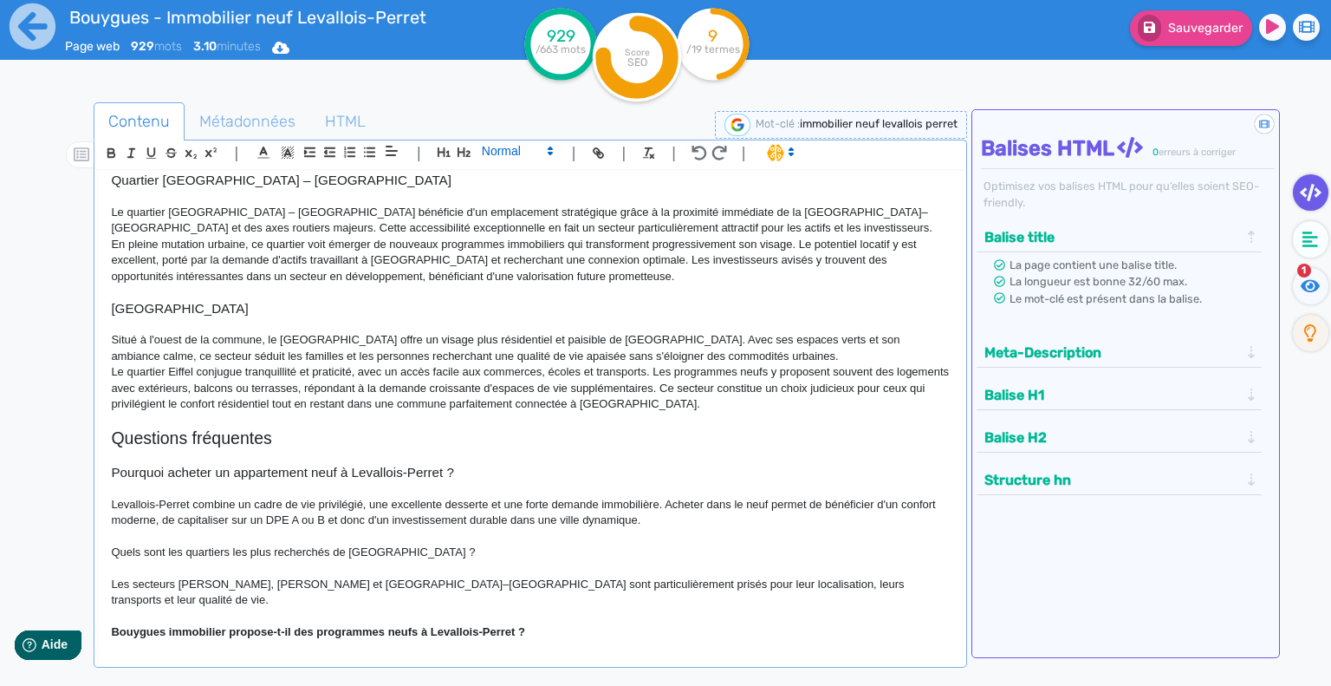
click at [553, 153] on icon at bounding box center [551, 151] width 16 height 16
click at [555, 176] on span at bounding box center [516, 235] width 85 height 146
click at [542, 182] on span at bounding box center [516, 181] width 69 height 30
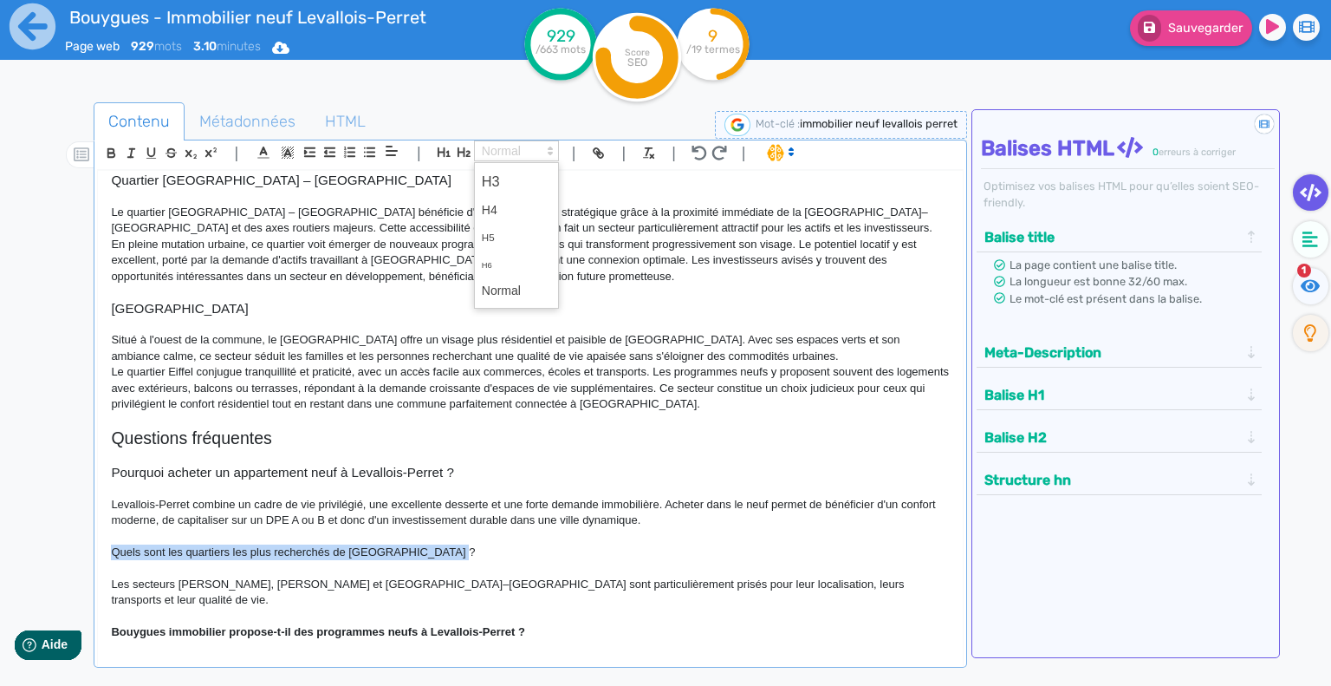
scroll to position [794, 0]
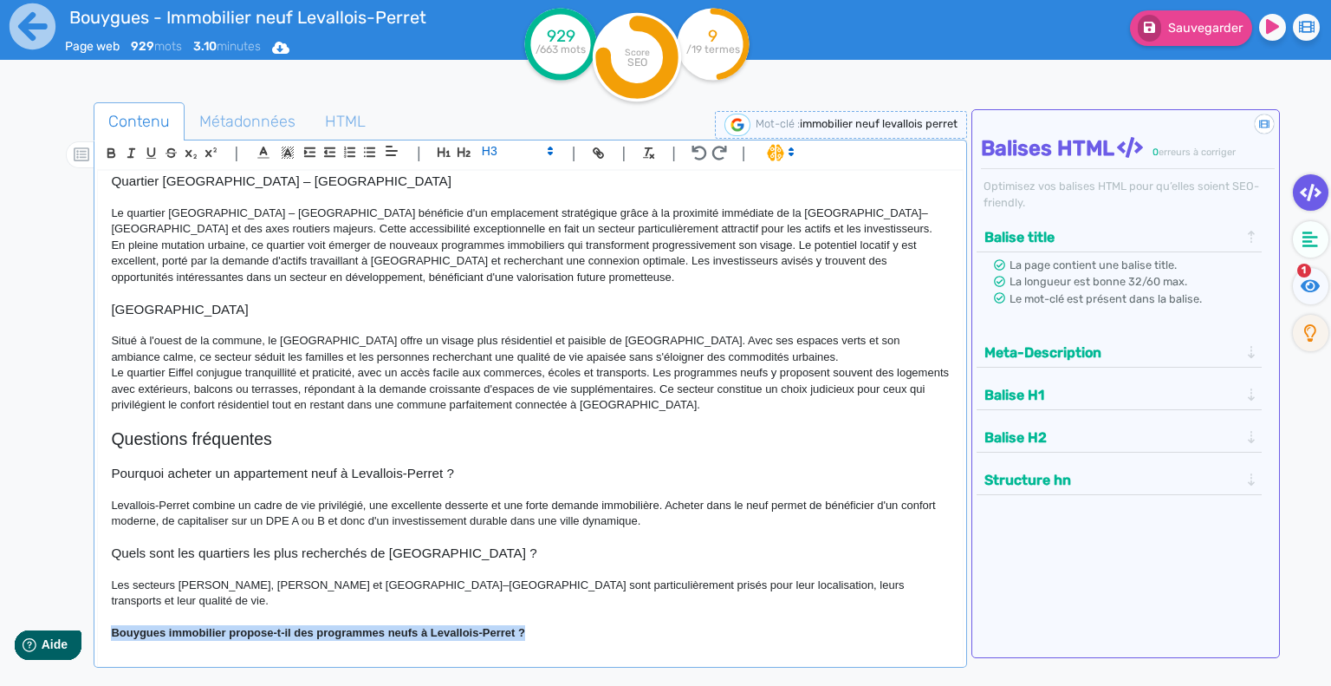
drag, startPoint x: 530, startPoint y: 582, endPoint x: 103, endPoint y: 573, distance: 427.4
click at [103, 582] on div "L'immobilier neuf à Levallois-Perret Levallois-Perret, aux portes de [GEOGRAPHI…" at bounding box center [530, 411] width 865 height 480
click at [109, 153] on icon "button" at bounding box center [111, 155] width 7 height 4
click at [554, 152] on icon at bounding box center [551, 151] width 16 height 16
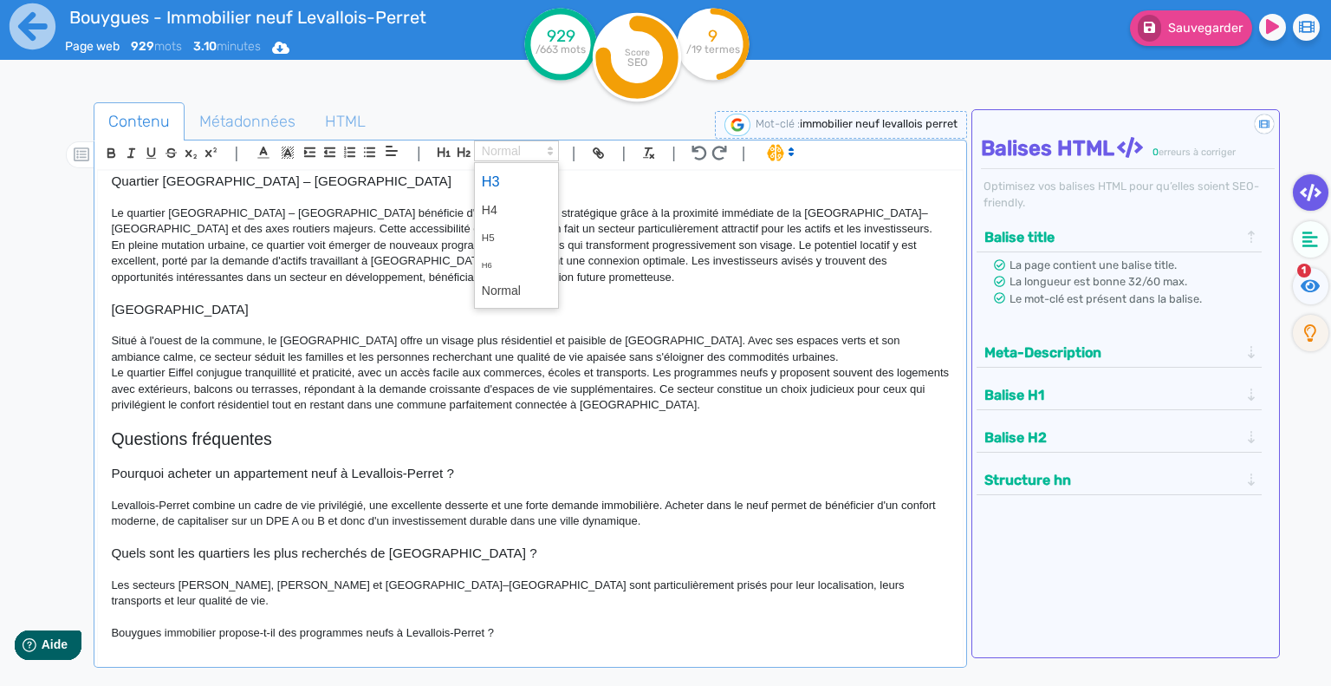
click at [541, 172] on span at bounding box center [516, 181] width 69 height 30
click at [594, 465] on h3 "Pourquoi acheter un appartement neuf à Levallois-Perret ?" at bounding box center [530, 473] width 839 height 16
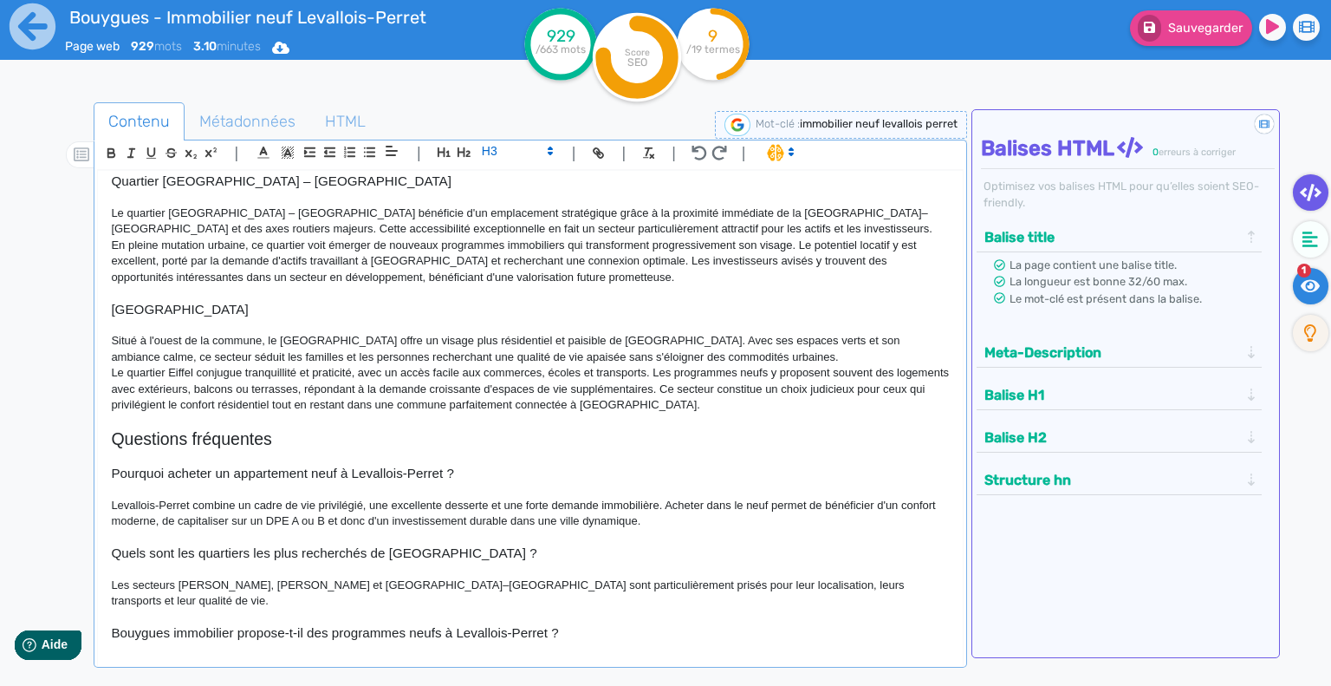
click at [1311, 277] on icon at bounding box center [1311, 285] width 20 height 17
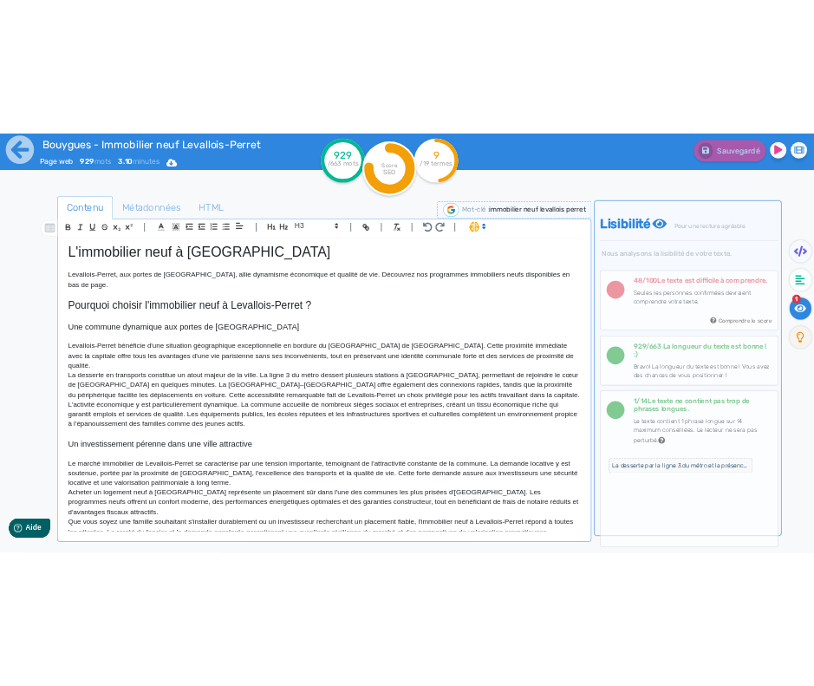
scroll to position [0, 0]
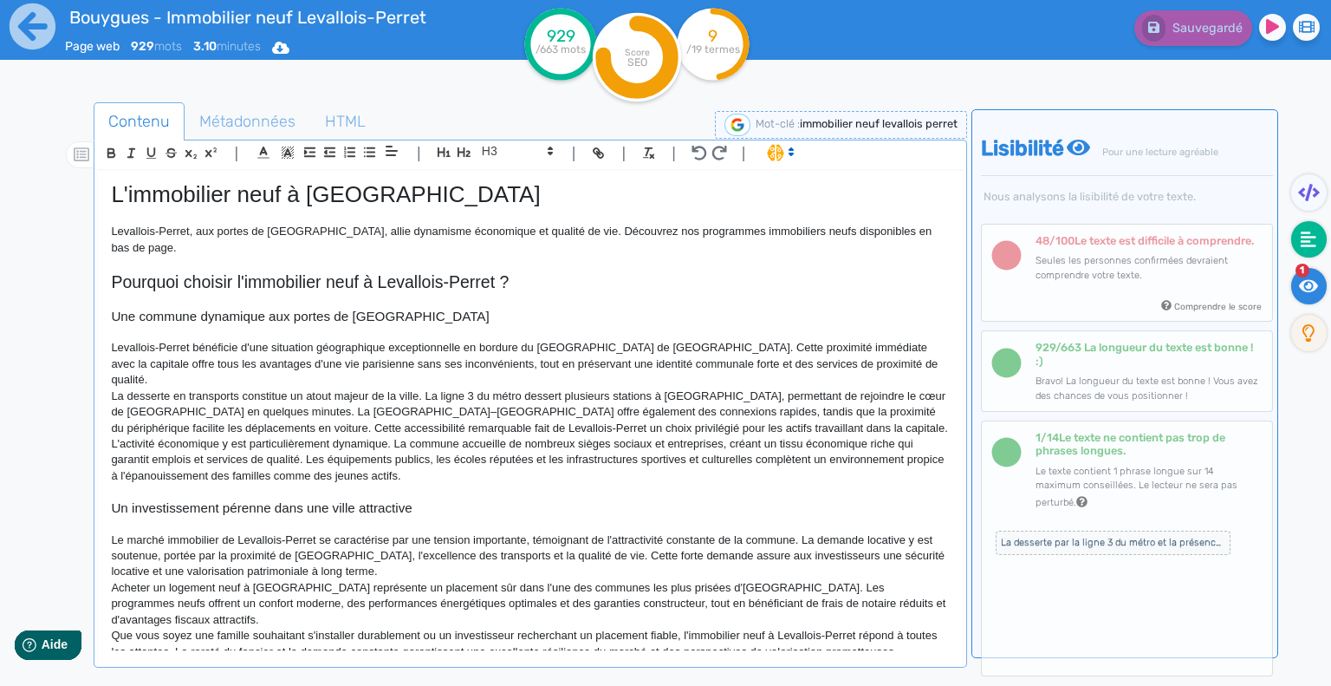
click at [1311, 238] on icon at bounding box center [1309, 239] width 16 height 17
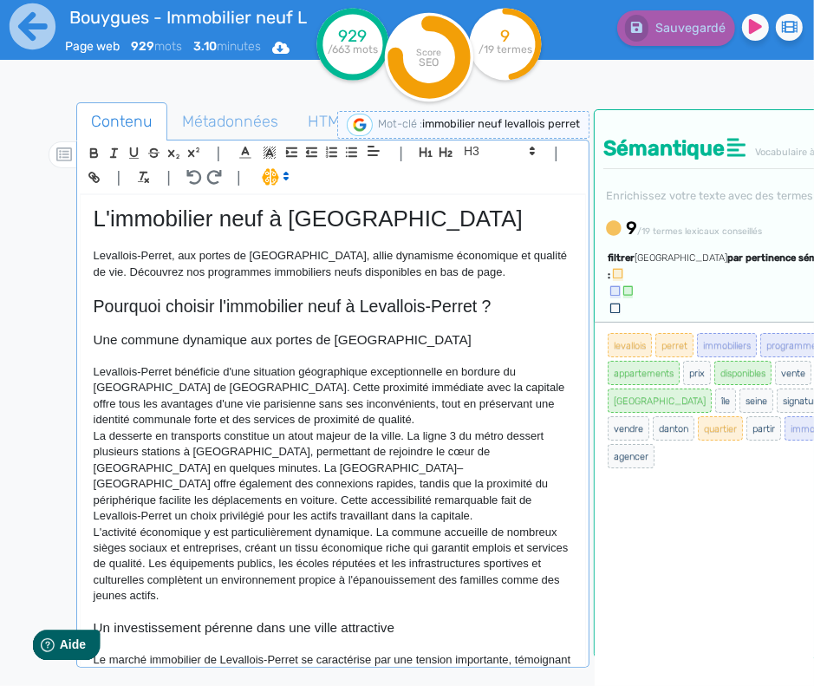
click at [417, 369] on p "Levallois-Perret bénéficie d'une situation géographique exceptionnelle en bordu…" at bounding box center [333, 396] width 479 height 64
click at [381, 452] on p "La desserte en transports constitue un atout majeur de la ville. La ligne 3 du …" at bounding box center [333, 476] width 479 height 96
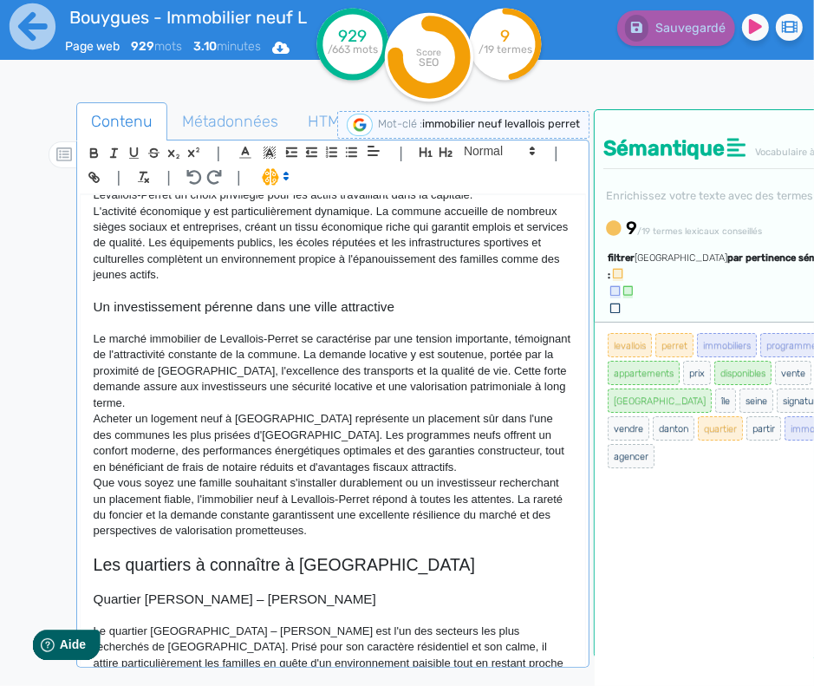
click at [409, 316] on p at bounding box center [333, 324] width 479 height 16
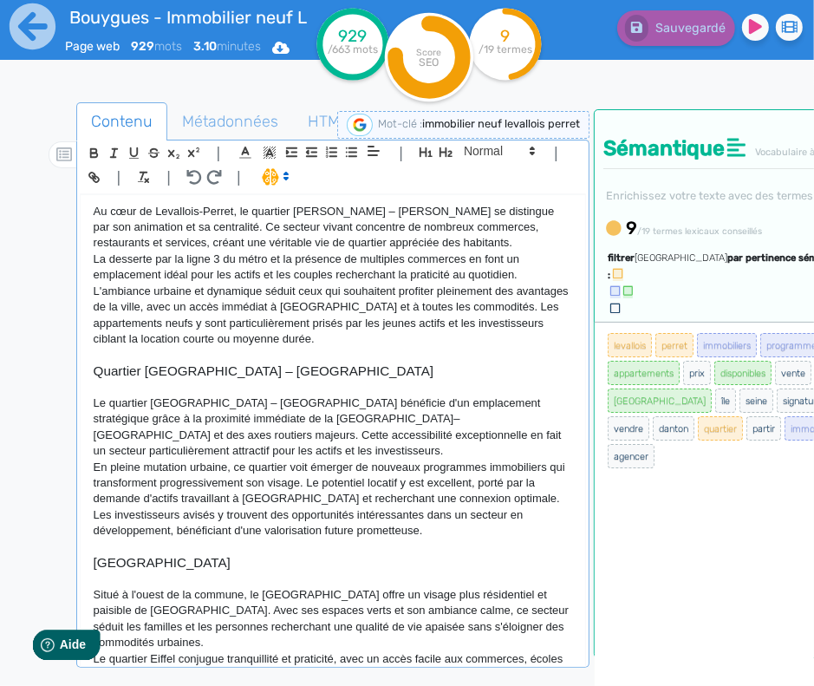
scroll to position [1306, 0]
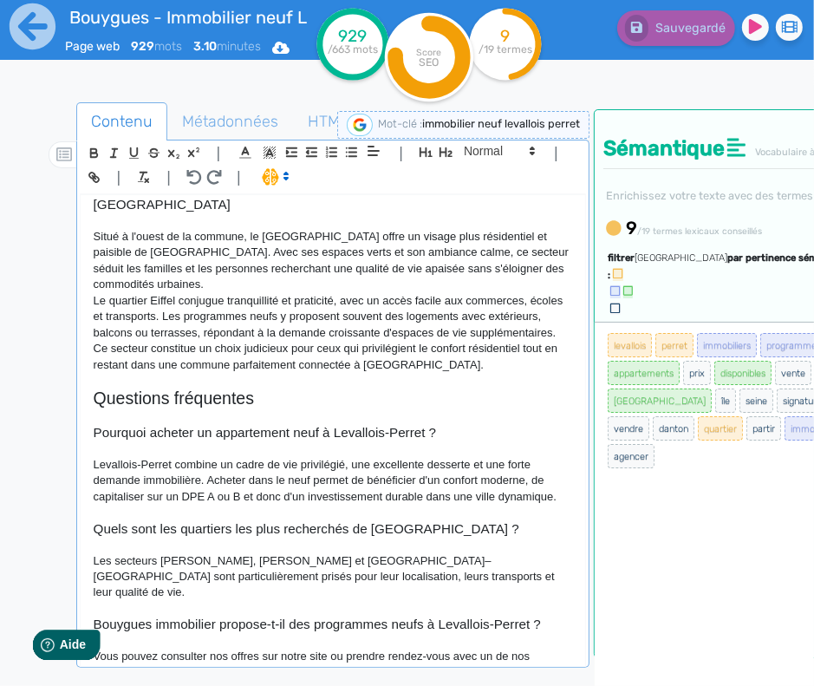
click at [417, 468] on p "Levallois-Perret combine un cadre de vie privilégié, une excellente desserte et…" at bounding box center [333, 481] width 479 height 48
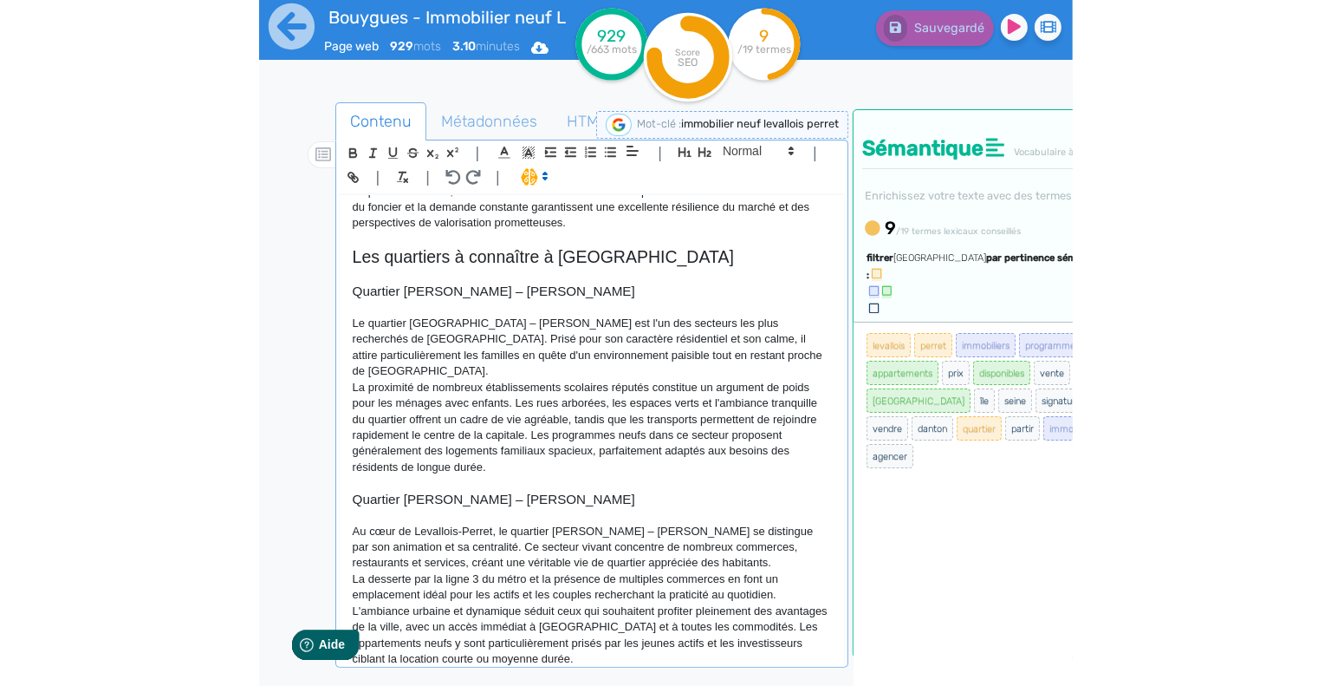
scroll to position [1155, 0]
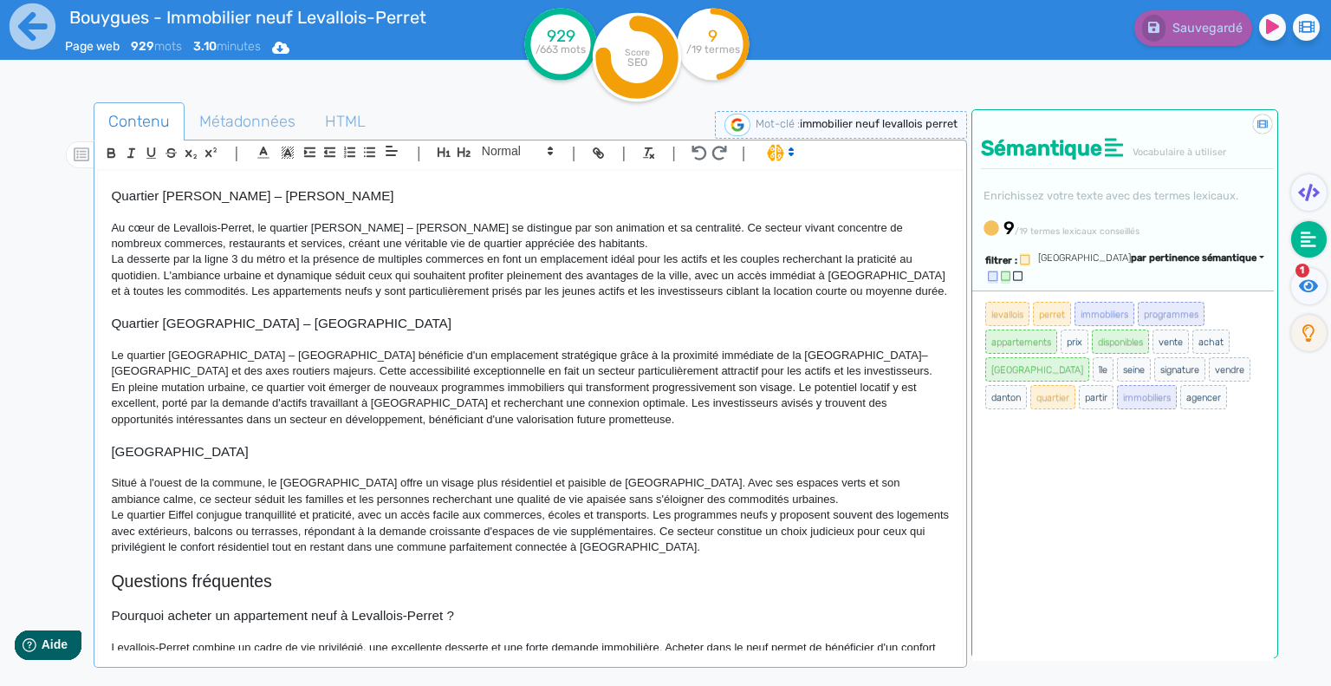
click at [732, 289] on div "L'immobilier neuf à Levallois-Perret Levallois-Perret, aux portes de [GEOGRAPHI…" at bounding box center [530, 411] width 865 height 480
click at [870, 250] on p "La desserte par la ligne 3 du métro et la présence de multiples commerces en fo…" at bounding box center [530, 274] width 839 height 48
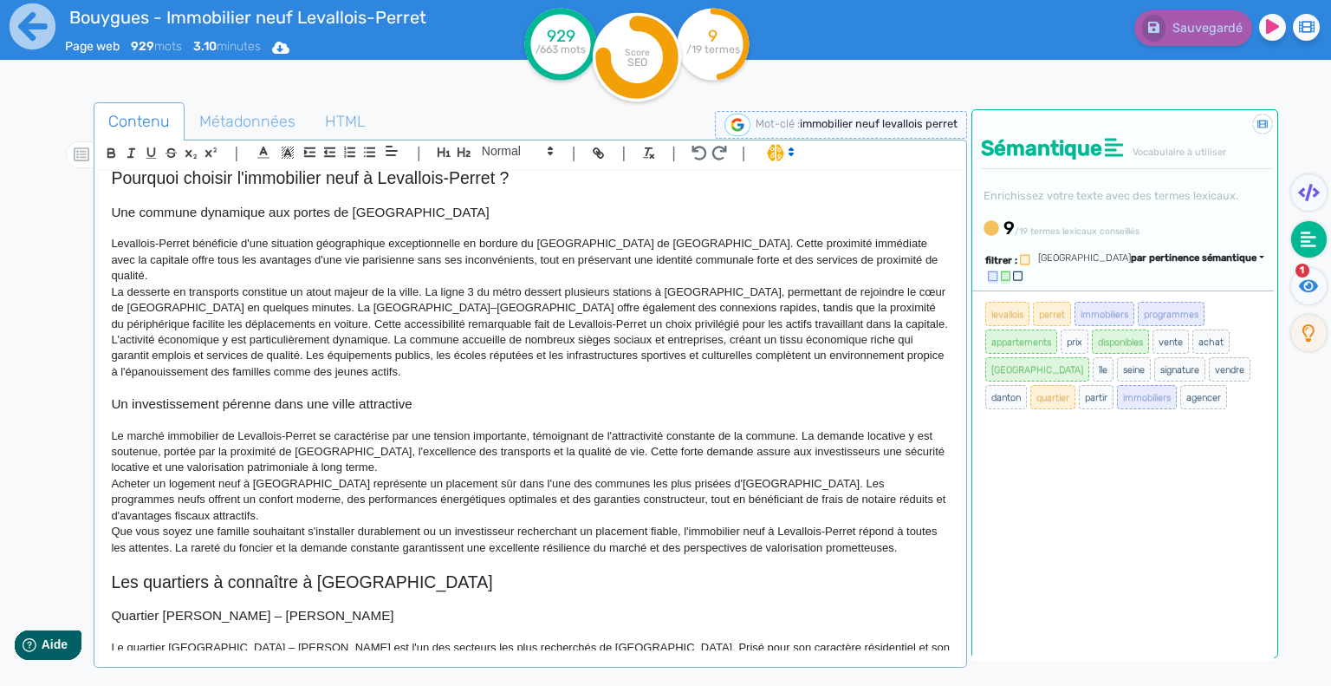
scroll to position [0, 0]
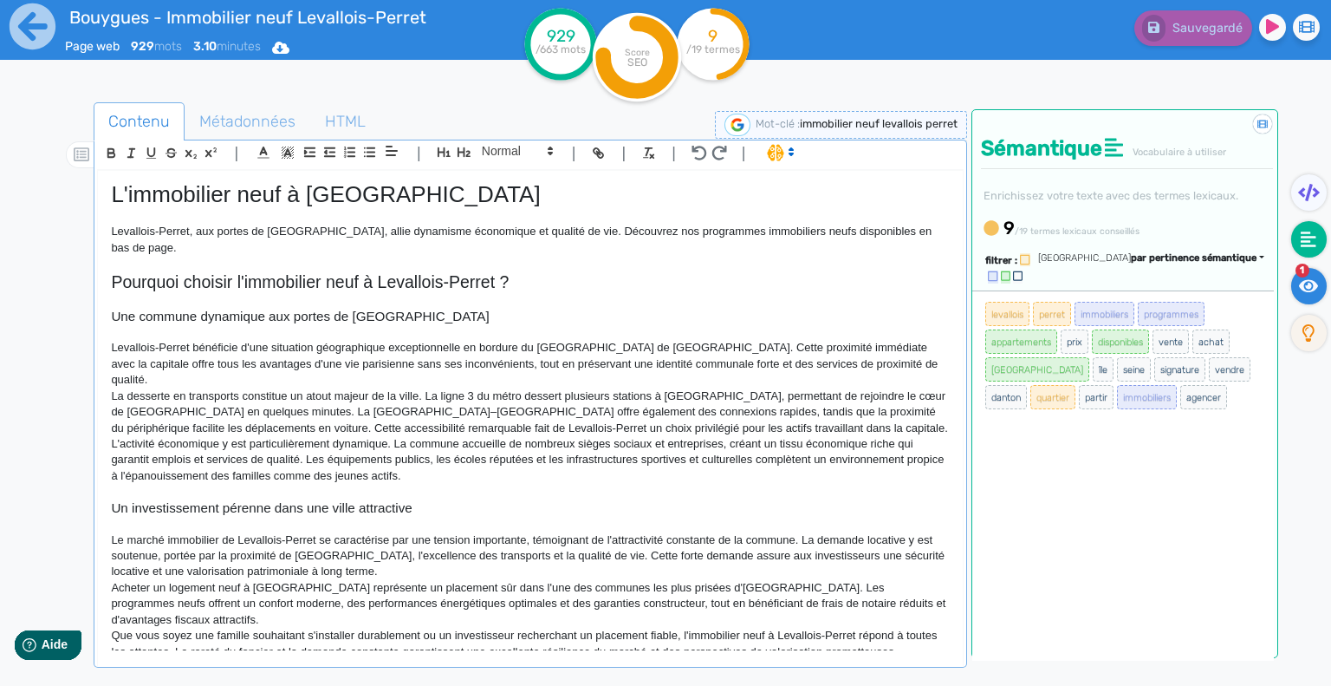
click at [1308, 285] on icon at bounding box center [1309, 285] width 20 height 13
